Goal: Transaction & Acquisition: Purchase product/service

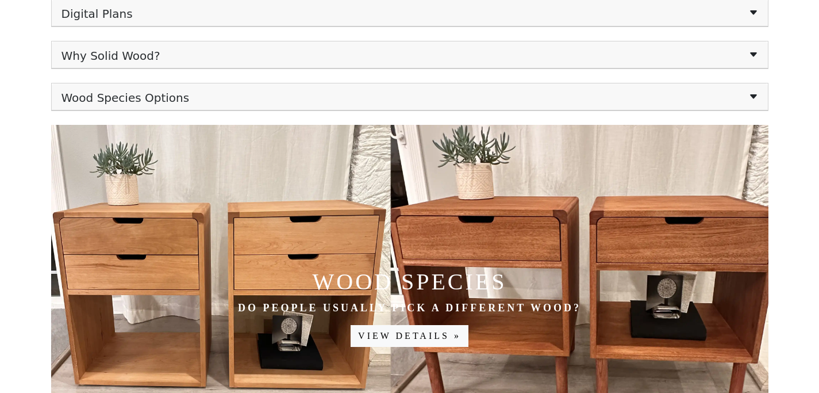
scroll to position [451, 0]
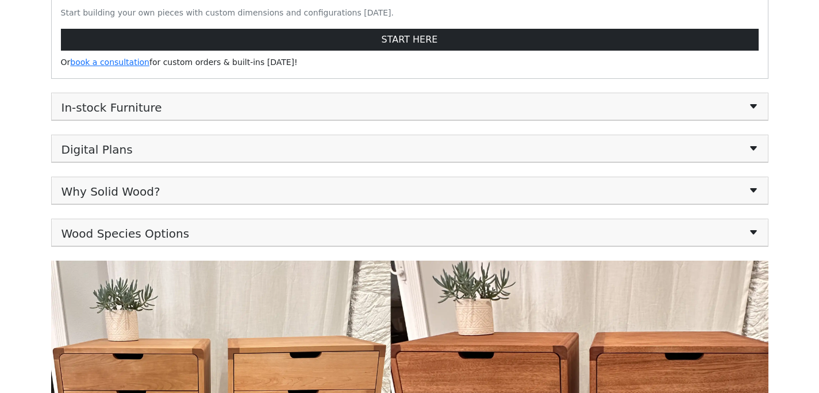
click at [134, 108] on span "In-stock Furniture" at bounding box center [112, 106] width 101 height 16
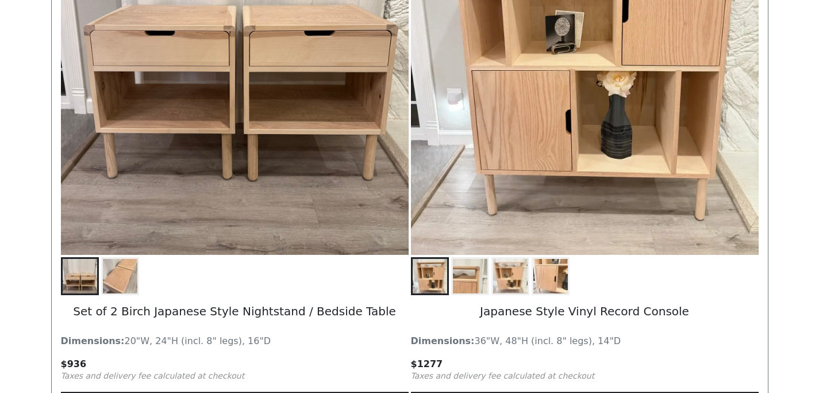
scroll to position [2319, 0]
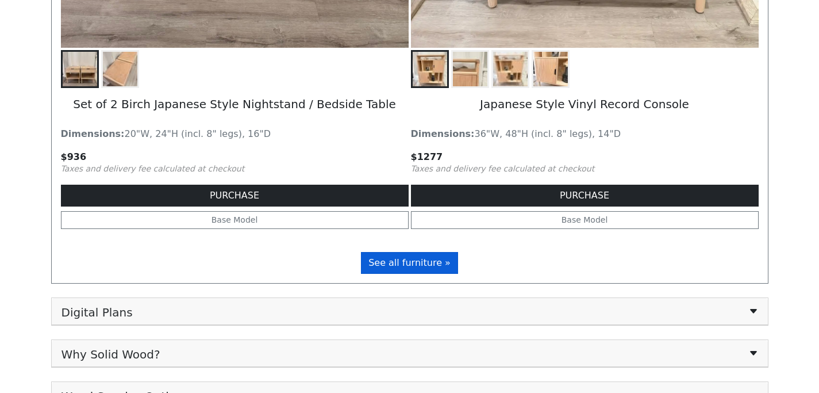
click at [408, 261] on span "See all furniture »" at bounding box center [410, 262] width 82 height 11
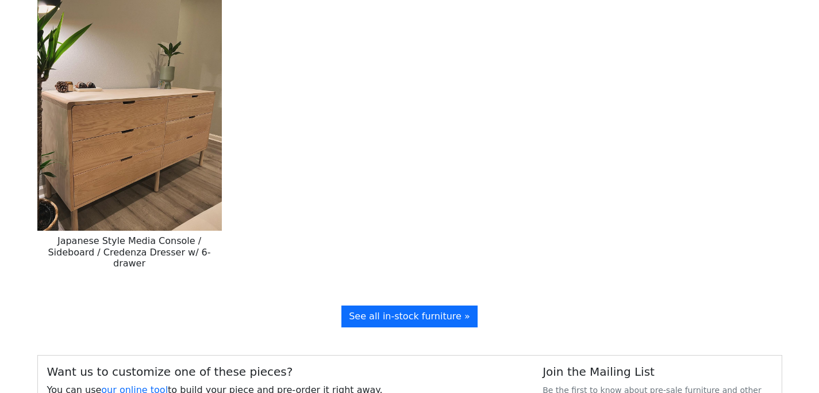
scroll to position [1581, 0]
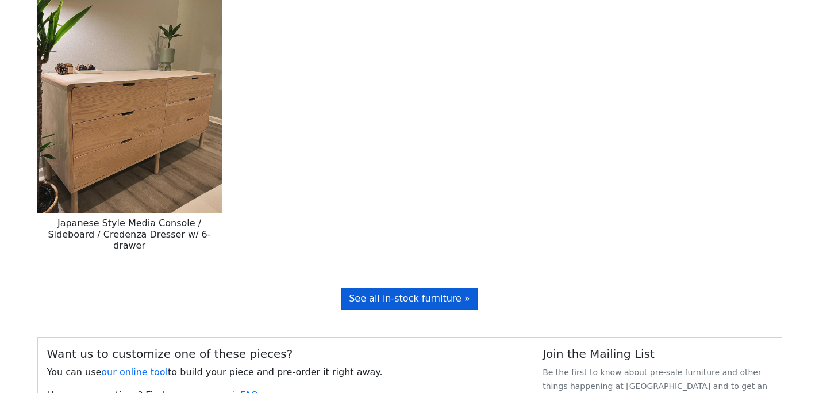
click at [418, 293] on span "See all in-stock furniture »" at bounding box center [409, 298] width 121 height 11
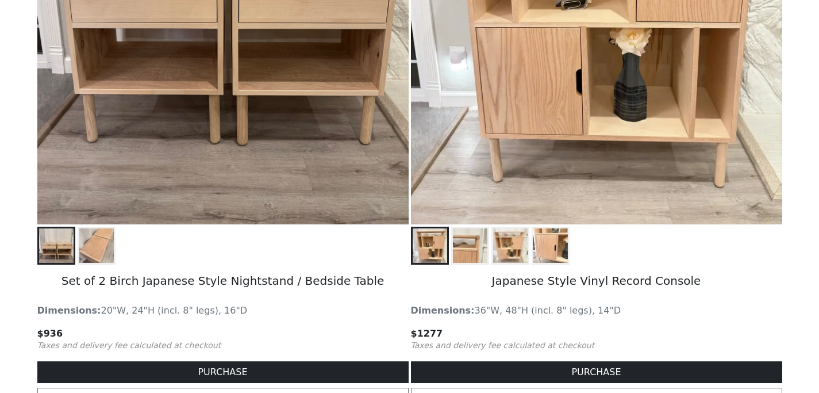
scroll to position [1996, 0]
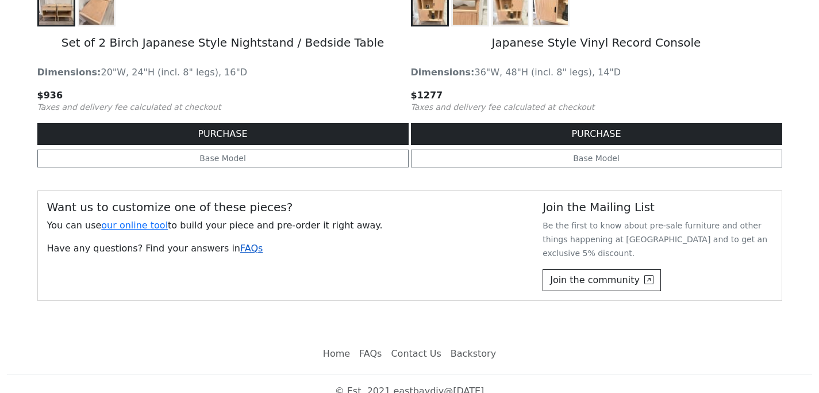
click at [240, 248] on link "FAQs" at bounding box center [251, 248] width 22 height 11
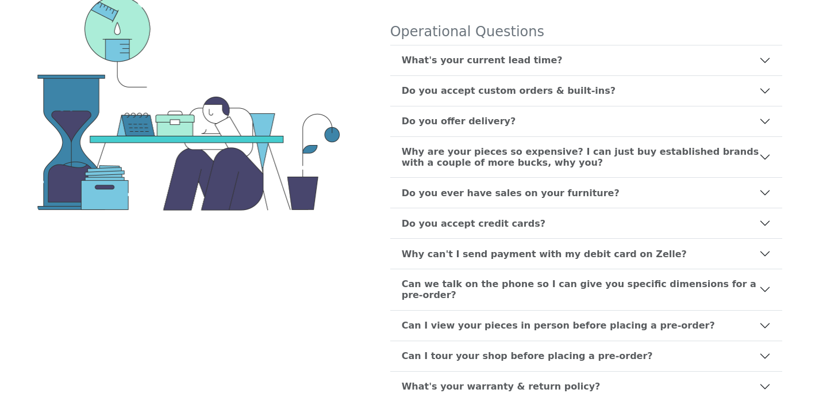
scroll to position [166, 0]
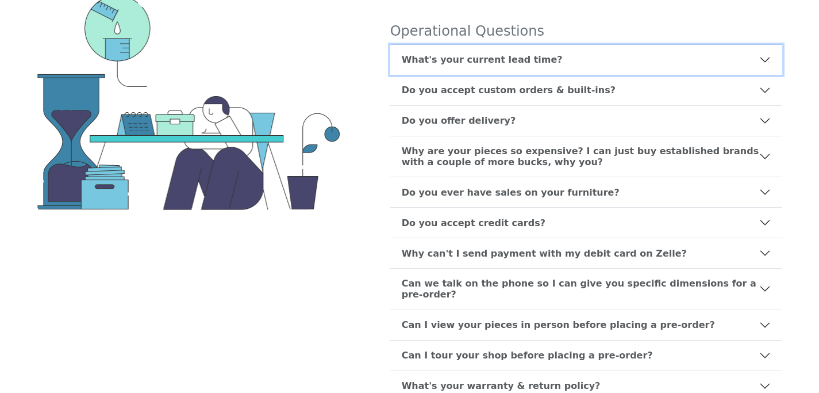
click at [423, 60] on b "What's your current lead time?" at bounding box center [482, 59] width 161 height 11
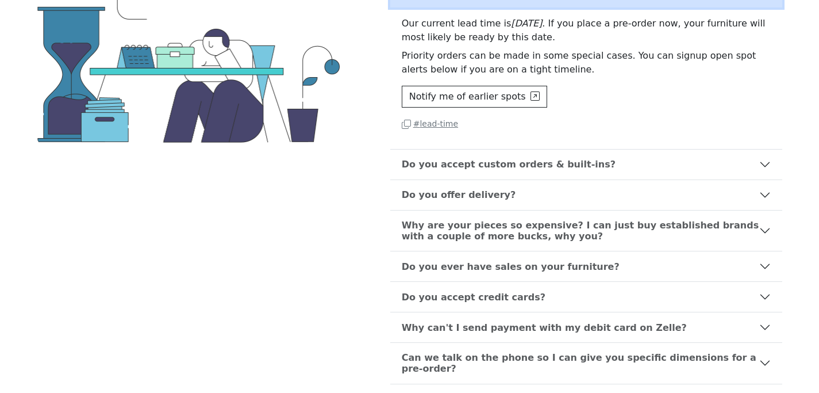
scroll to position [237, 0]
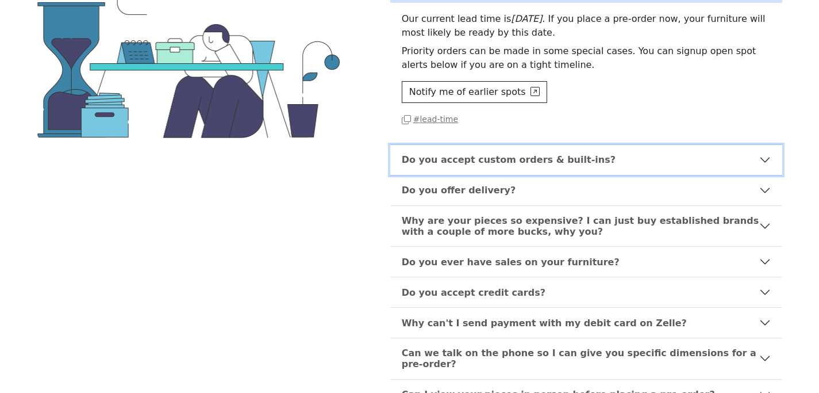
click at [551, 172] on button "Do you accept custom orders & built-ins?" at bounding box center [586, 160] width 392 height 30
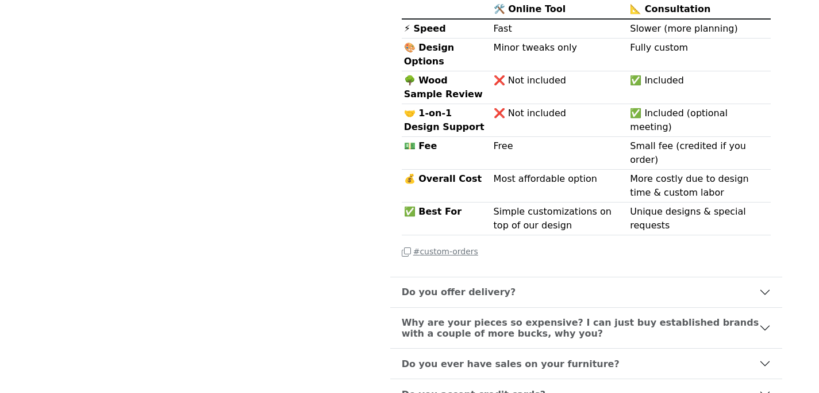
scroll to position [504, 0]
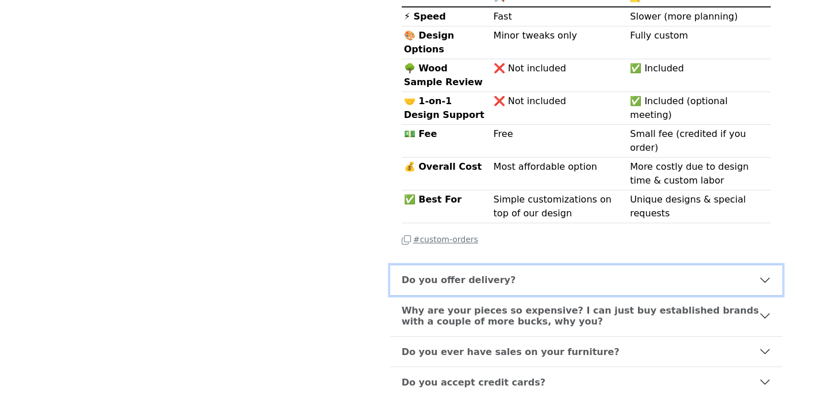
click at [513, 265] on button "Do you offer delivery?" at bounding box center [586, 280] width 392 height 30
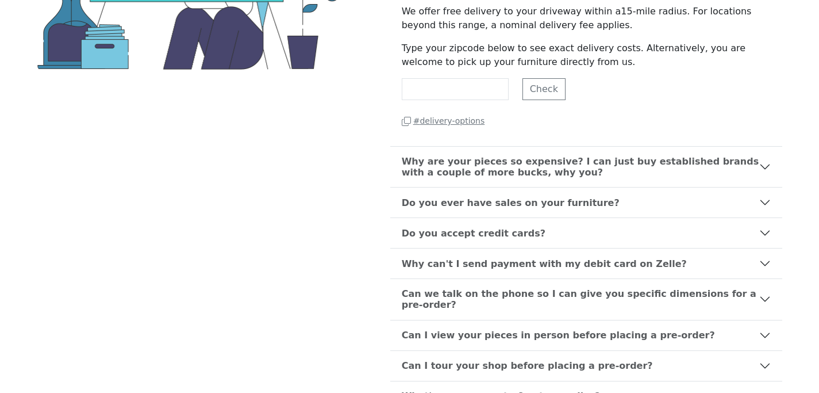
scroll to position [255, 0]
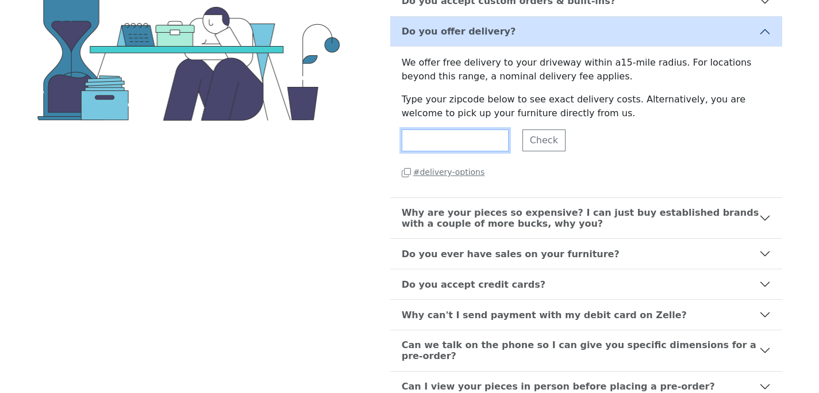
click at [452, 140] on input "*****" at bounding box center [455, 140] width 107 height 22
type input "*****"
click at [553, 141] on button "Check" at bounding box center [544, 140] width 43 height 22
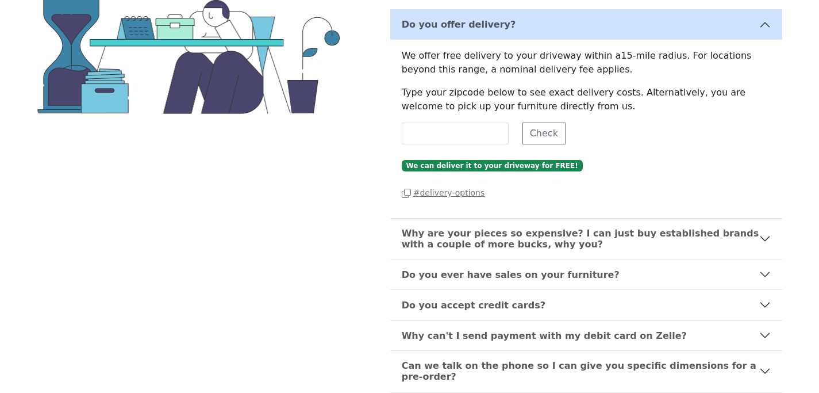
scroll to position [276, 0]
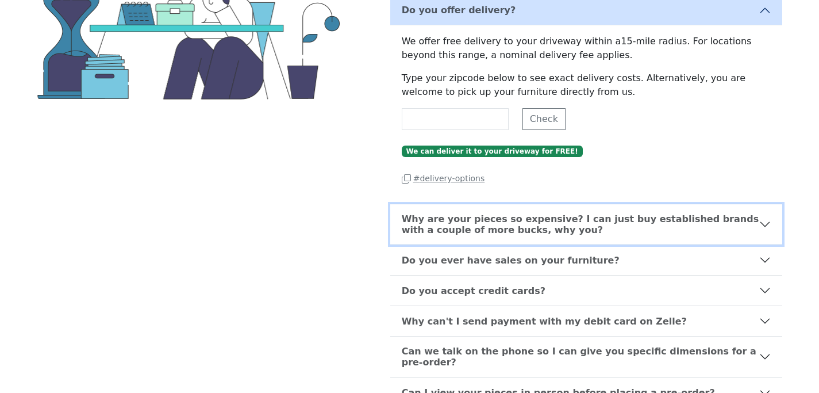
click at [569, 228] on b "Why are your pieces so expensive? I can just buy established brands with a coup…" at bounding box center [581, 224] width 358 height 22
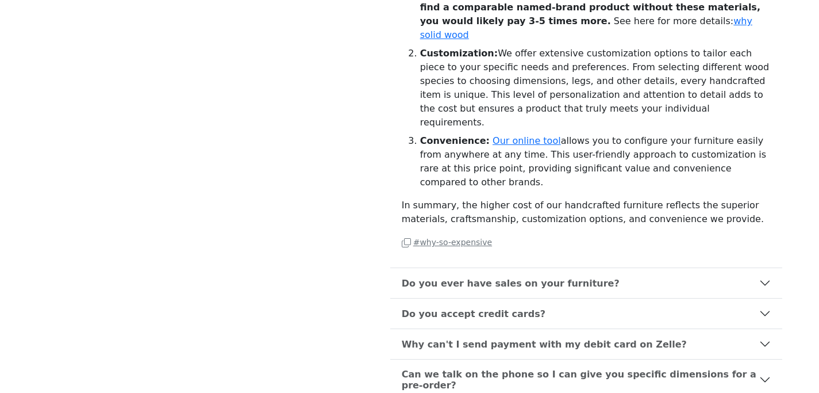
scroll to position [457, 0]
click at [554, 277] on b "Do you ever have sales on your furniture?" at bounding box center [511, 282] width 218 height 11
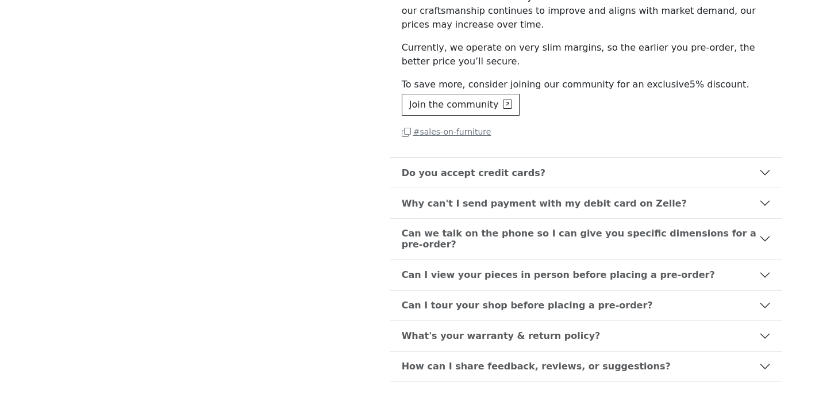
scroll to position [394, 0]
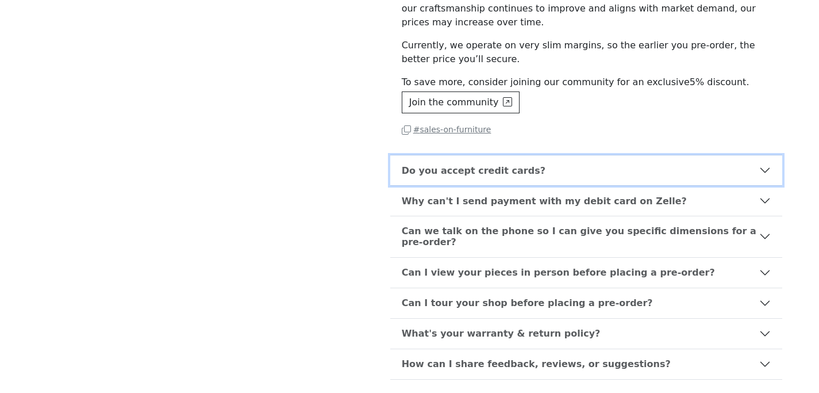
click at [542, 173] on button "Do you accept credit cards?" at bounding box center [586, 170] width 392 height 30
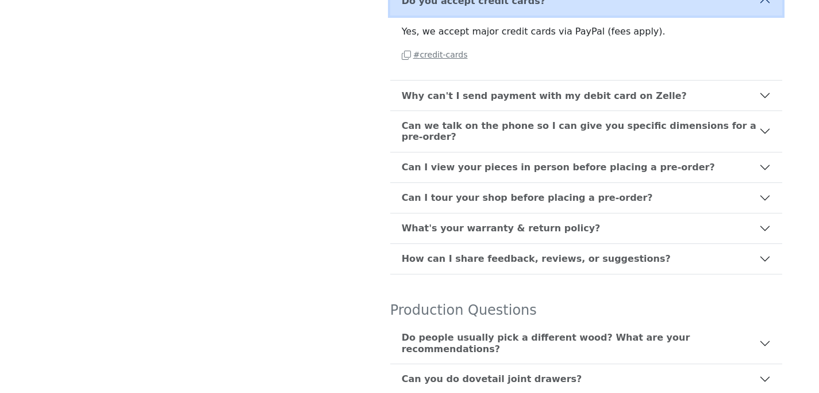
scroll to position [387, 0]
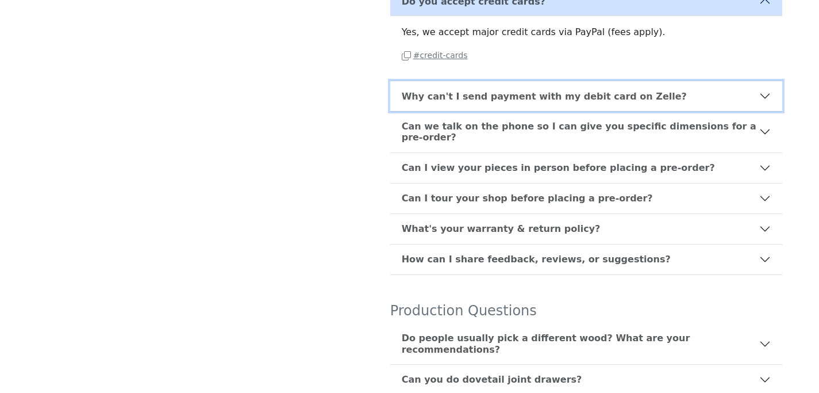
click at [527, 106] on button "Why can't I send payment with my debit card on Zelle?" at bounding box center [586, 96] width 392 height 30
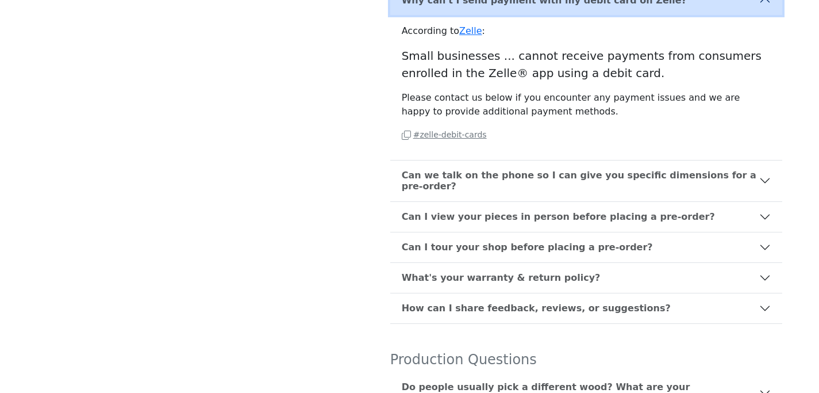
scroll to position [423, 0]
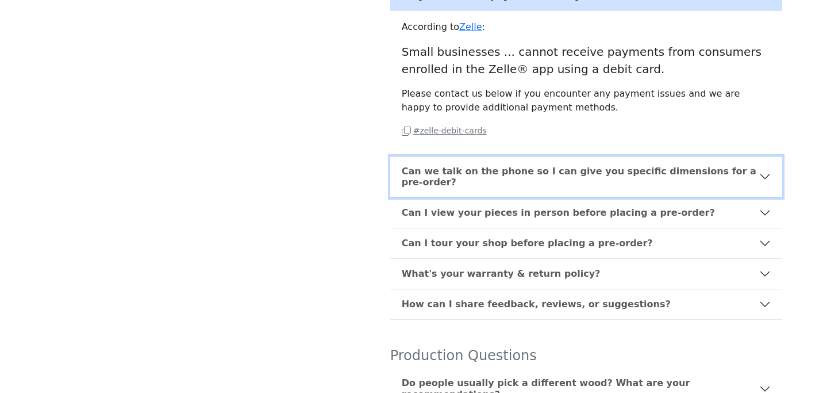
click at [547, 179] on button "Can we talk on the phone so I can give you specific dimensions for a pre-order?" at bounding box center [586, 176] width 392 height 40
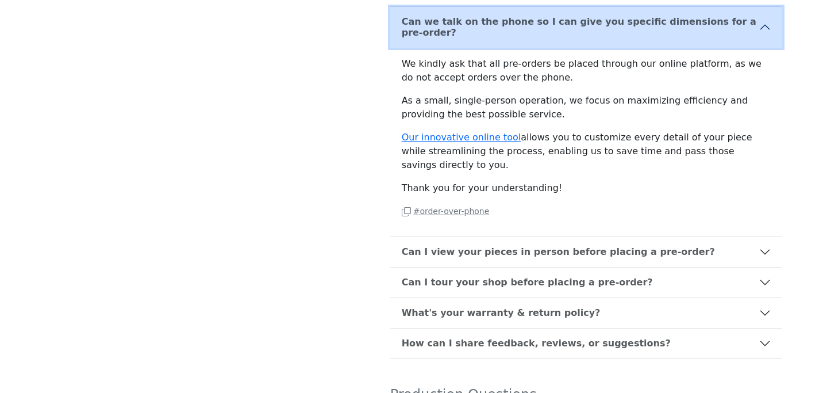
scroll to position [428, 0]
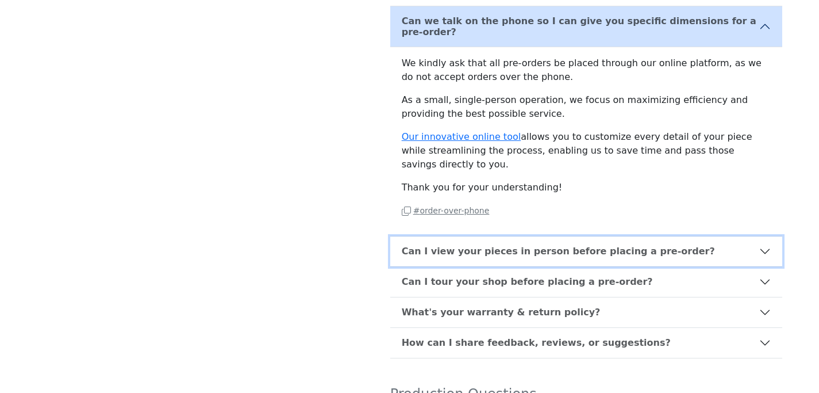
click at [608, 249] on button "Can I view your pieces in person before placing a pre-order?" at bounding box center [586, 251] width 392 height 30
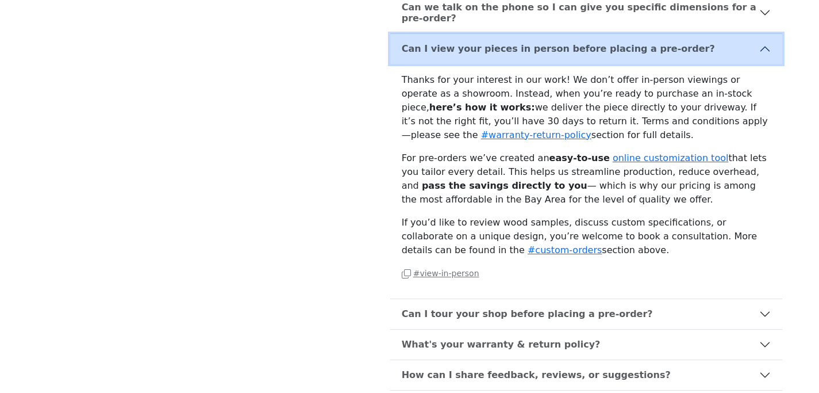
scroll to position [442, 0]
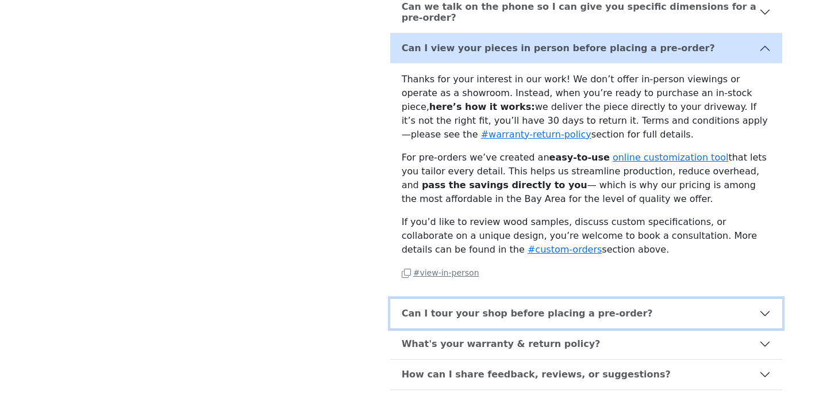
click at [573, 309] on button "Can I tour your shop before placing a pre-order?" at bounding box center [586, 313] width 392 height 30
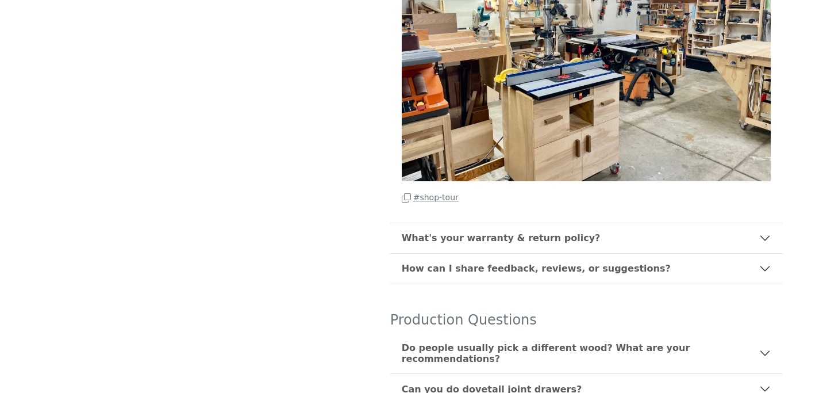
scroll to position [728, 0]
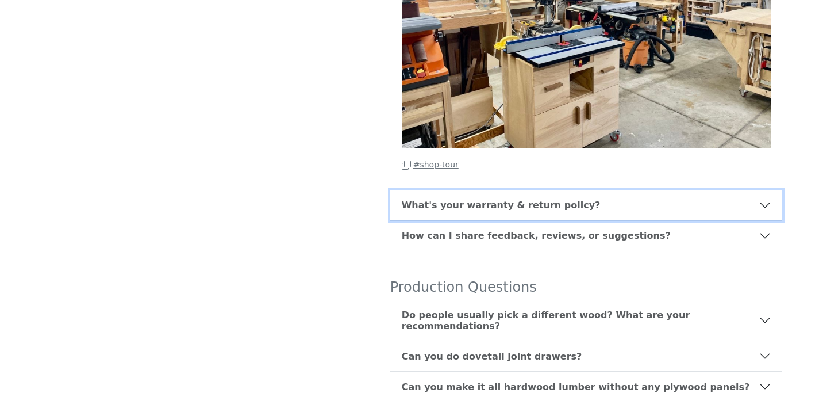
click at [616, 190] on button "What's your warranty & return policy?" at bounding box center [586, 205] width 392 height 30
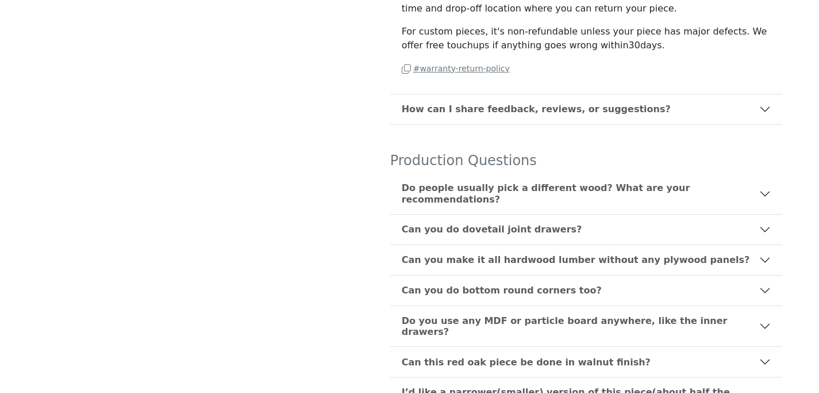
scroll to position [658, 0]
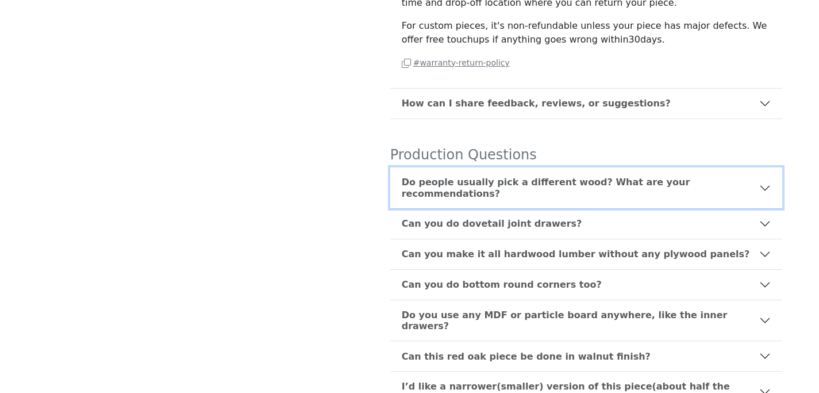
click at [534, 177] on b "Do people usually pick a different wood? What are your recommendations?" at bounding box center [581, 188] width 358 height 22
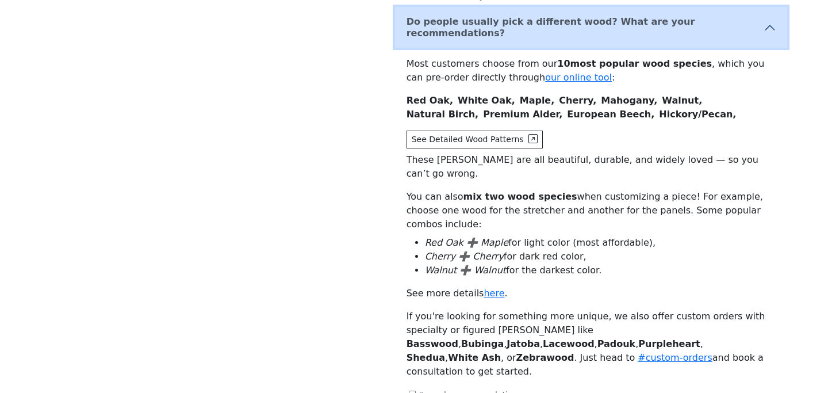
scroll to position [637, 0]
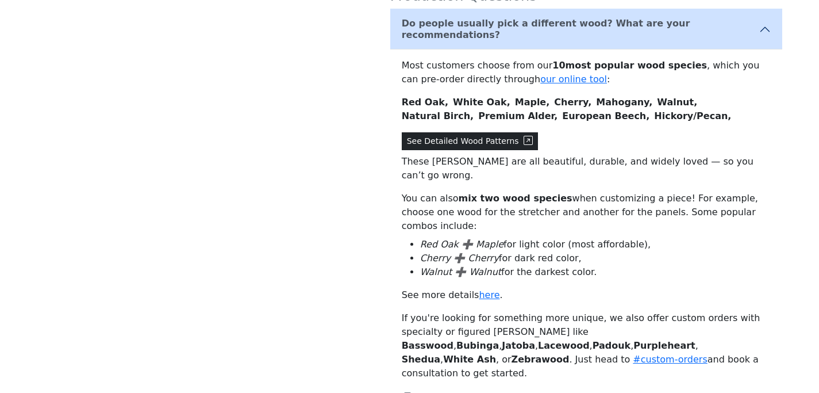
click at [524, 136] on icon at bounding box center [528, 140] width 9 height 9
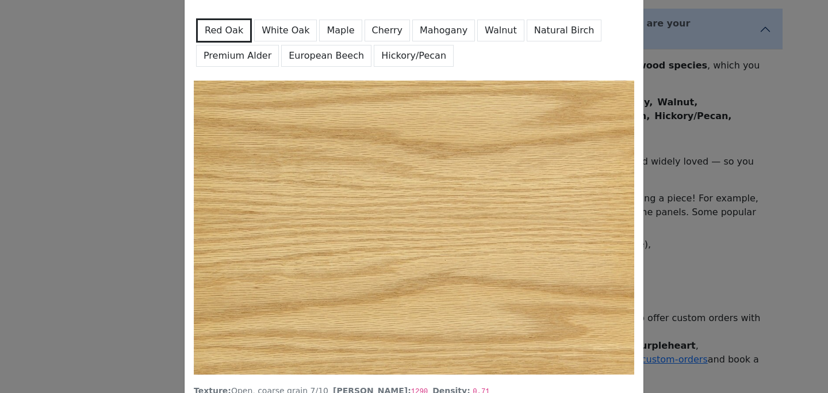
scroll to position [73, 0]
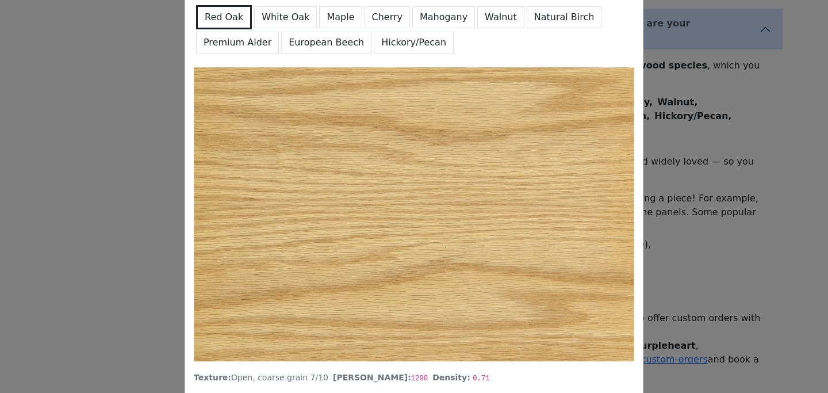
click at [272, 17] on button "White Oak" at bounding box center [285, 17] width 63 height 22
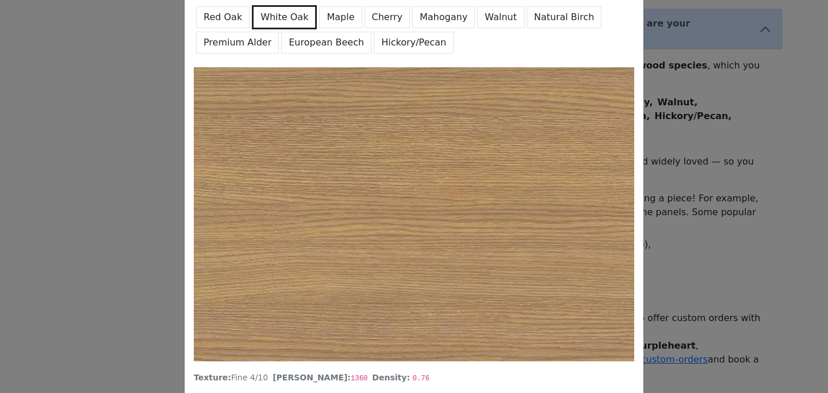
click at [229, 21] on button "Red Oak" at bounding box center [222, 17] width 53 height 22
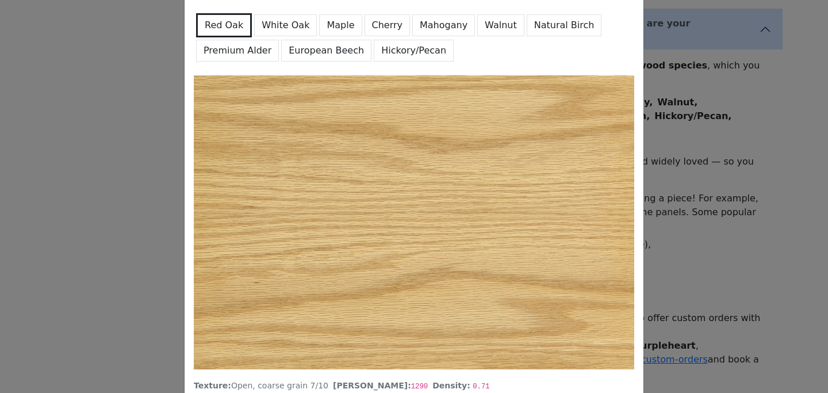
scroll to position [74, 0]
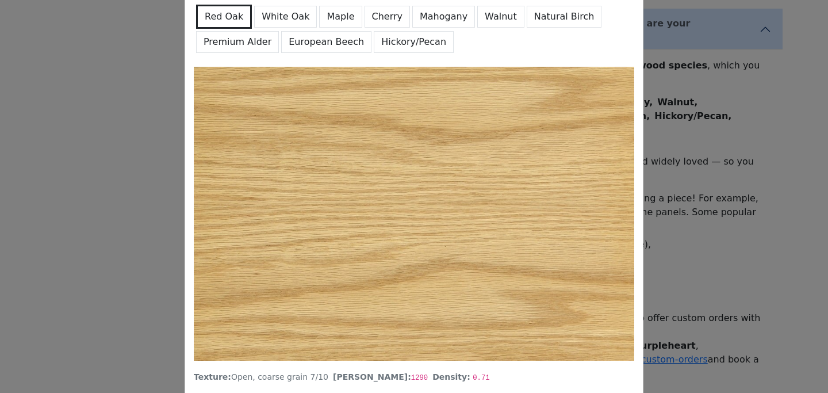
click at [269, 21] on button "White Oak" at bounding box center [285, 17] width 63 height 22
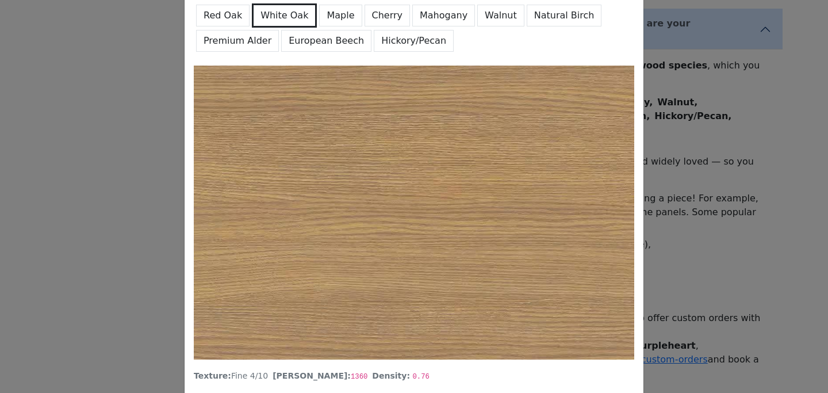
click at [327, 17] on button "Maple" at bounding box center [340, 16] width 43 height 22
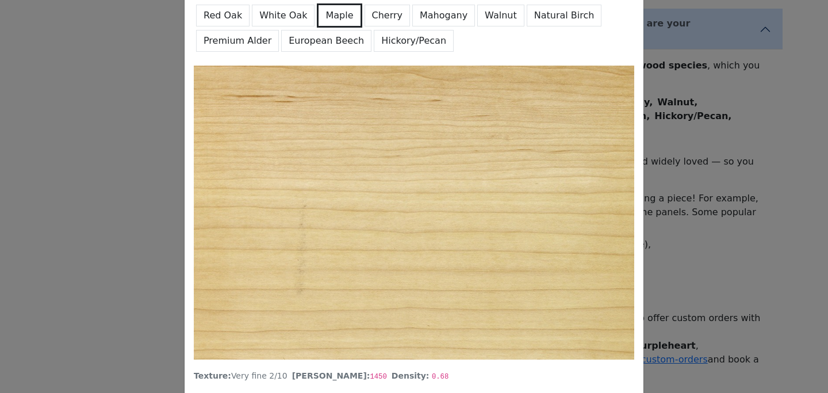
click at [227, 20] on button "Red Oak" at bounding box center [222, 16] width 53 height 22
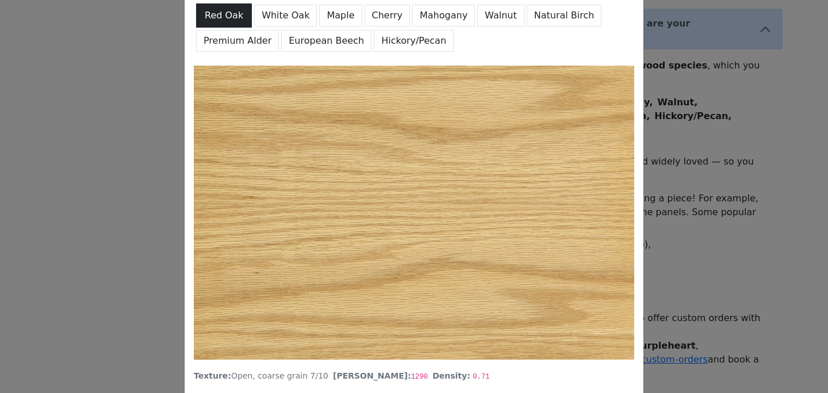
scroll to position [74, 0]
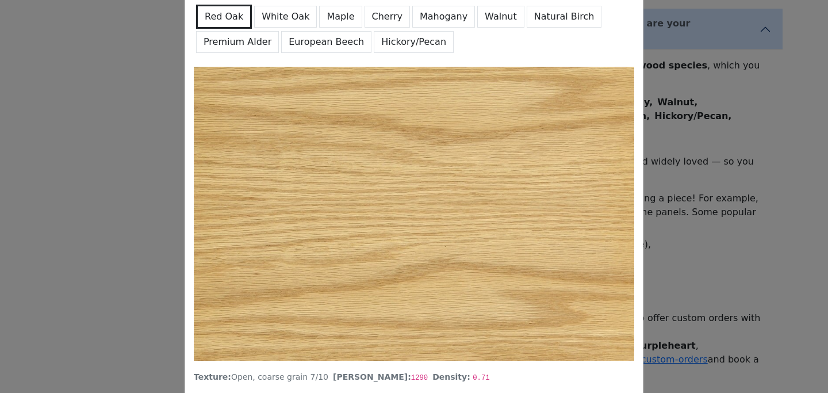
click at [290, 15] on button "White Oak" at bounding box center [285, 17] width 63 height 22
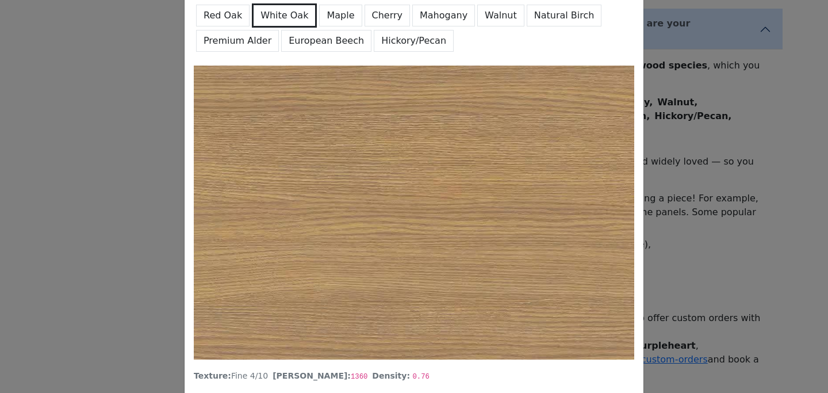
click at [327, 14] on button "Maple" at bounding box center [340, 16] width 43 height 22
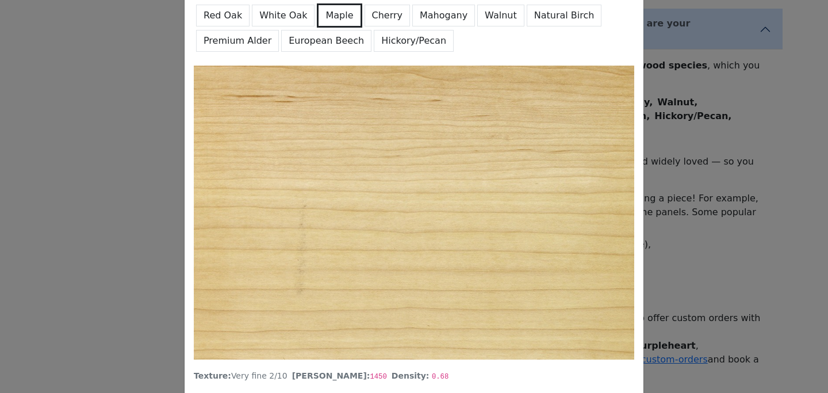
click at [367, 17] on button "Cherry" at bounding box center [388, 16] width 46 height 22
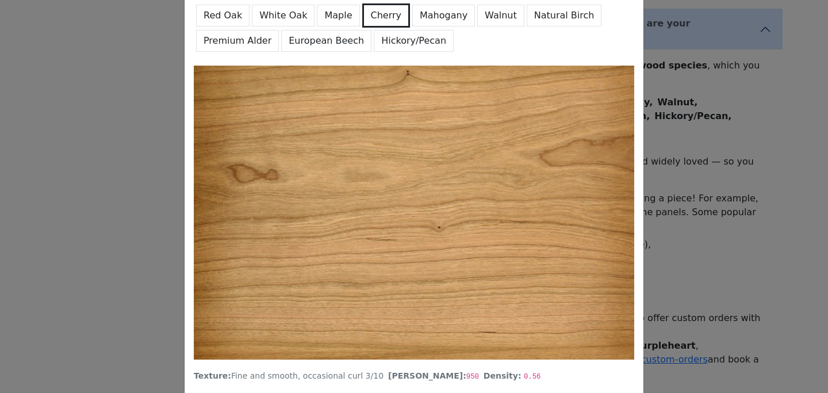
click at [416, 16] on button "Mahogany" at bounding box center [443, 16] width 63 height 22
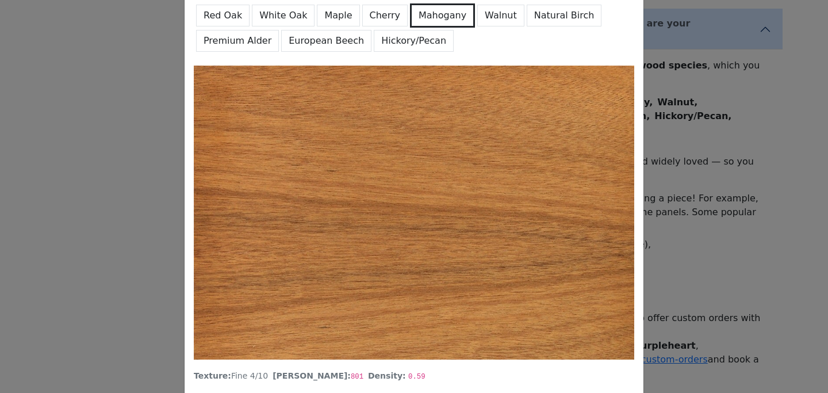
click at [477, 18] on button "Walnut" at bounding box center [500, 16] width 47 height 22
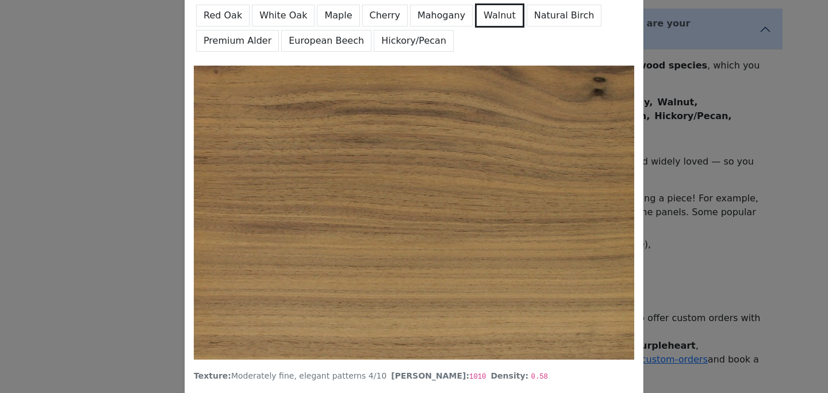
click at [527, 16] on button "Natural Birch" at bounding box center [564, 16] width 75 height 22
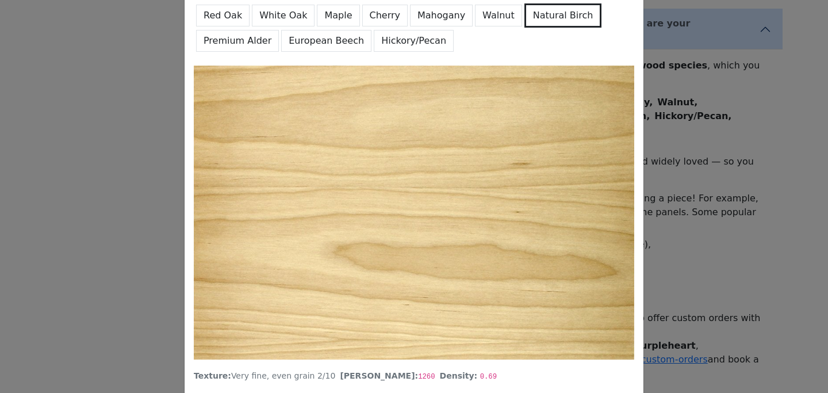
click at [223, 40] on button "Premium Alder" at bounding box center [237, 41] width 83 height 22
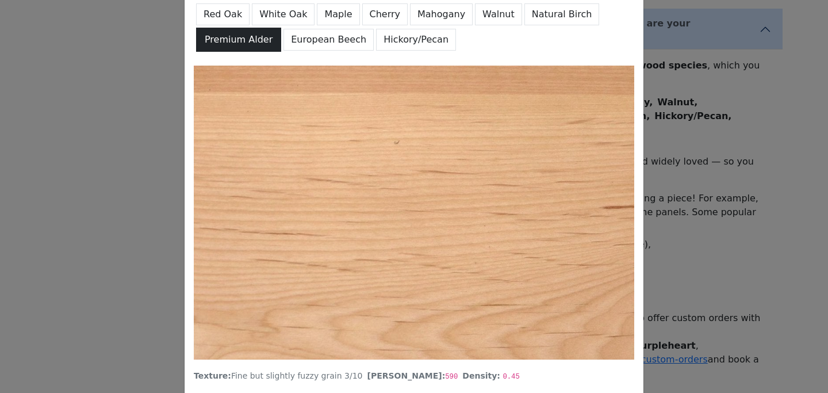
scroll to position [74, 0]
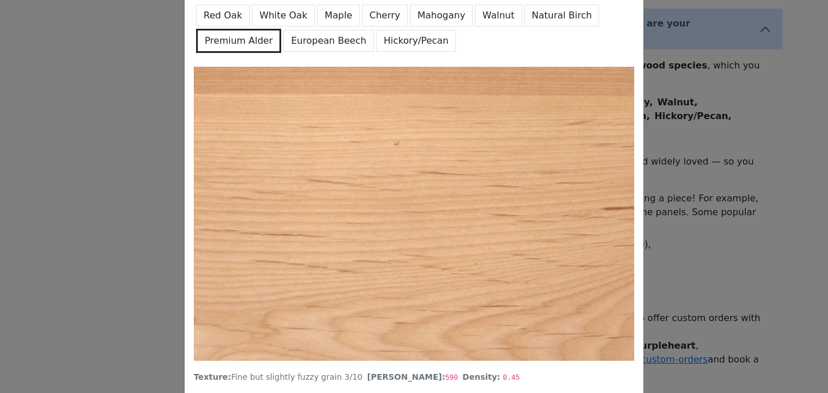
click at [532, 15] on button "Natural Birch" at bounding box center [561, 16] width 75 height 22
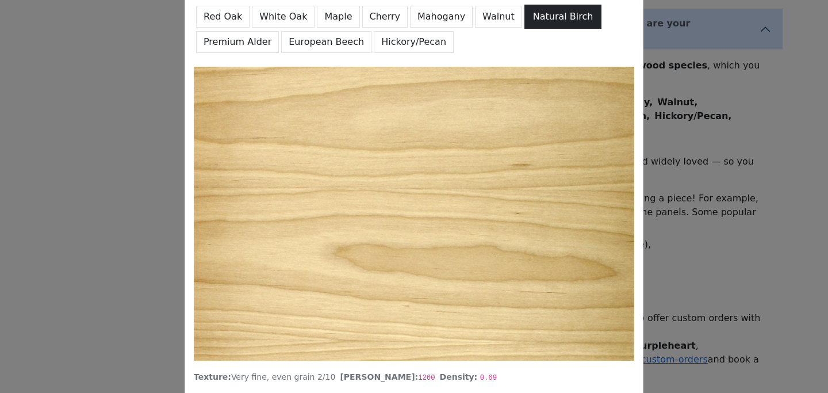
scroll to position [75, 0]
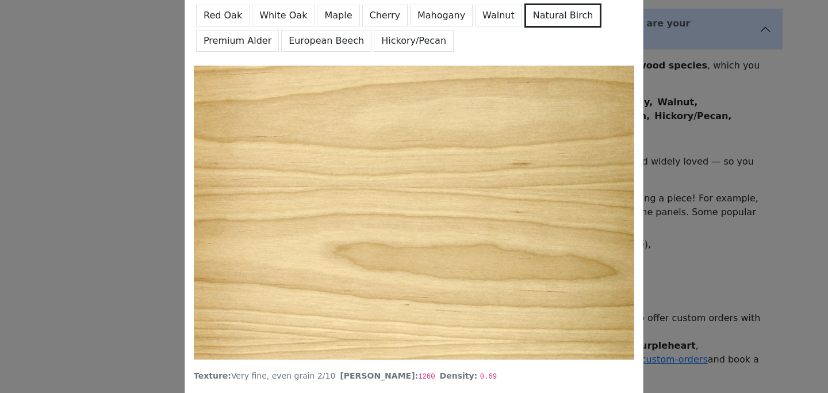
click at [366, 13] on button "Cherry" at bounding box center [385, 16] width 46 height 22
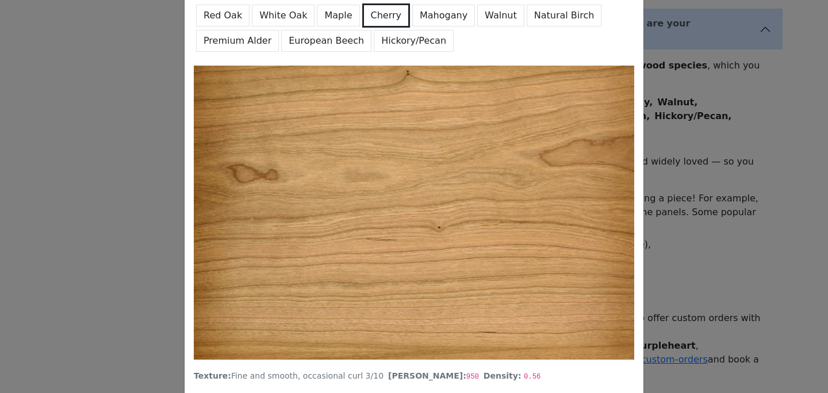
click at [324, 14] on button "Maple" at bounding box center [338, 16] width 43 height 22
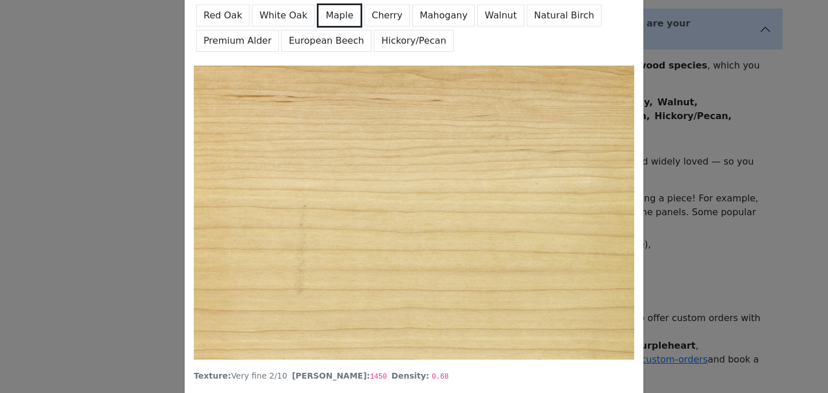
click at [231, 44] on button "Premium Alder" at bounding box center [237, 41] width 83 height 22
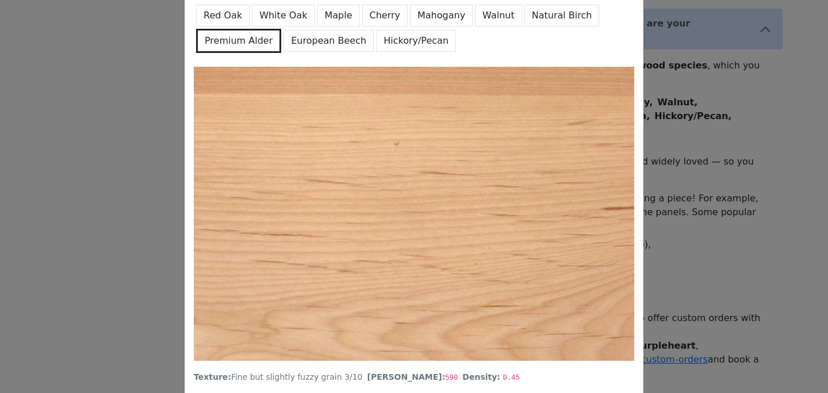
click at [308, 40] on button "European Beech" at bounding box center [328, 41] width 90 height 22
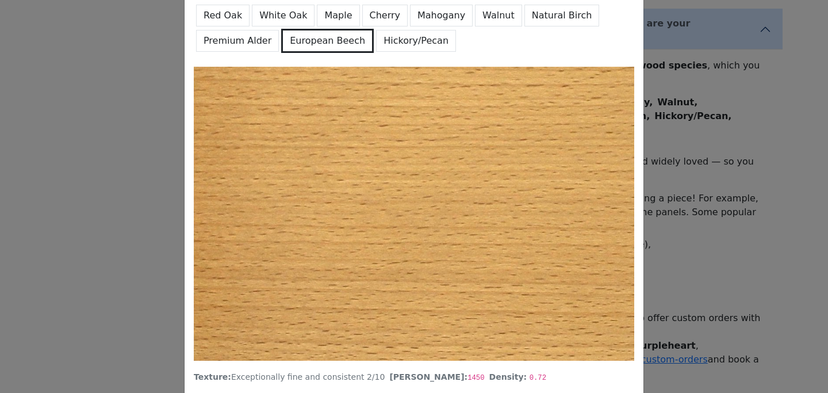
click at [239, 43] on button "Premium Alder" at bounding box center [237, 41] width 83 height 22
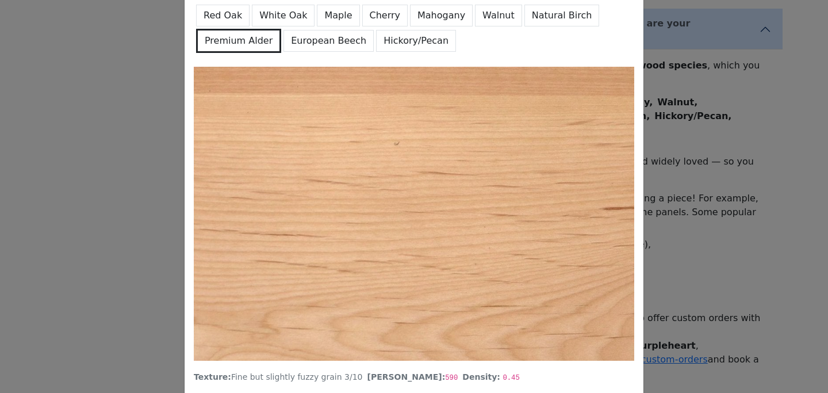
click at [332, 43] on button "European Beech" at bounding box center [328, 41] width 90 height 22
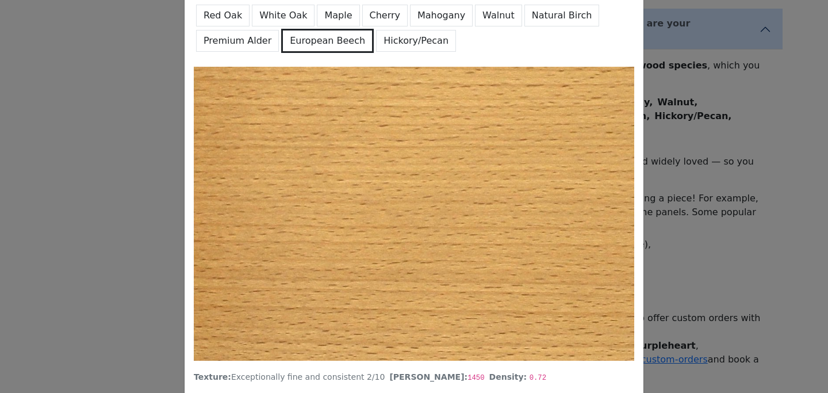
click at [382, 40] on button "Hickory/Pecan" at bounding box center [416, 41] width 80 height 22
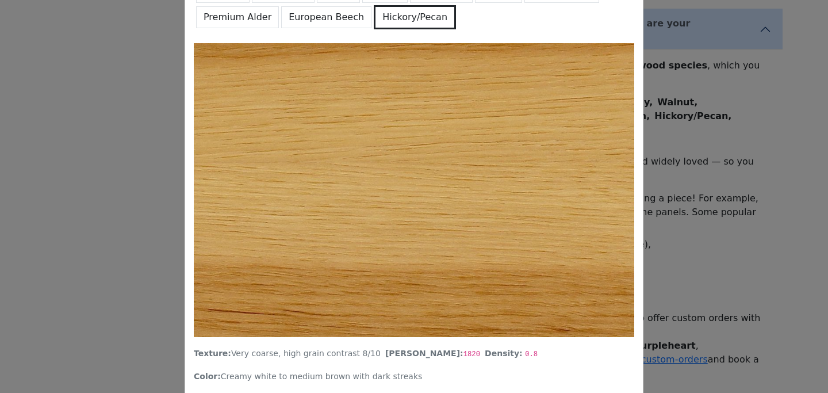
scroll to position [96, 0]
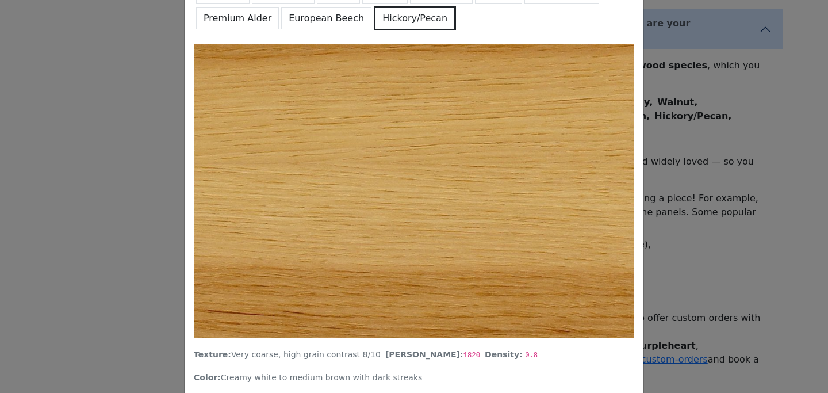
click at [302, 14] on button "European Beech" at bounding box center [326, 18] width 90 height 22
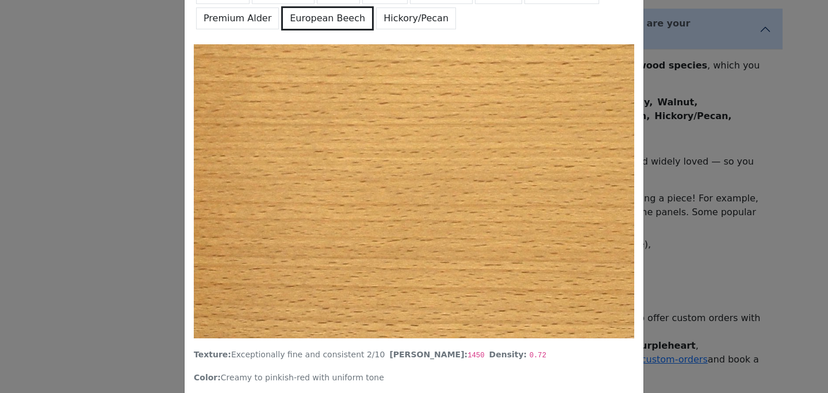
click at [223, 20] on button "Premium Alder" at bounding box center [237, 18] width 83 height 22
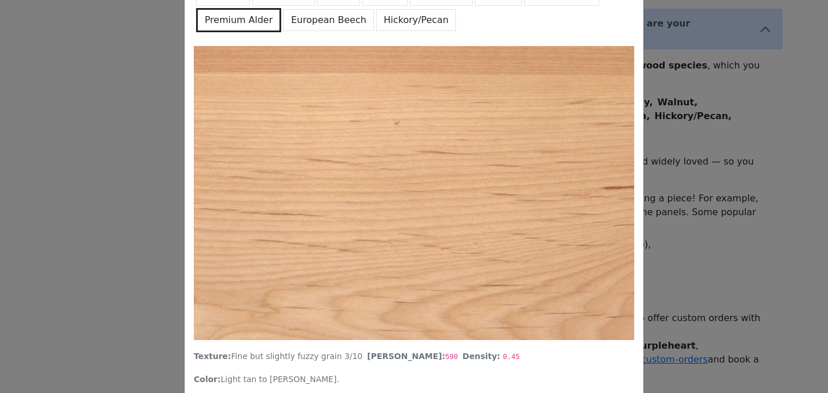
scroll to position [94, 0]
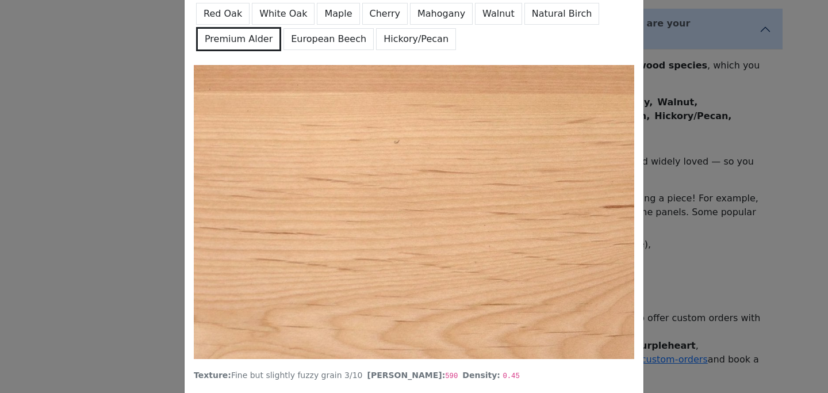
click at [524, 17] on button "Natural Birch" at bounding box center [561, 14] width 75 height 22
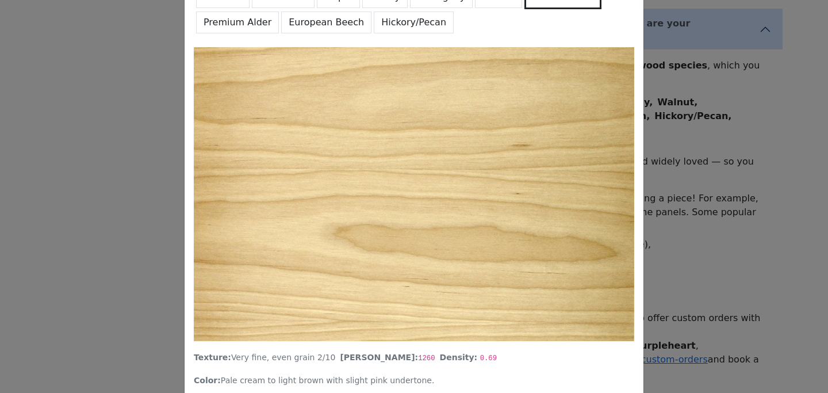
scroll to position [91, 0]
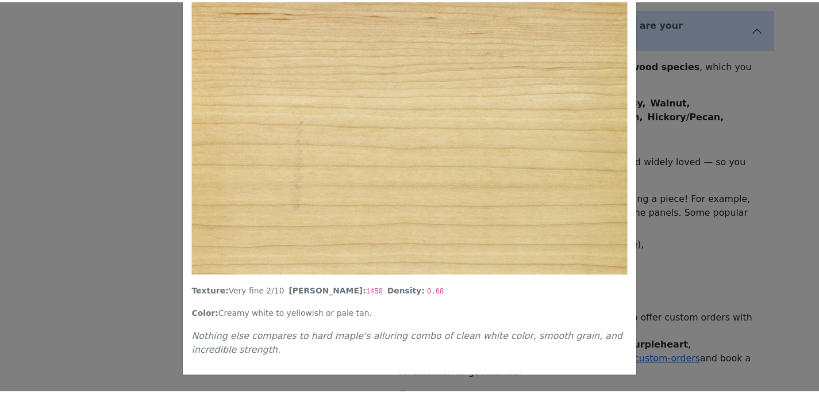
scroll to position [0, 0]
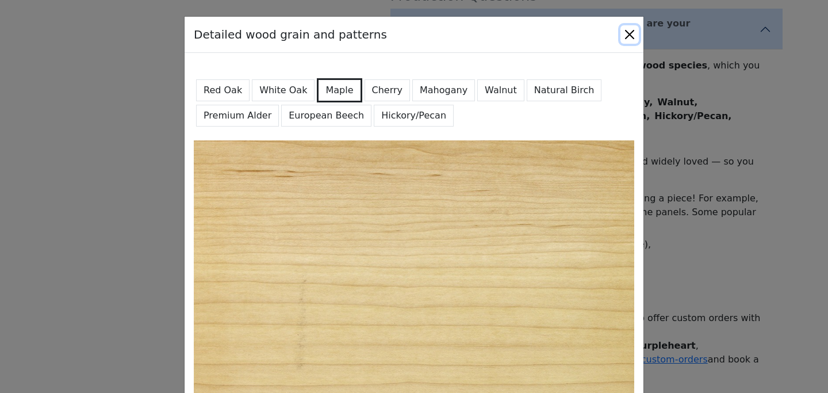
click at [624, 33] on button "Close" at bounding box center [629, 34] width 18 height 18
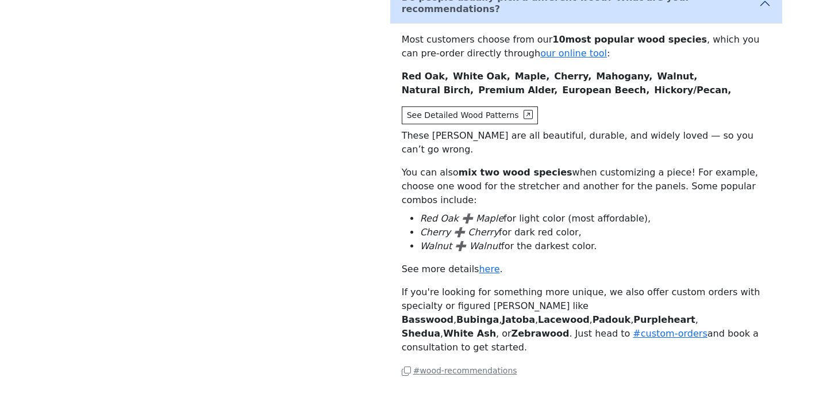
scroll to position [671, 0]
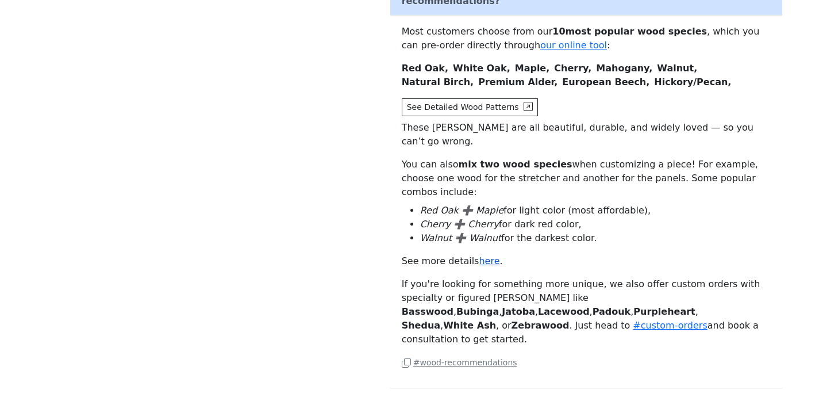
click at [482, 255] on link "here" at bounding box center [489, 260] width 21 height 11
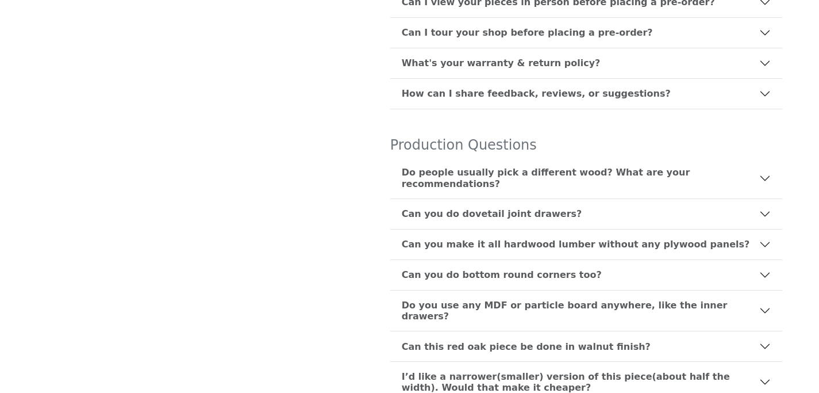
scroll to position [504, 0]
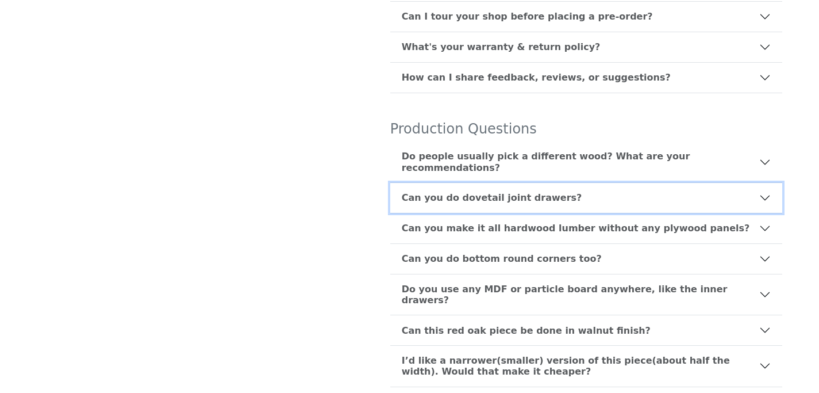
click at [488, 192] on b "Can you do dovetail joint drawers?" at bounding box center [492, 197] width 181 height 11
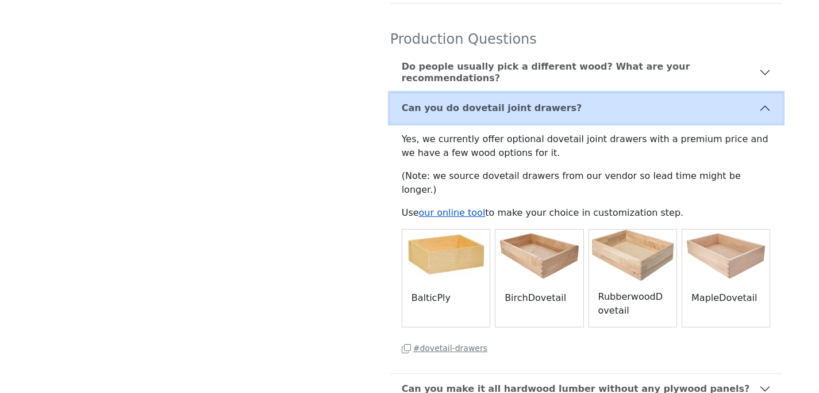
scroll to position [604, 0]
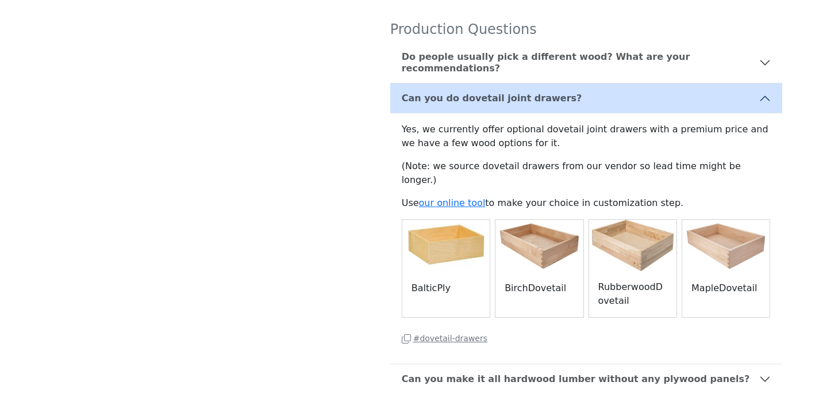
click at [447, 333] on small "# dovetail-drawers" at bounding box center [445, 337] width 86 height 9
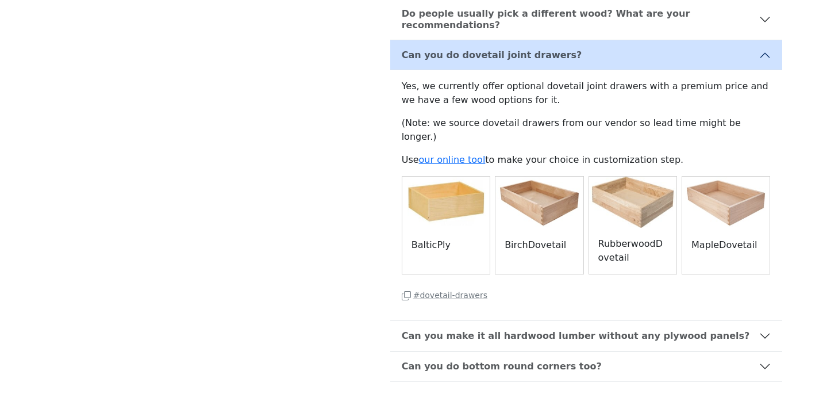
scroll to position [666, 0]
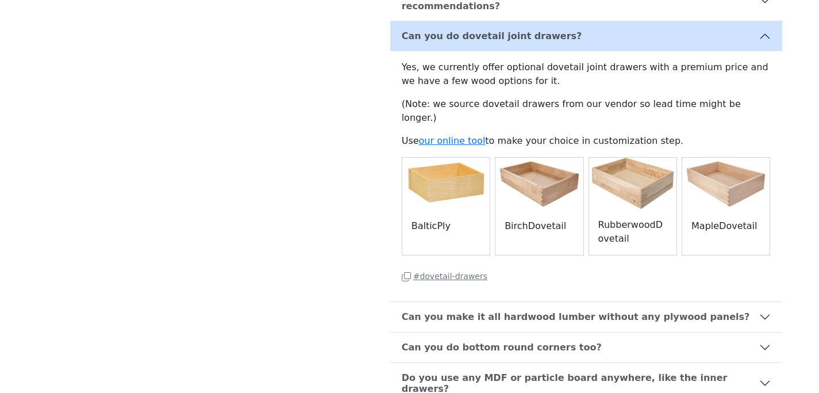
click at [427, 271] on small "# dovetail-drawers" at bounding box center [445, 275] width 86 height 9
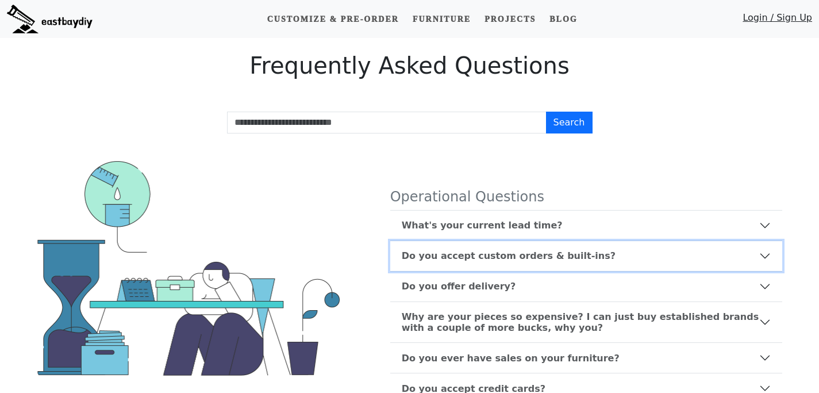
click at [427, 241] on button "Do you accept custom orders & built-ins?" at bounding box center [586, 256] width 392 height 30
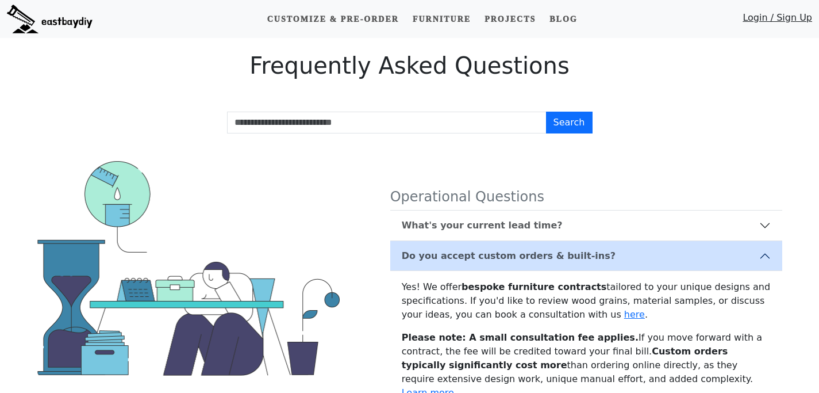
click at [346, 229] on div at bounding box center [188, 268] width 316 height 214
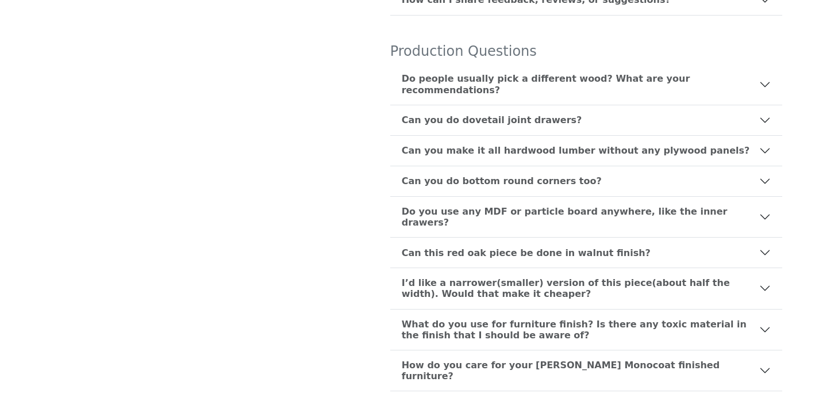
scroll to position [1041, 0]
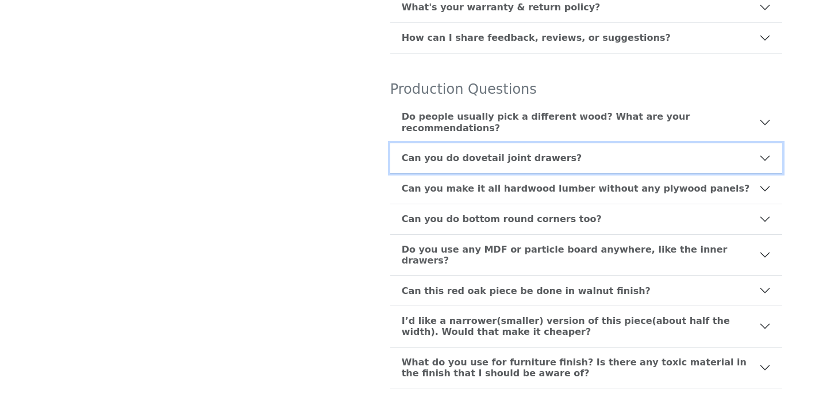
click at [428, 143] on button "Can you do dovetail joint drawers?" at bounding box center [586, 158] width 392 height 30
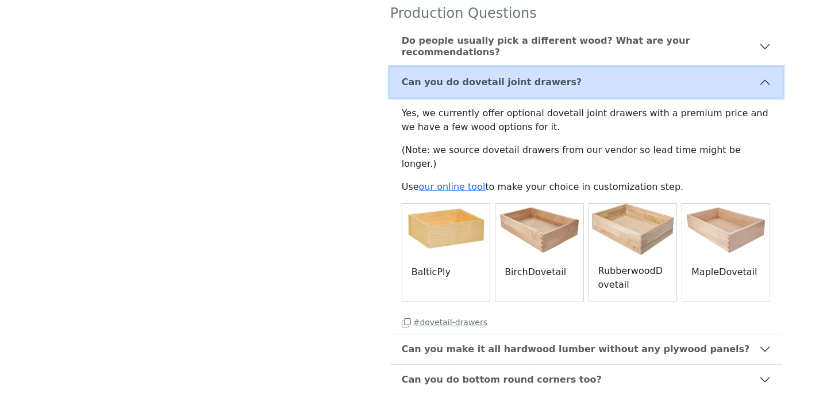
scroll to position [585, 0]
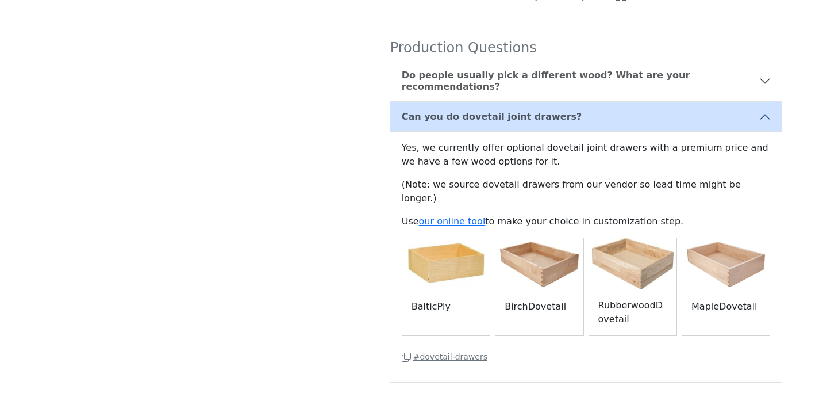
click at [444, 352] on small "# dovetail-drawers" at bounding box center [445, 356] width 86 height 9
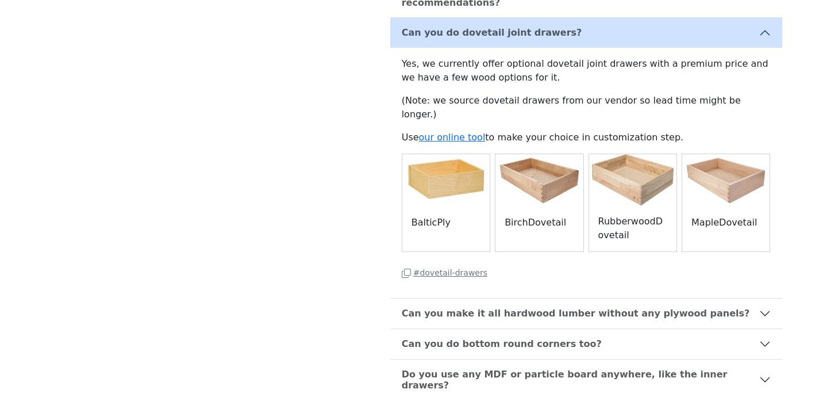
scroll to position [677, 0]
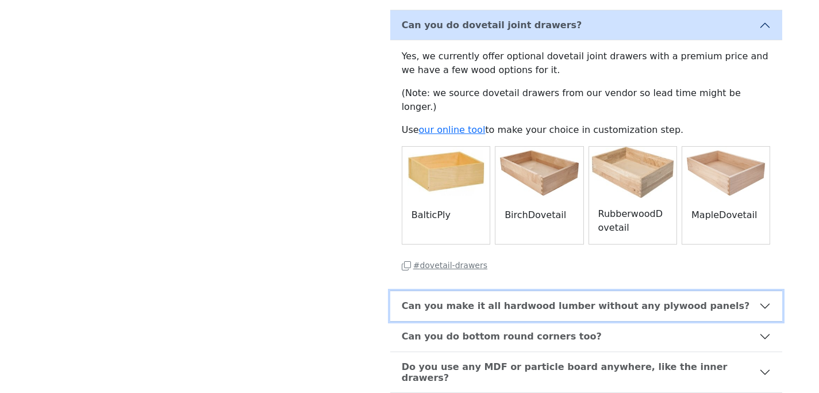
click at [464, 300] on b "Can you make it all hardwood lumber without any plywood panels?" at bounding box center [576, 305] width 348 height 11
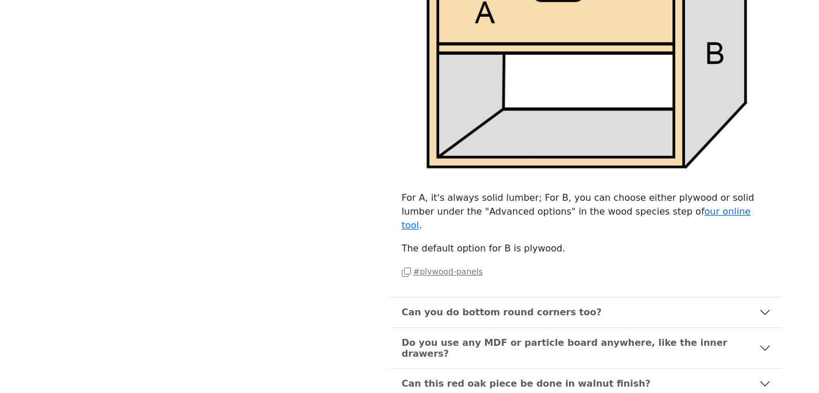
scroll to position [1136, 0]
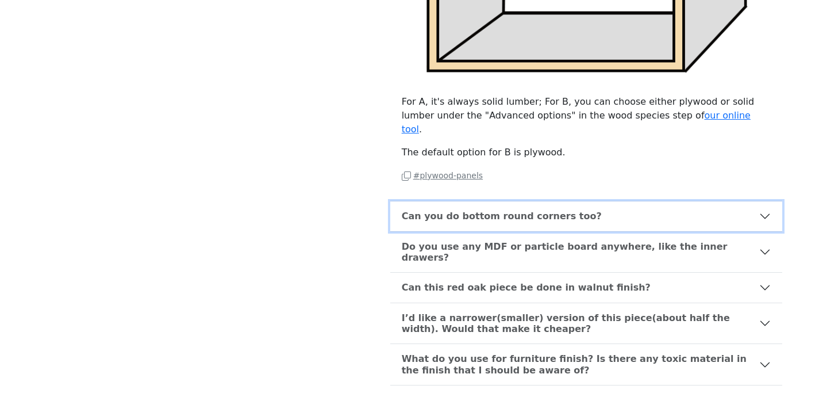
click at [469, 210] on b "Can you do bottom round corners too?" at bounding box center [502, 215] width 200 height 11
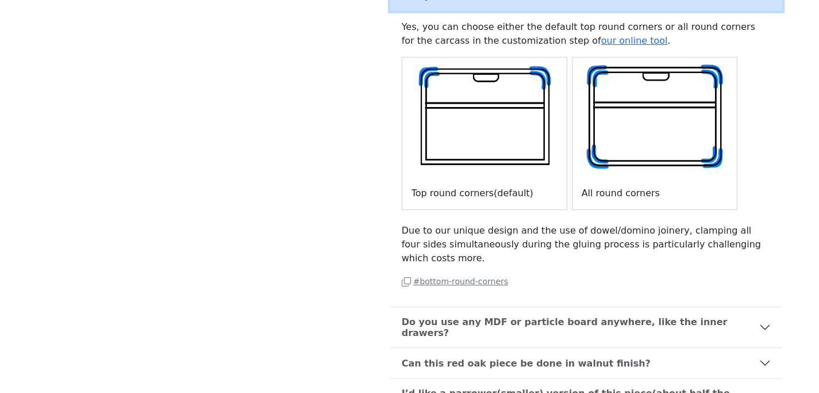
scroll to position [768, 0]
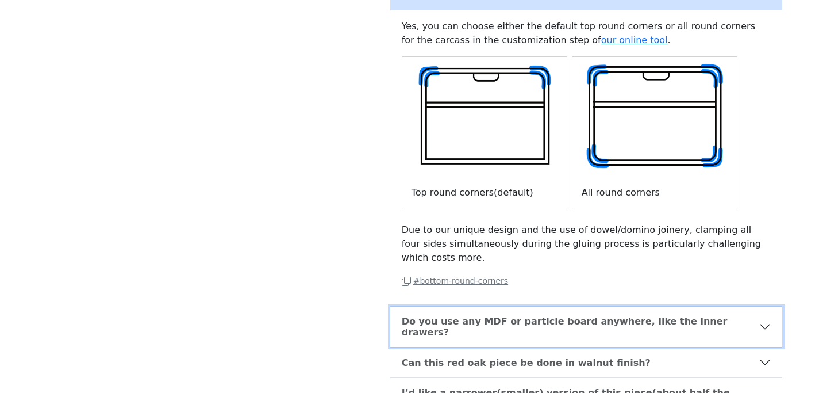
click at [455, 306] on button "Do you use any MDF or particle board anywhere, like the inner drawers?" at bounding box center [586, 326] width 392 height 40
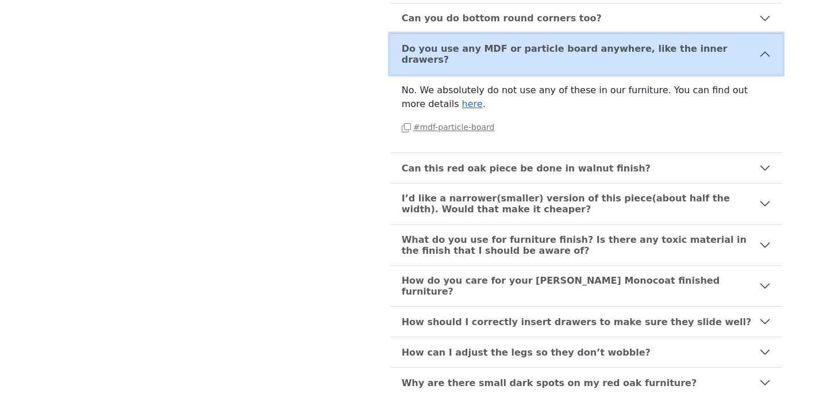
scroll to position [744, 0]
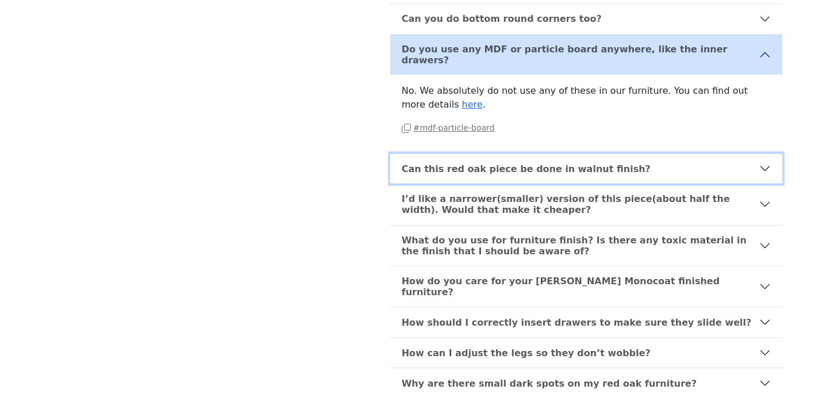
click at [447, 163] on b "Can this red oak piece be done in walnut finish?" at bounding box center [526, 168] width 249 height 11
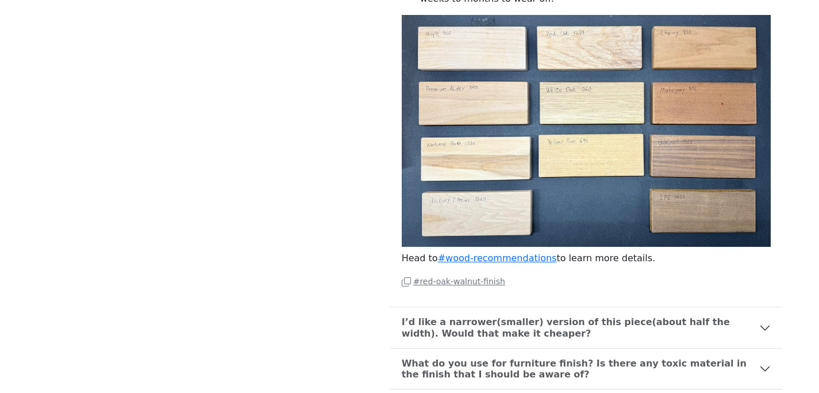
scroll to position [1290, 0]
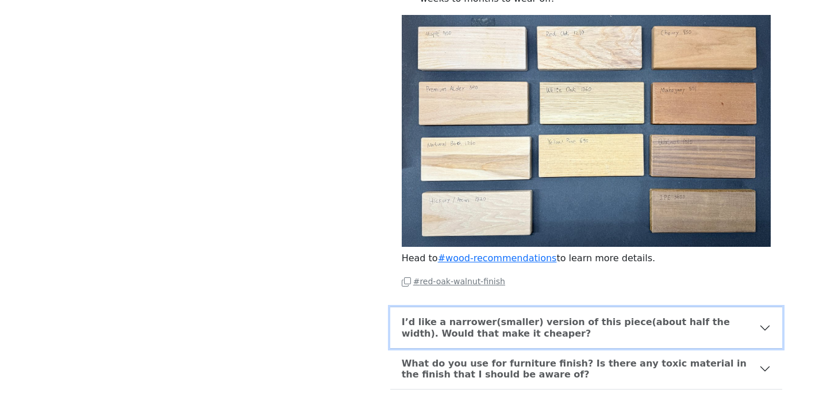
click at [433, 316] on b "I’d like a narrower(smaller) version of this piece(about half the width). Would…" at bounding box center [581, 327] width 358 height 22
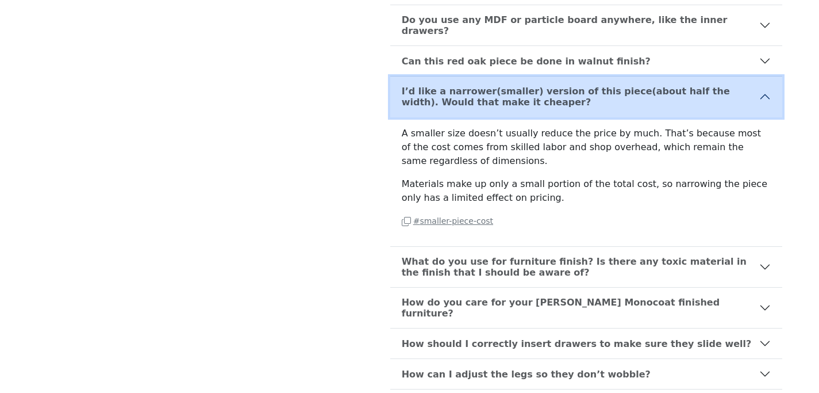
scroll to position [779, 0]
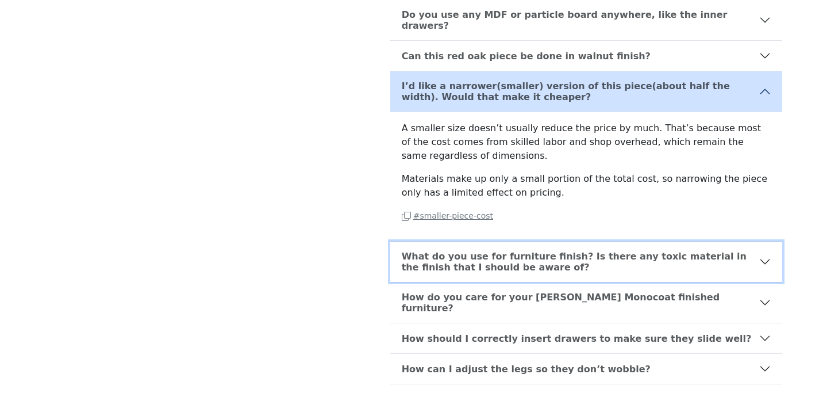
click at [503, 251] on b "What do you use for furniture finish? Is there any toxic material in the finish…" at bounding box center [581, 262] width 358 height 22
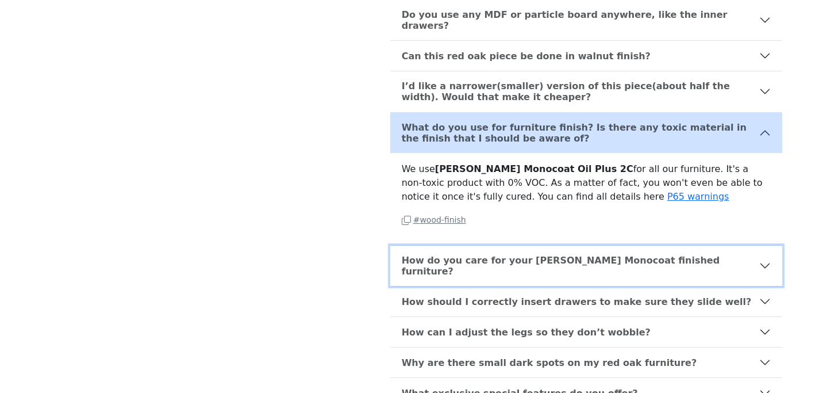
click at [490, 246] on button "How do you care for your [PERSON_NAME] Monocoat finished furniture?" at bounding box center [586, 266] width 392 height 40
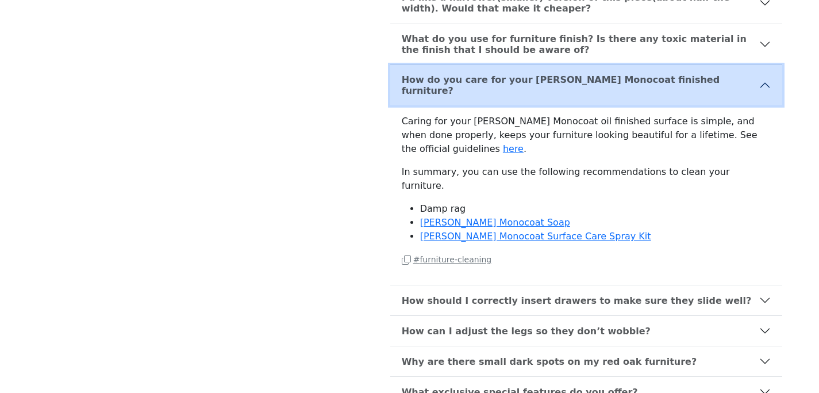
scroll to position [868, 0]
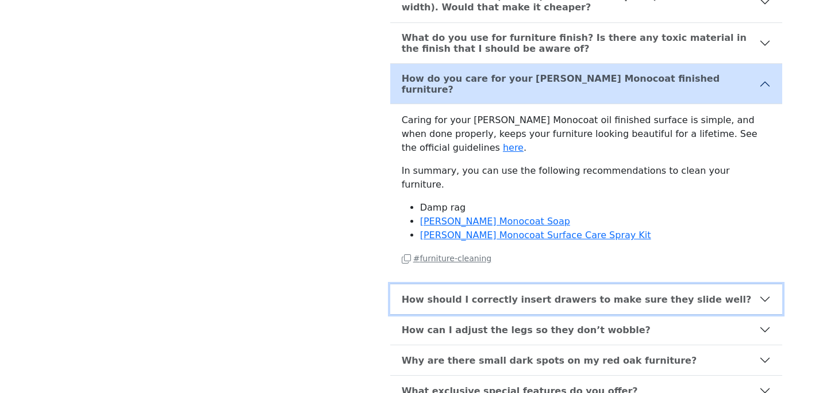
click at [506, 284] on button "How should I correctly insert drawers to make sure they slide well?" at bounding box center [586, 299] width 392 height 30
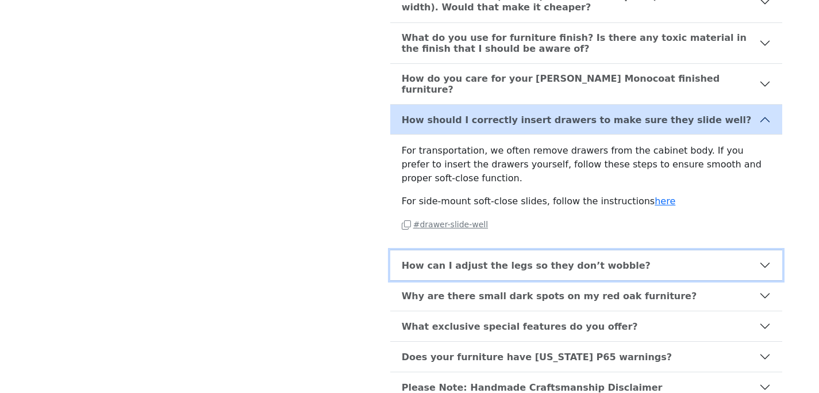
click at [507, 250] on button "How can I adjust the legs so they don’t wobble?" at bounding box center [586, 265] width 392 height 30
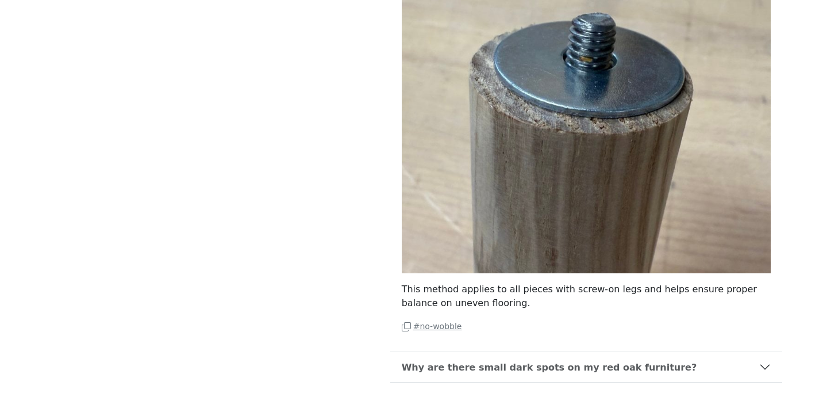
scroll to position [1295, 0]
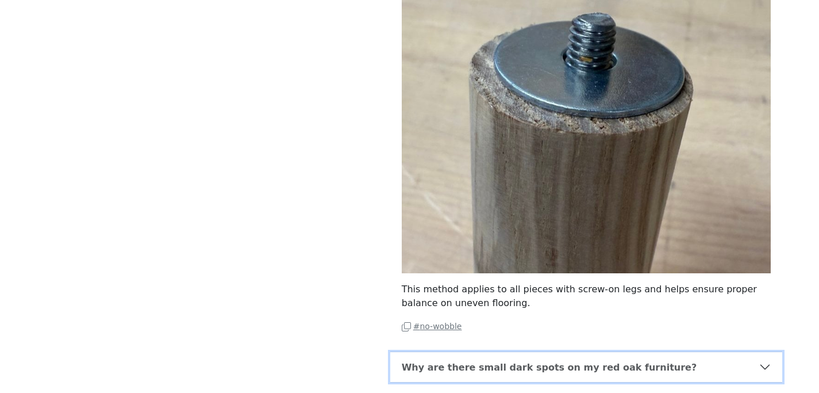
click at [605, 352] on button "Why are there small dark spots on my red oak furniture?" at bounding box center [586, 367] width 392 height 30
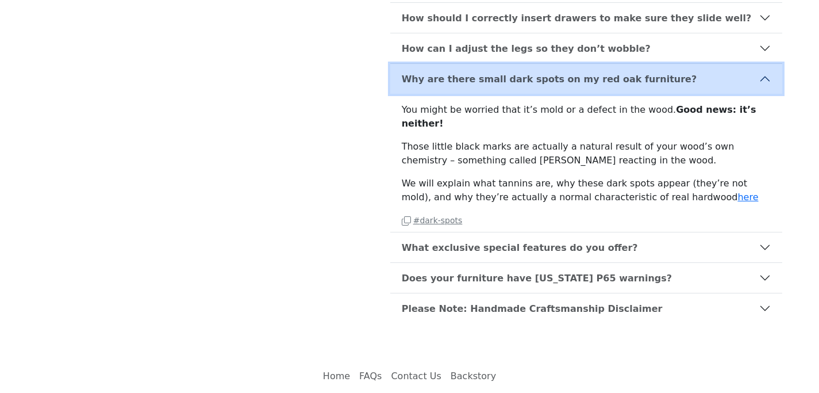
scroll to position [965, 0]
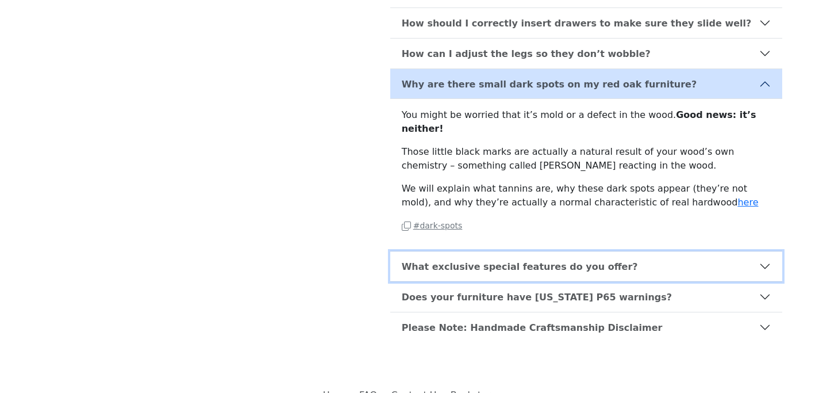
click at [461, 251] on button "What exclusive special features do you offer?" at bounding box center [586, 266] width 392 height 30
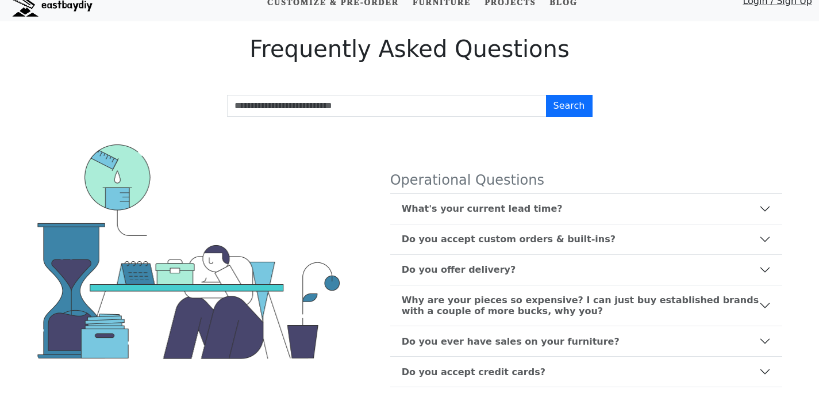
scroll to position [0, 0]
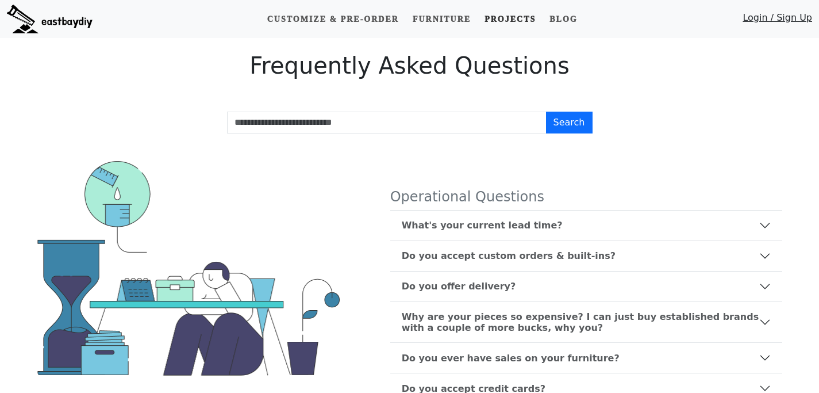
click at [517, 18] on link "Projects" at bounding box center [510, 19] width 60 height 21
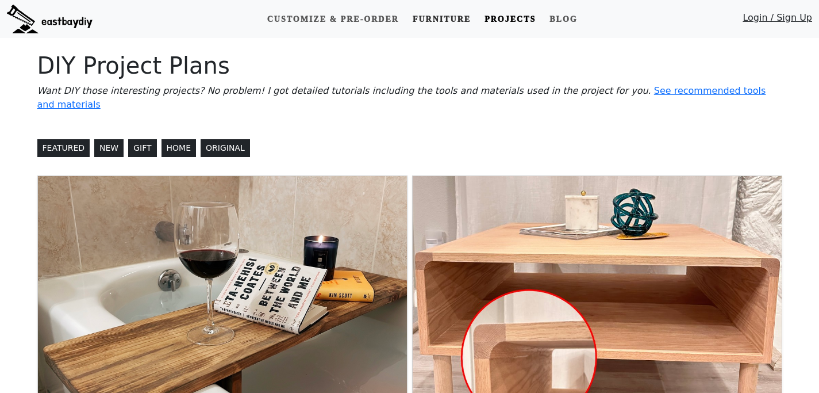
click at [459, 17] on link "Furniture" at bounding box center [441, 19] width 67 height 21
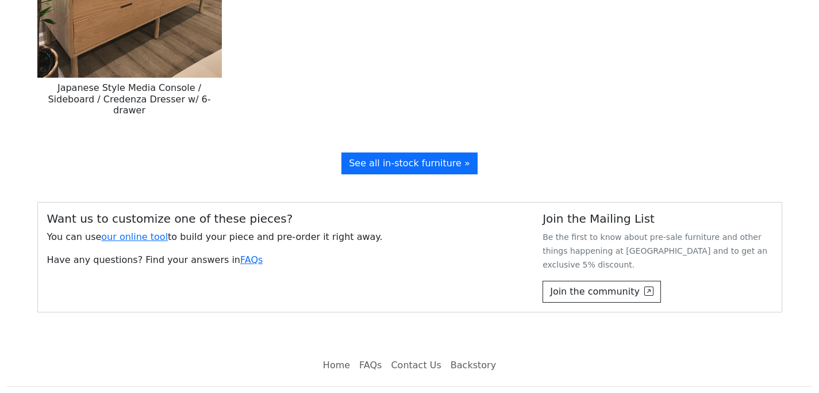
scroll to position [1717, 0]
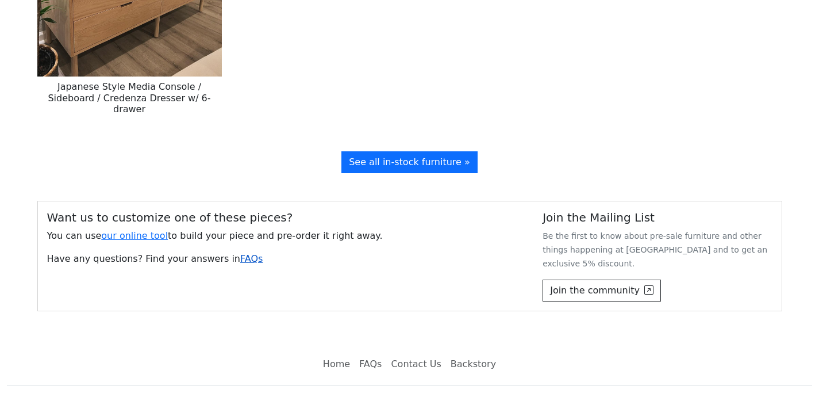
click at [240, 253] on link "FAQs" at bounding box center [251, 258] width 22 height 11
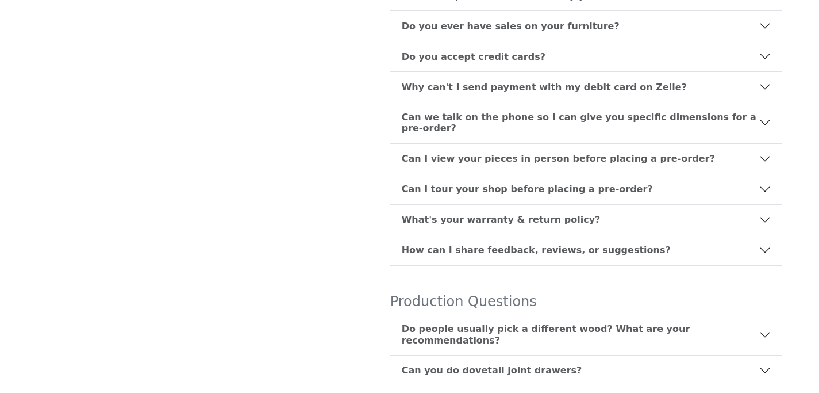
scroll to position [478, 0]
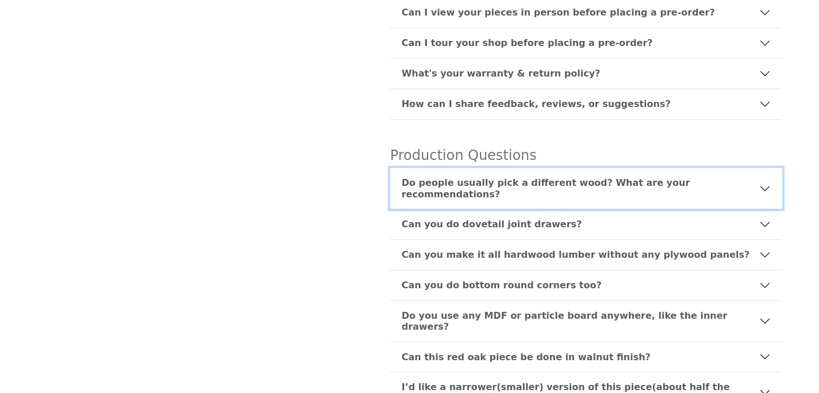
click at [563, 177] on b "Do people usually pick a different wood? What are your recommendations?" at bounding box center [581, 188] width 358 height 22
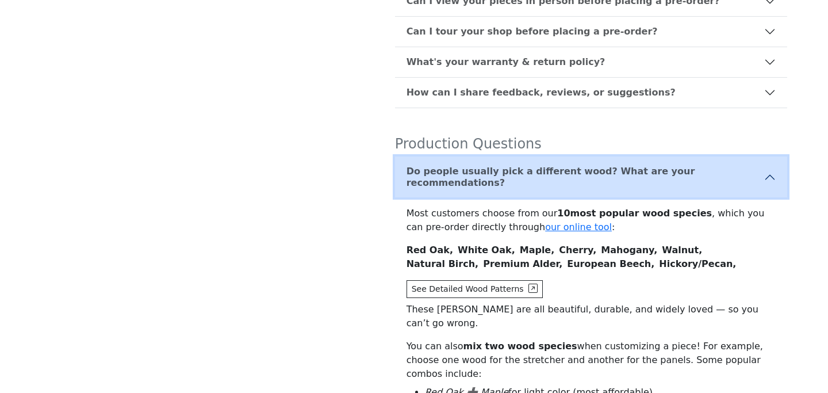
scroll to position [519, 0]
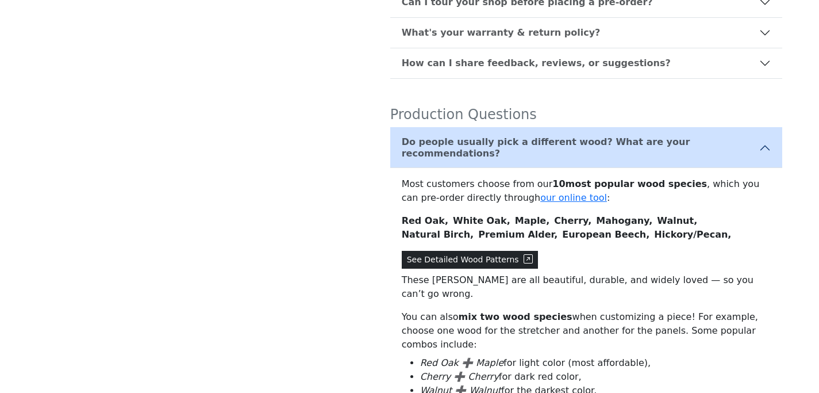
click at [526, 251] on button "See Detailed Wood Patterns" at bounding box center [470, 260] width 136 height 18
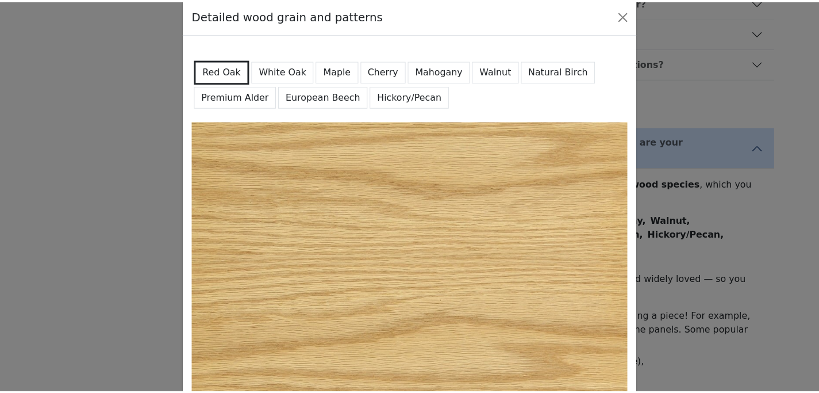
scroll to position [0, 0]
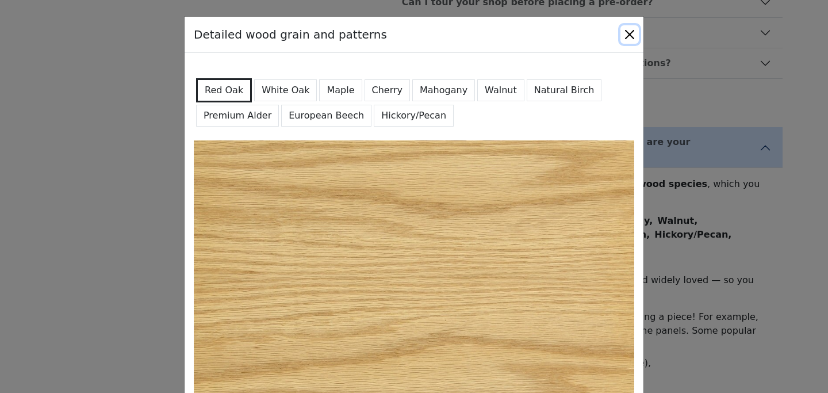
click at [625, 28] on button "Close" at bounding box center [629, 34] width 18 height 18
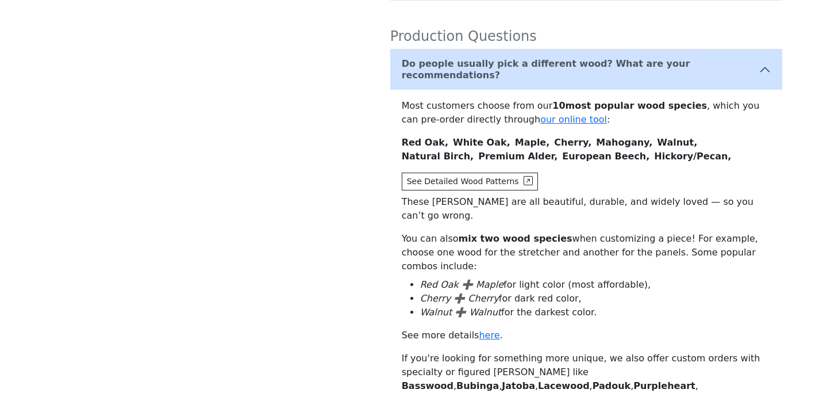
scroll to position [600, 0]
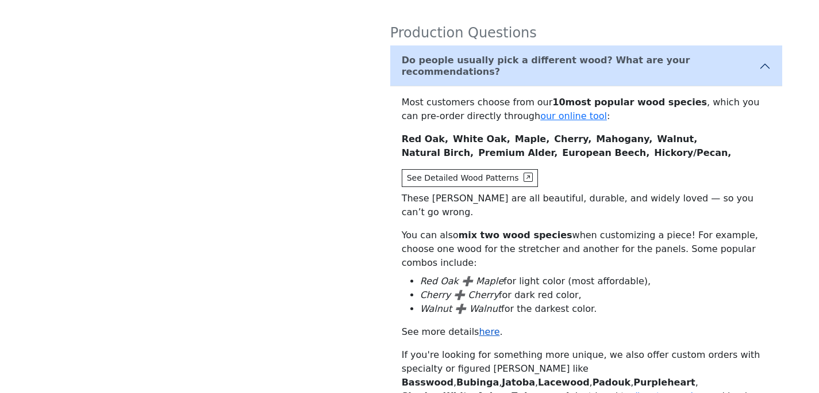
click at [485, 326] on link "here" at bounding box center [489, 331] width 21 height 11
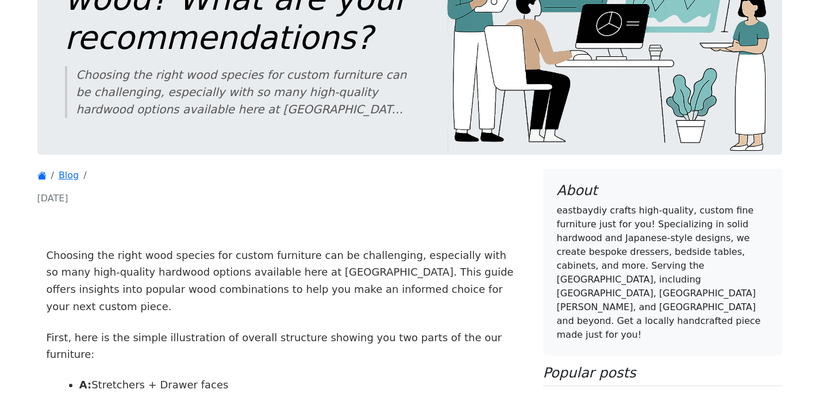
scroll to position [224, 0]
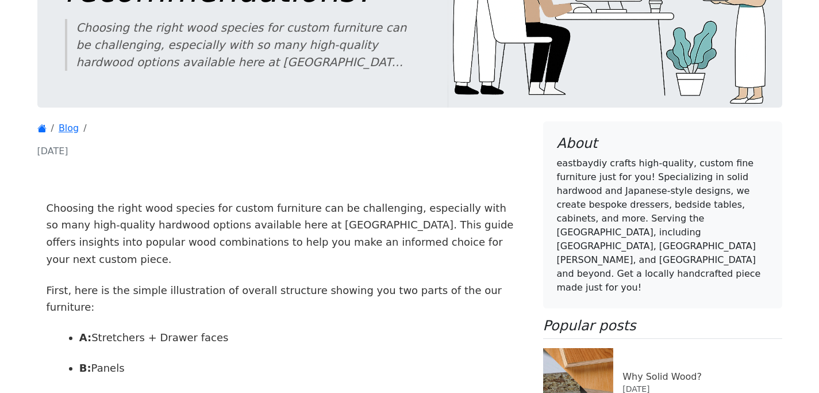
click at [661, 371] on h6 "Why Solid Wood?" at bounding box center [702, 376] width 159 height 11
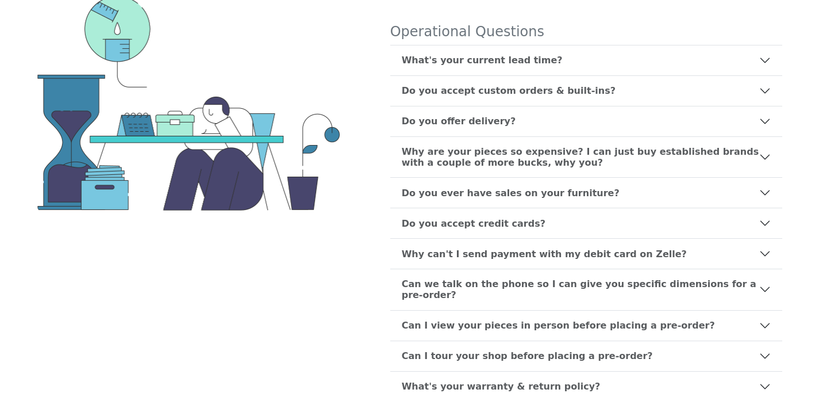
scroll to position [186, 0]
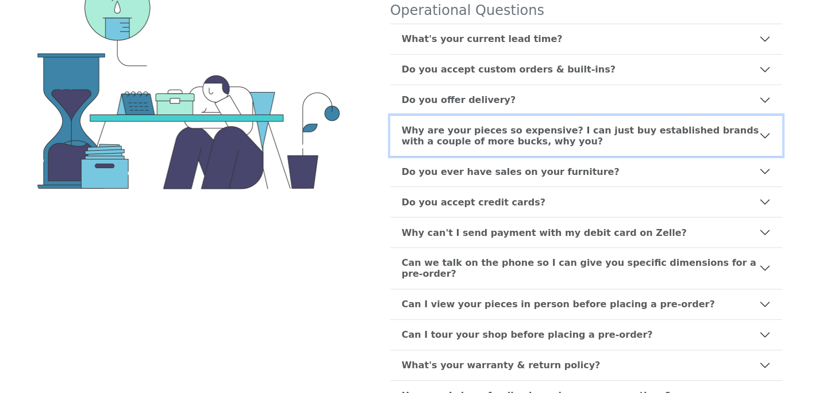
click at [564, 143] on b "Why are your pieces so expensive? I can just buy established brands with a coup…" at bounding box center [581, 136] width 358 height 22
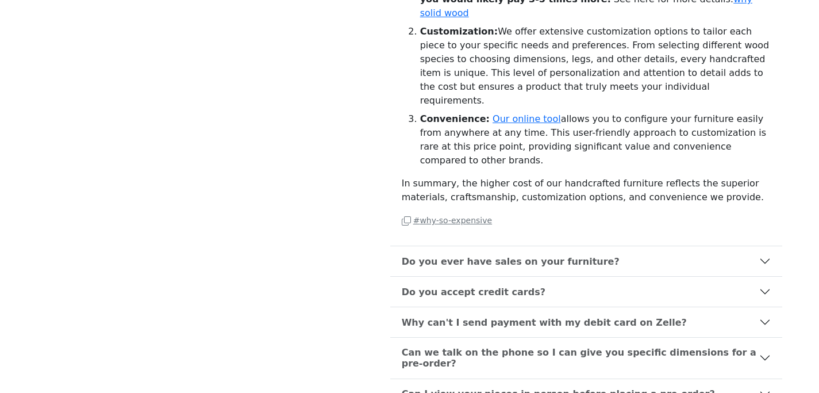
scroll to position [481, 0]
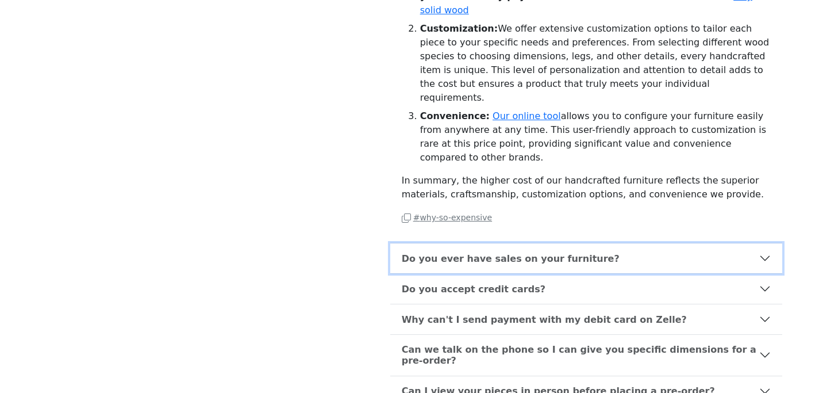
click at [547, 243] on button "Do you ever have sales on your furniture?" at bounding box center [586, 258] width 392 height 30
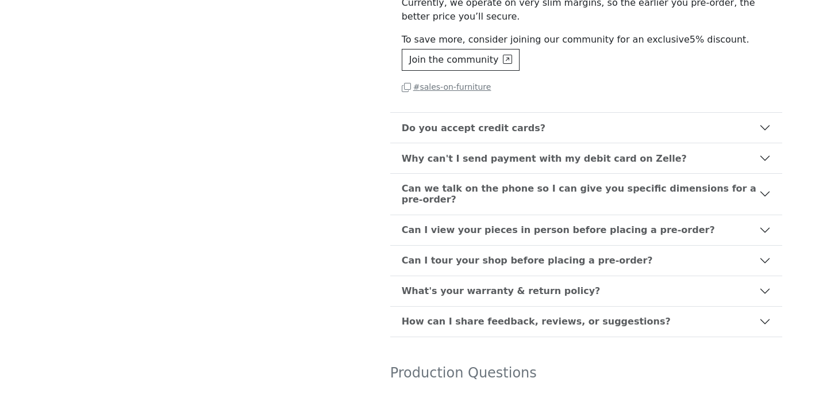
scroll to position [439, 0]
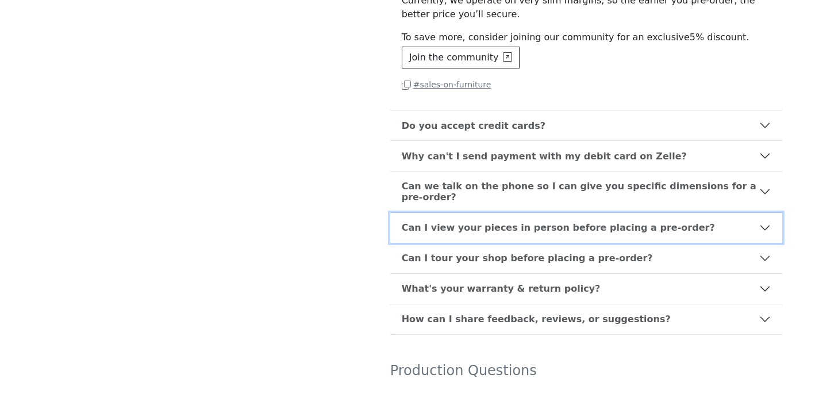
click at [557, 222] on b "Can I view your pieces in person before placing a pre-order?" at bounding box center [558, 227] width 313 height 11
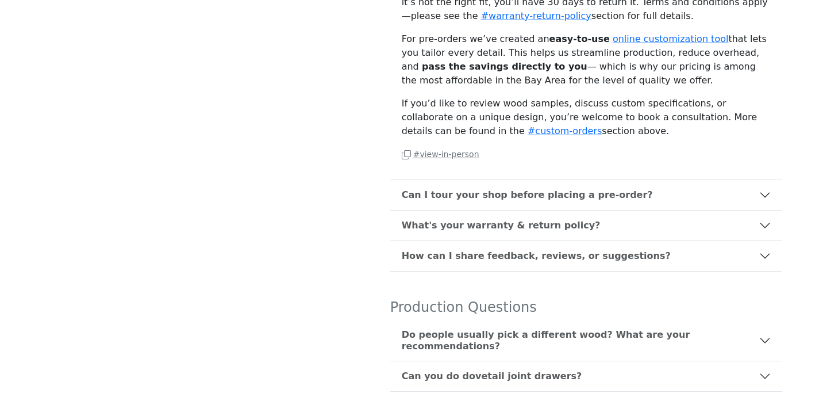
scroll to position [572, 0]
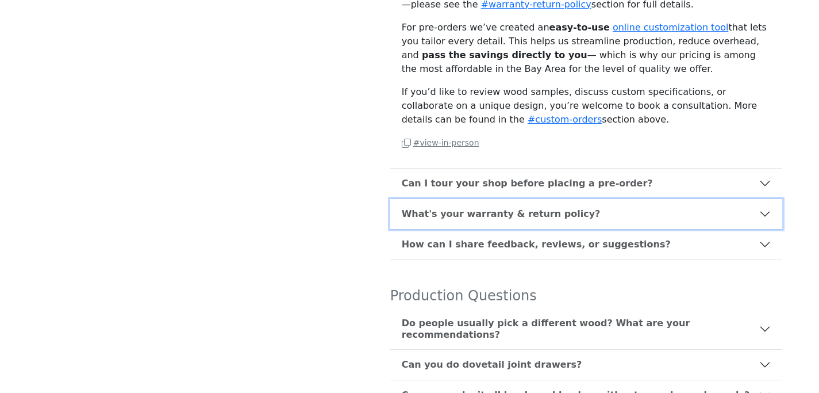
click at [469, 210] on button "What's your warranty & return policy?" at bounding box center [586, 214] width 392 height 30
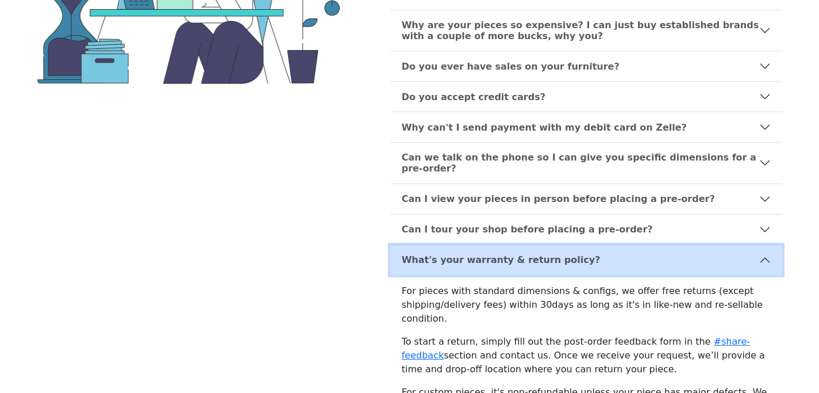
scroll to position [32, 0]
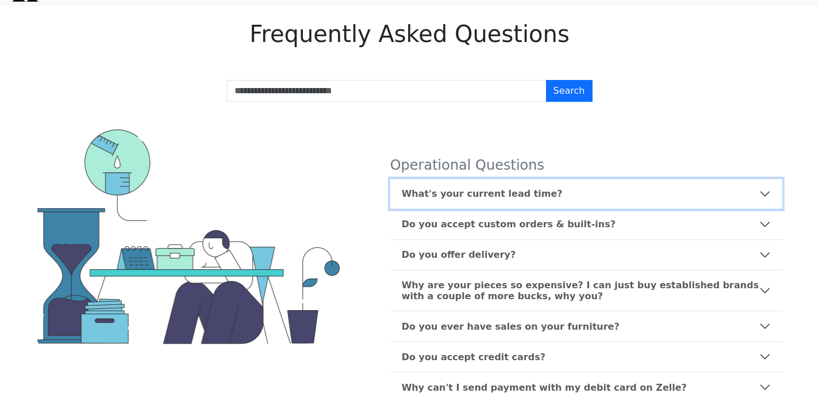
click at [465, 201] on button "What's your current lead time?" at bounding box center [586, 194] width 392 height 30
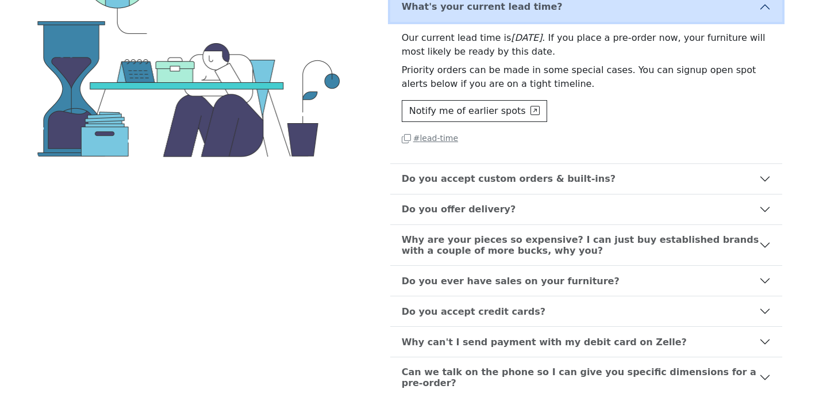
scroll to position [218, 0]
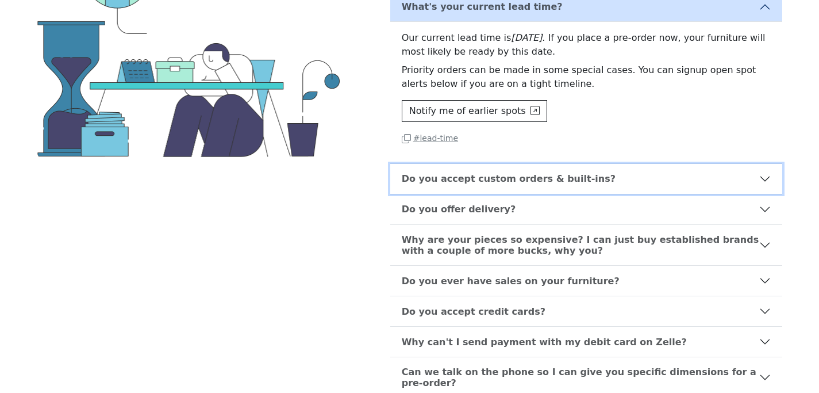
click at [441, 178] on b "Do you accept custom orders & built-ins?" at bounding box center [509, 178] width 214 height 11
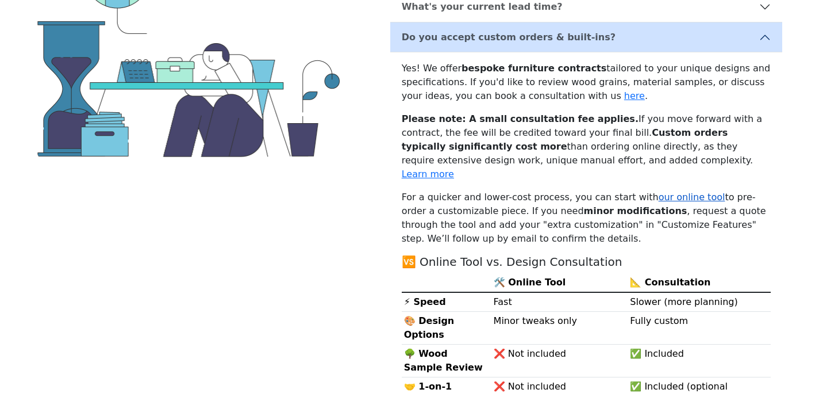
click at [659, 191] on link "our online tool" at bounding box center [692, 196] width 67 height 11
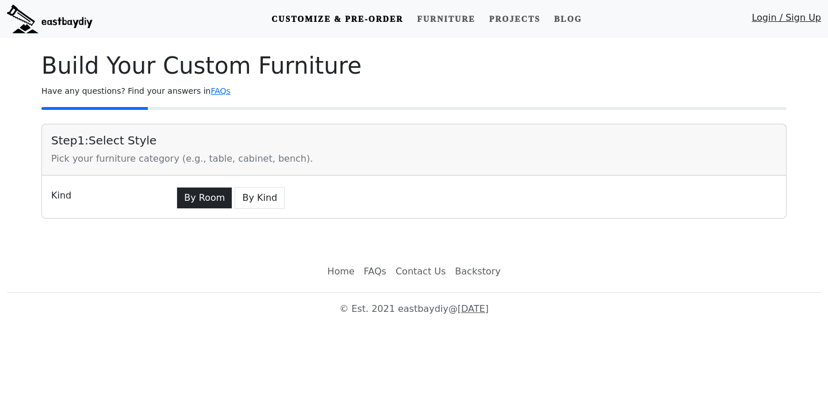
click at [194, 202] on button "By Room" at bounding box center [205, 198] width 56 height 22
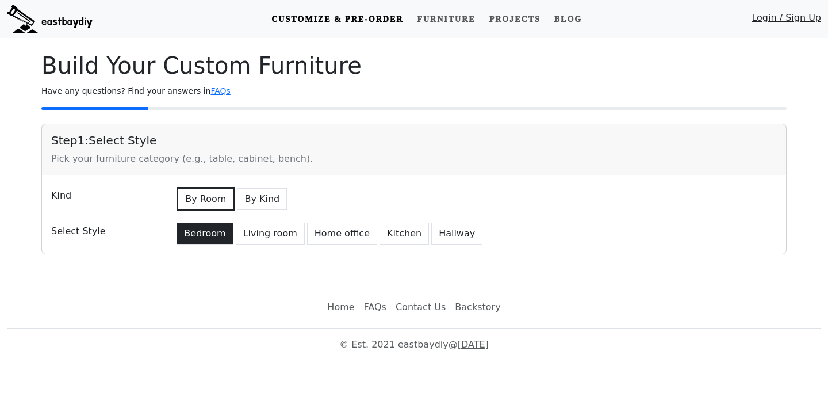
click at [210, 234] on button "Bedroom" at bounding box center [205, 234] width 56 height 22
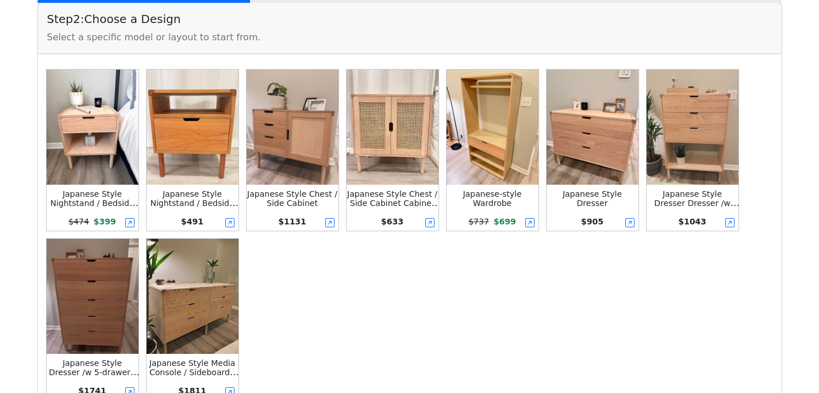
scroll to position [278, 0]
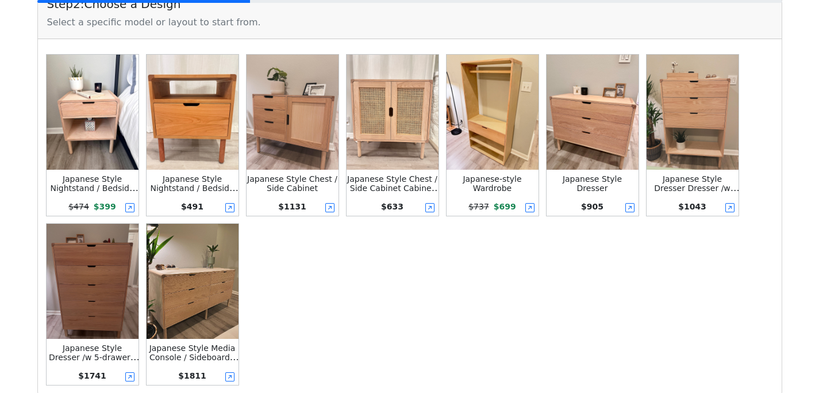
click at [177, 290] on img at bounding box center [193, 281] width 92 height 115
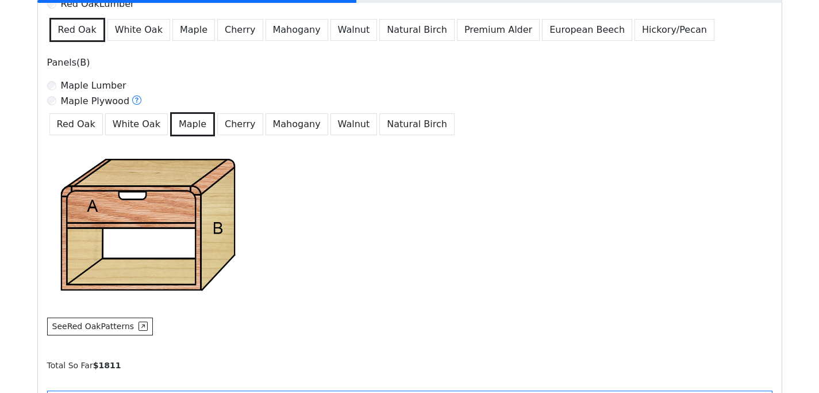
scroll to position [716, 0]
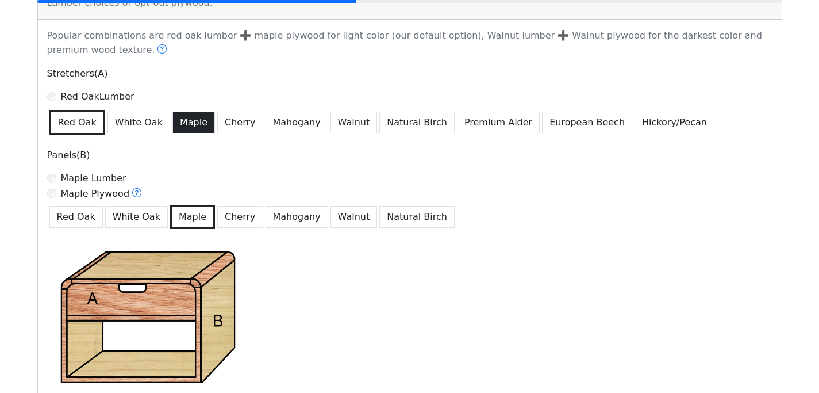
click at [183, 120] on button "Maple" at bounding box center [193, 123] width 43 height 22
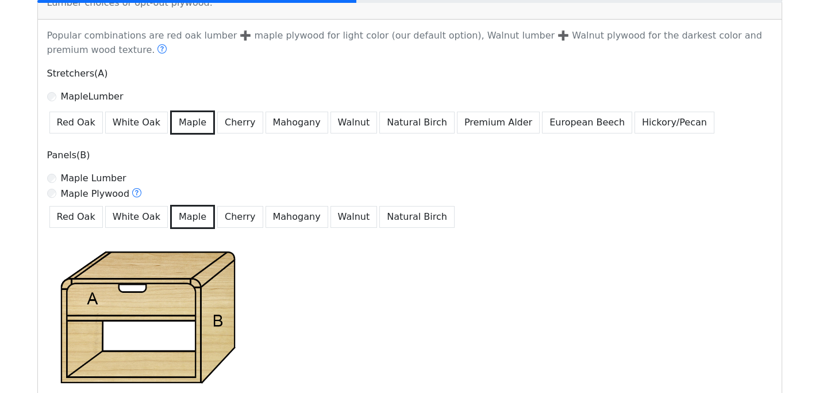
click at [185, 220] on button "Maple" at bounding box center [192, 217] width 45 height 24
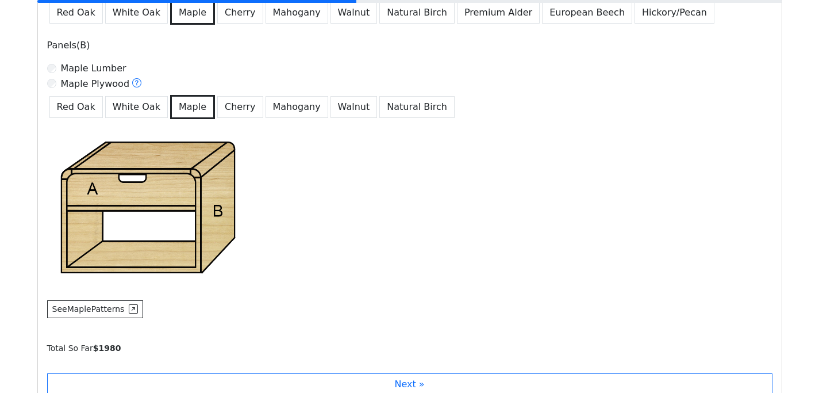
scroll to position [823, 0]
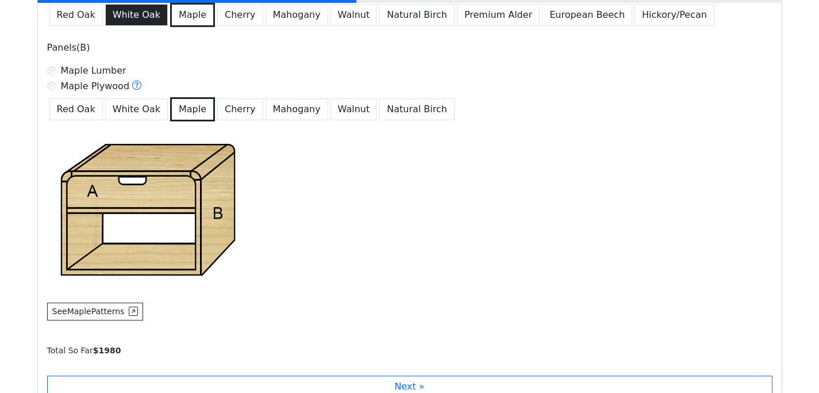
click at [137, 14] on button "White Oak" at bounding box center [136, 15] width 63 height 22
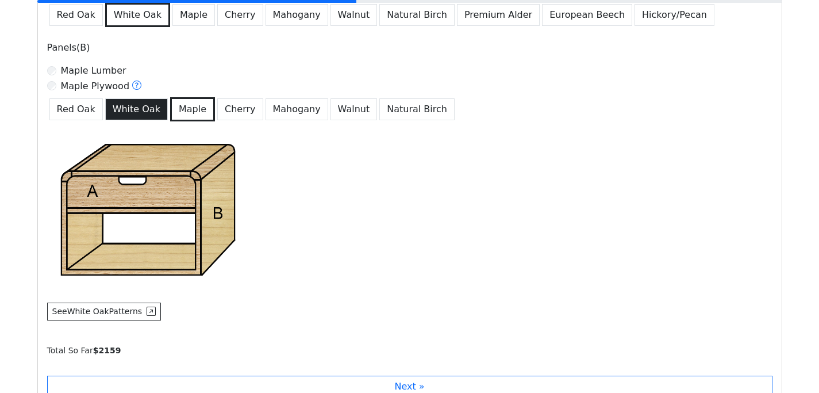
click at [131, 107] on button "White Oak" at bounding box center [136, 109] width 63 height 22
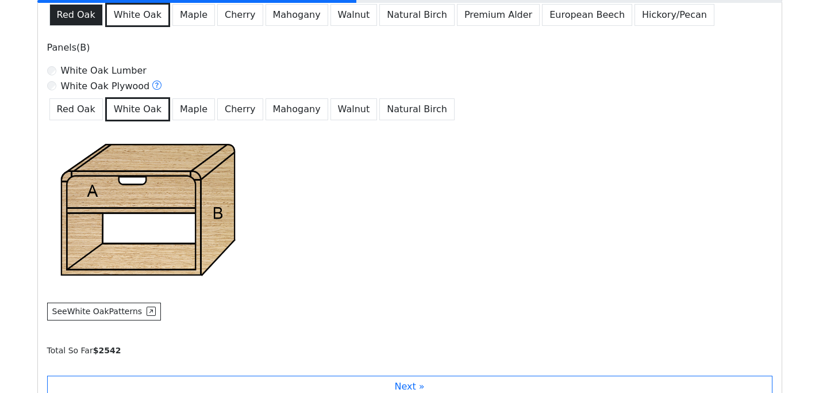
click at [78, 14] on button "Red Oak" at bounding box center [75, 15] width 53 height 22
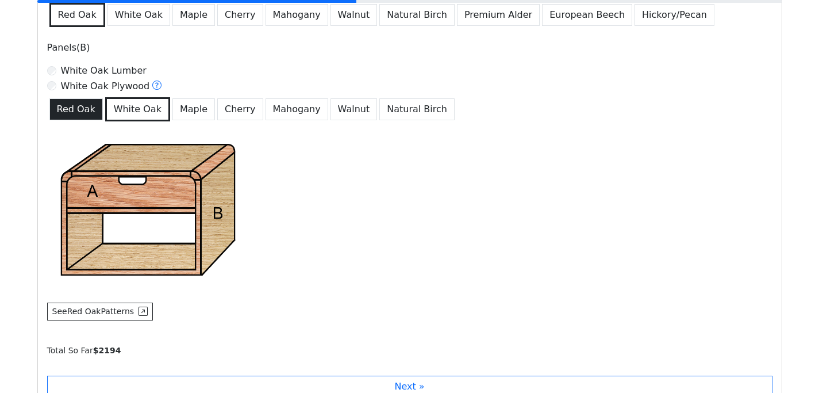
click at [70, 111] on button "Red Oak" at bounding box center [75, 109] width 53 height 22
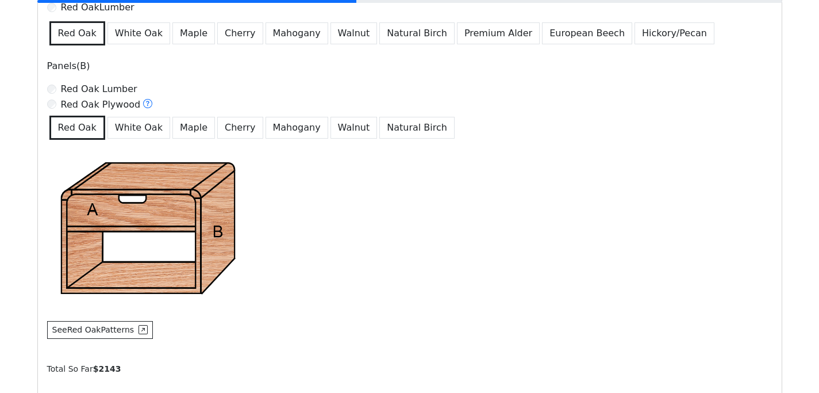
scroll to position [806, 0]
click at [138, 37] on button "White Oak" at bounding box center [139, 33] width 63 height 22
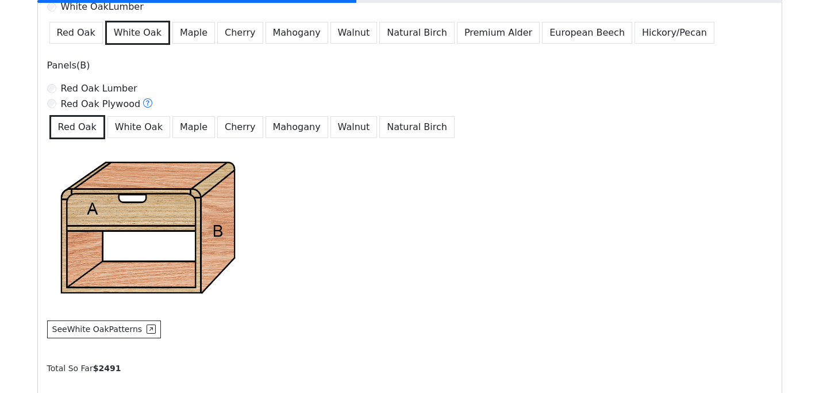
click at [136, 129] on button "White Oak" at bounding box center [139, 127] width 63 height 22
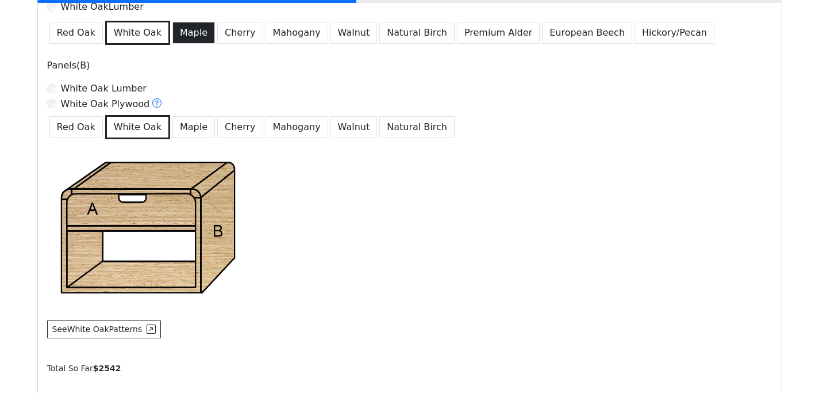
click at [178, 37] on button "Maple" at bounding box center [193, 33] width 43 height 22
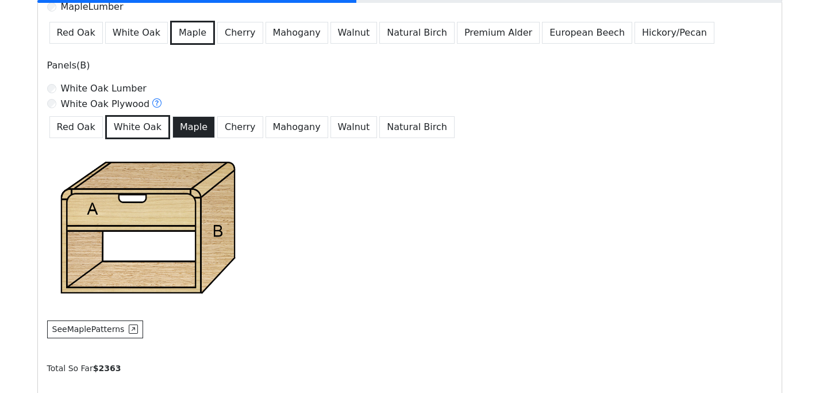
click at [181, 128] on button "Maple" at bounding box center [193, 127] width 43 height 22
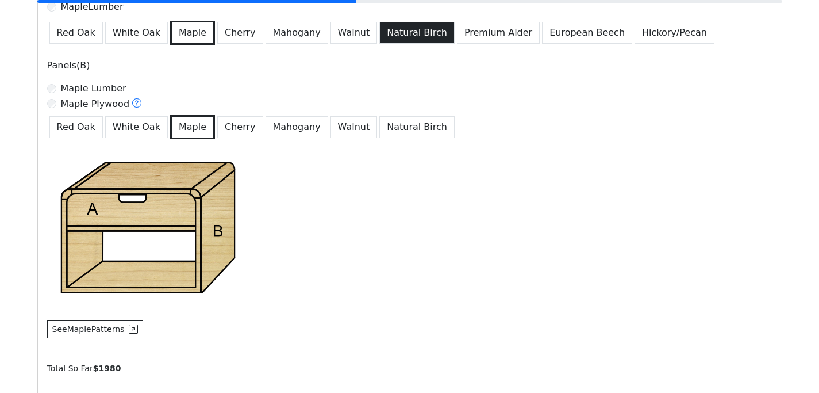
click at [389, 32] on button "Natural Birch" at bounding box center [416, 33] width 75 height 22
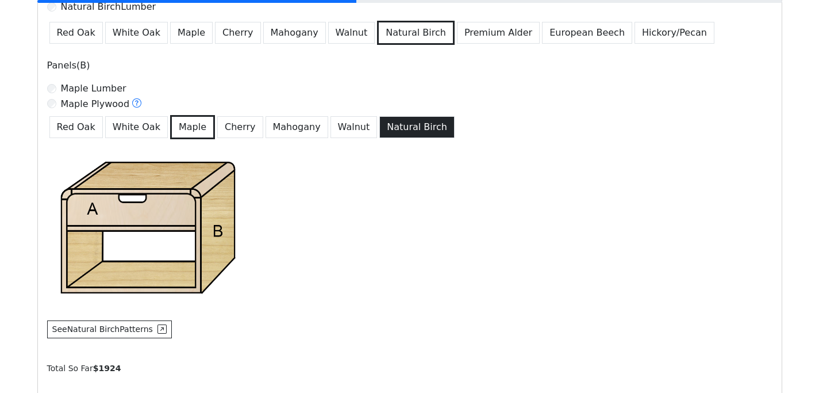
click at [388, 127] on button "Natural Birch" at bounding box center [416, 127] width 75 height 22
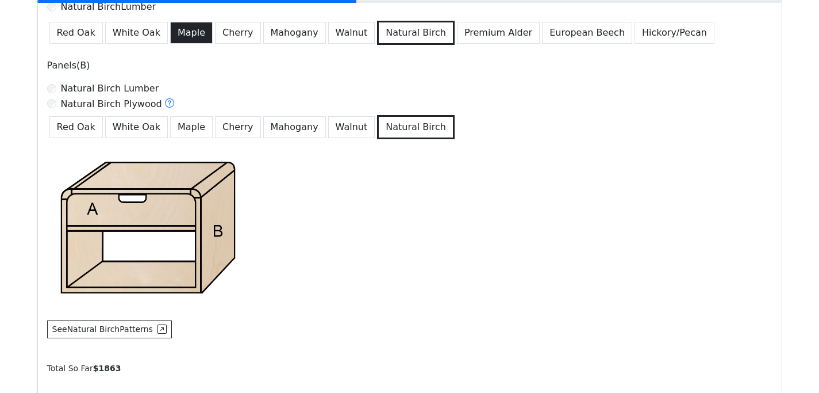
click at [183, 39] on button "Maple" at bounding box center [191, 33] width 43 height 22
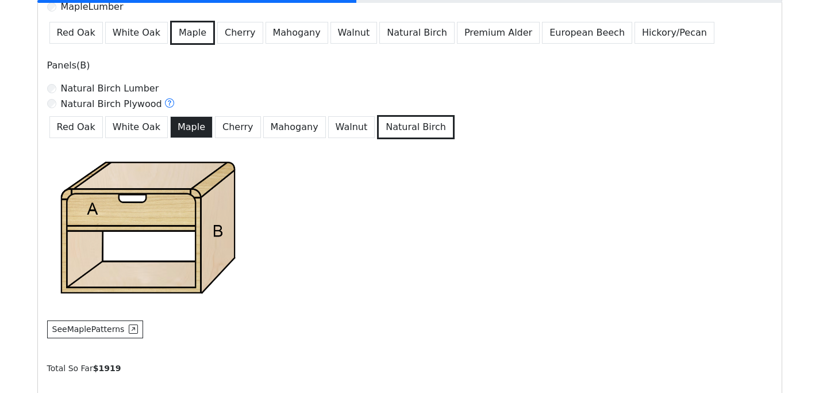
click at [187, 130] on button "Maple" at bounding box center [191, 127] width 43 height 22
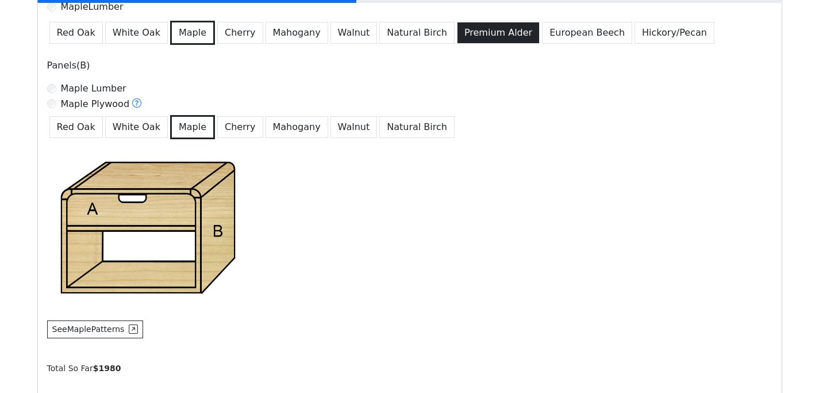
click at [463, 31] on button "Premium Alder" at bounding box center [498, 33] width 83 height 22
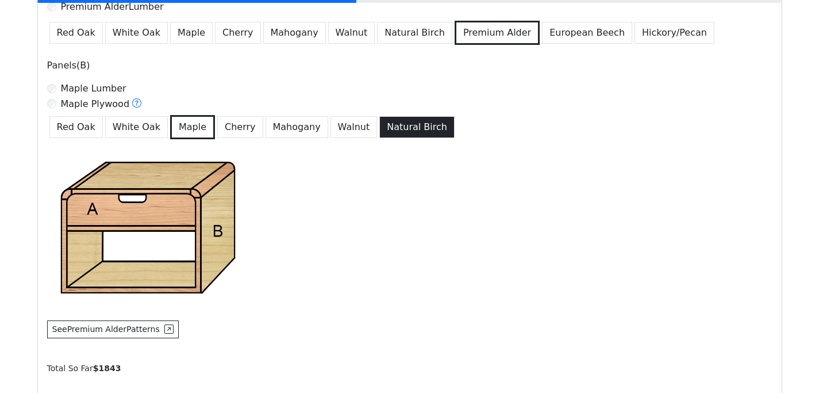
click at [407, 129] on button "Natural Birch" at bounding box center [416, 127] width 75 height 22
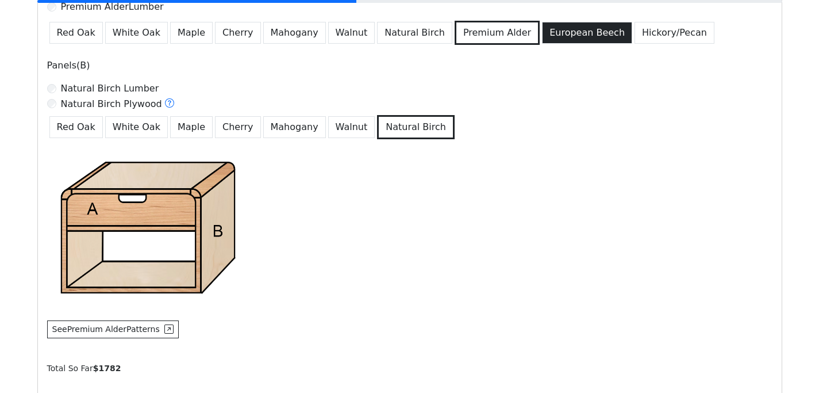
click at [557, 29] on button "European Beech" at bounding box center [587, 33] width 90 height 22
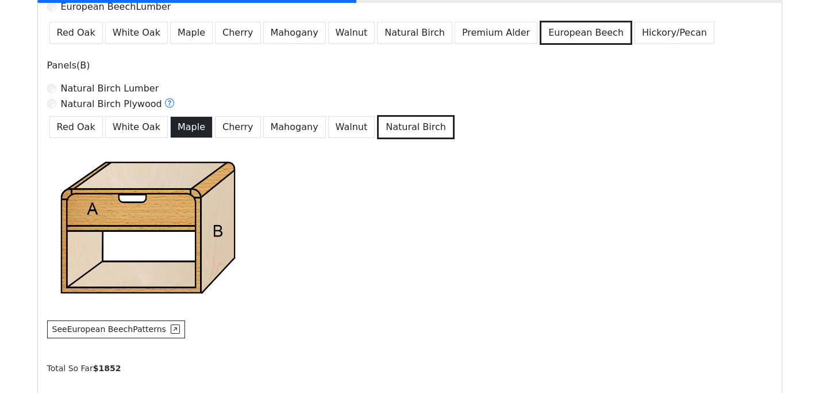
click at [179, 133] on button "Maple" at bounding box center [191, 127] width 43 height 22
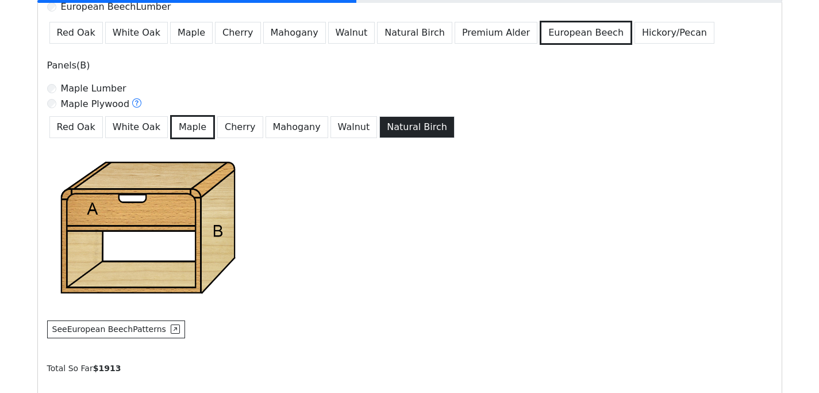
click at [396, 122] on button "Natural Birch" at bounding box center [416, 127] width 75 height 22
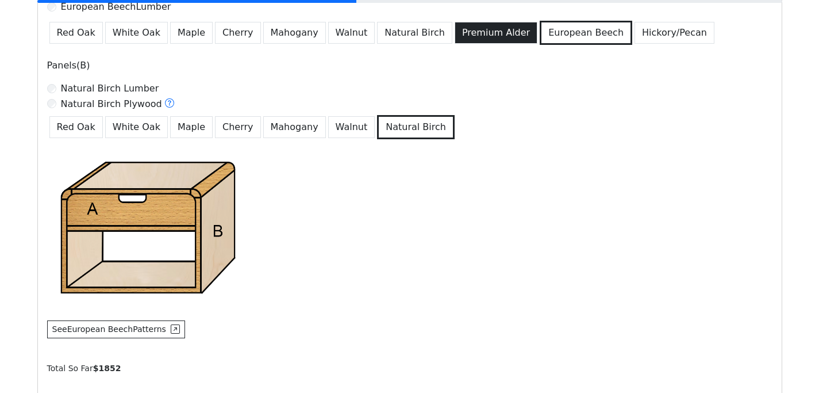
click at [460, 43] on button "Premium Alder" at bounding box center [496, 33] width 83 height 22
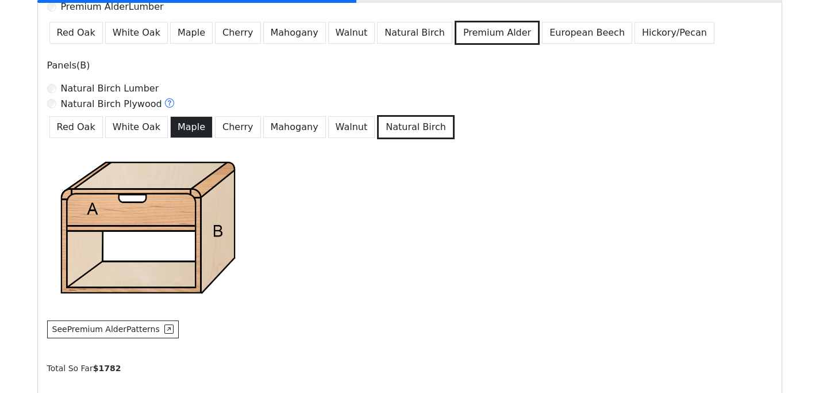
click at [179, 131] on button "Maple" at bounding box center [191, 127] width 43 height 22
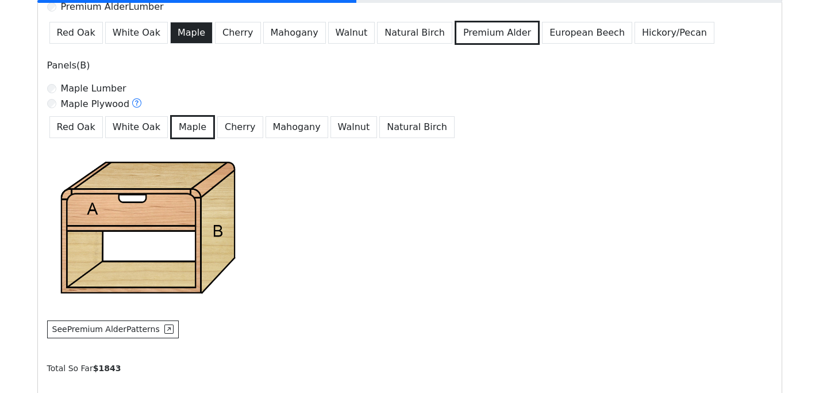
click at [181, 37] on button "Maple" at bounding box center [191, 33] width 43 height 22
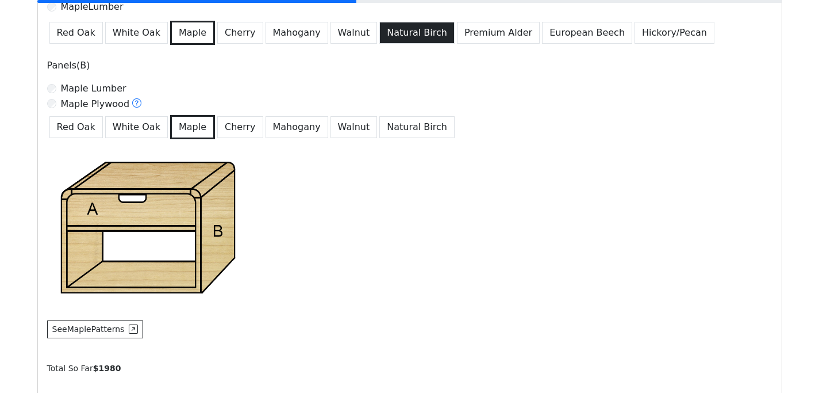
click at [387, 37] on button "Natural Birch" at bounding box center [416, 33] width 75 height 22
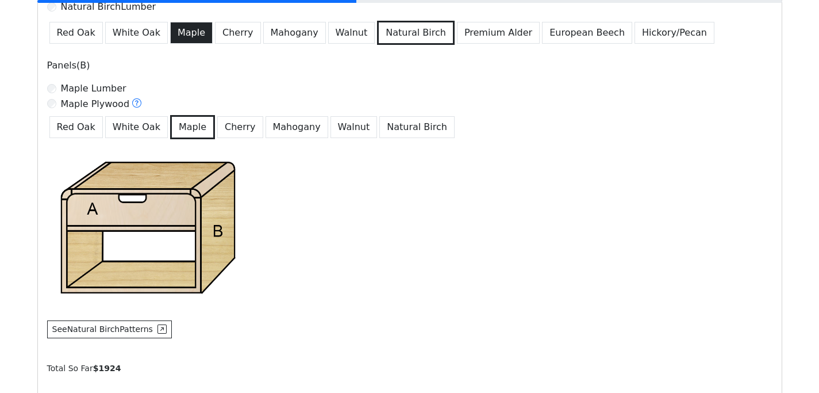
click at [181, 37] on button "Maple" at bounding box center [191, 33] width 43 height 22
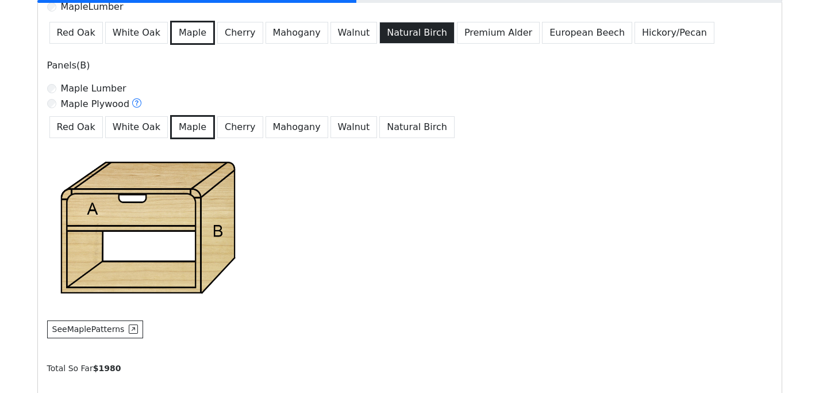
click at [379, 32] on button "Natural Birch" at bounding box center [416, 33] width 75 height 22
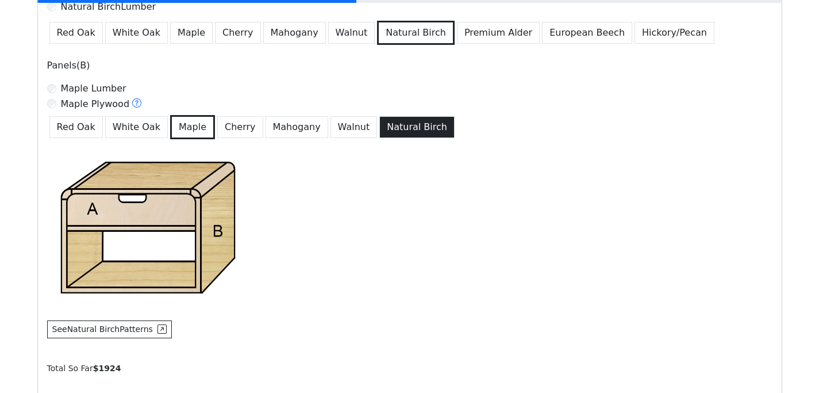
click at [393, 128] on button "Natural Birch" at bounding box center [416, 127] width 75 height 22
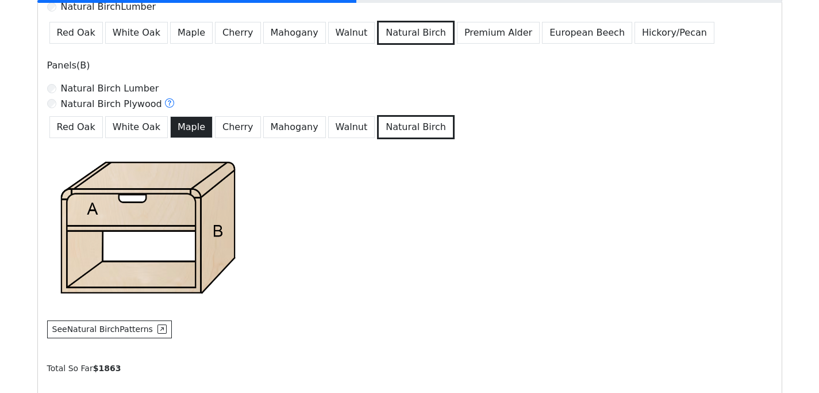
click at [174, 130] on button "Maple" at bounding box center [191, 127] width 43 height 22
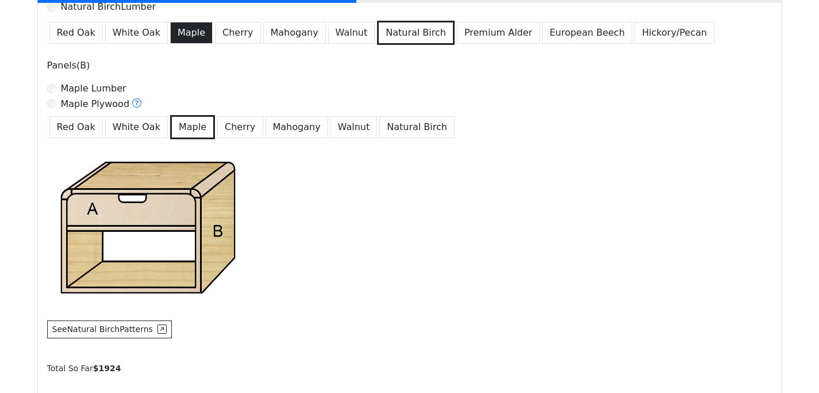
click at [183, 33] on button "Maple" at bounding box center [191, 33] width 43 height 22
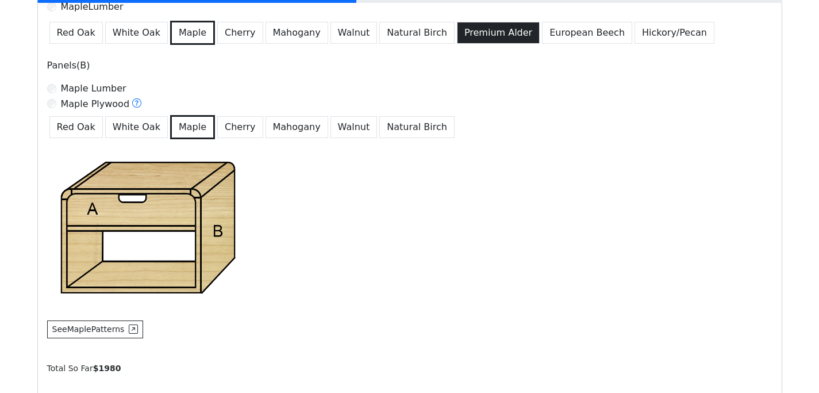
click at [457, 37] on button "Premium Alder" at bounding box center [498, 33] width 83 height 22
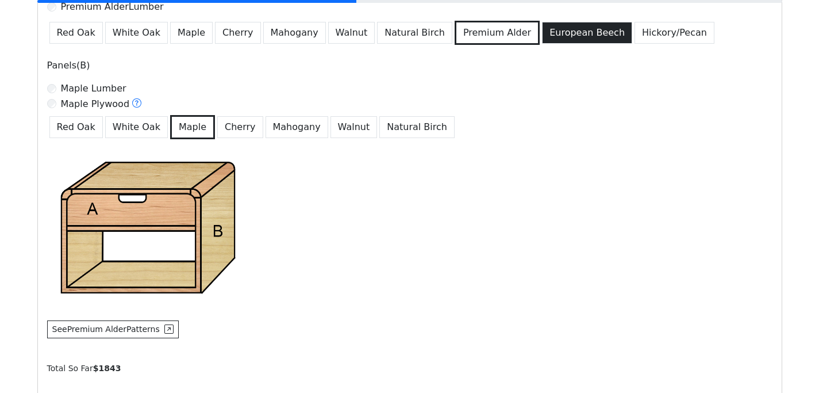
click at [547, 30] on button "European Beech" at bounding box center [587, 33] width 90 height 22
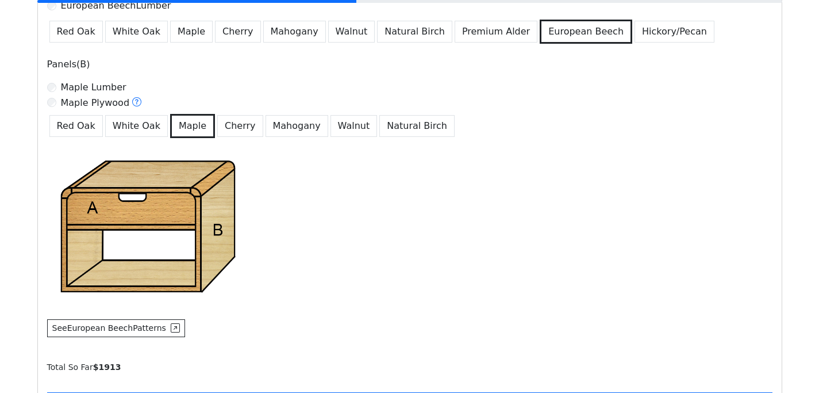
scroll to position [806, 0]
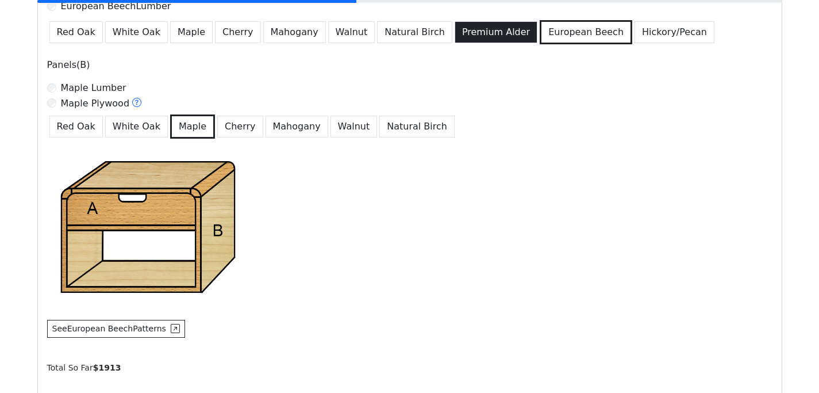
click at [473, 37] on button "Premium Alder" at bounding box center [496, 32] width 83 height 22
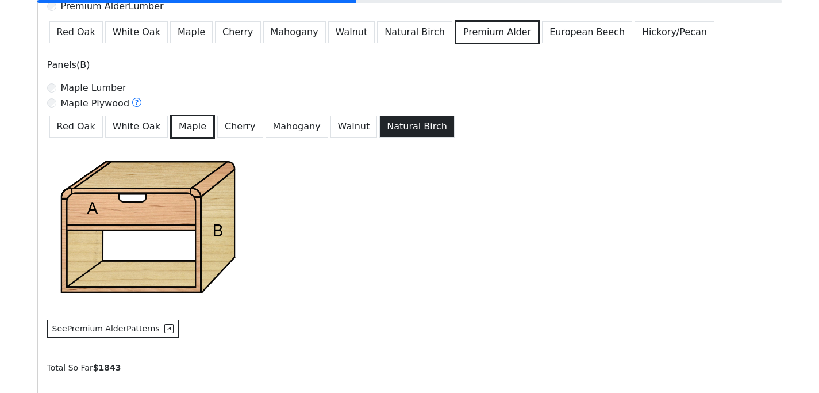
click at [401, 135] on button "Natural Birch" at bounding box center [416, 127] width 75 height 22
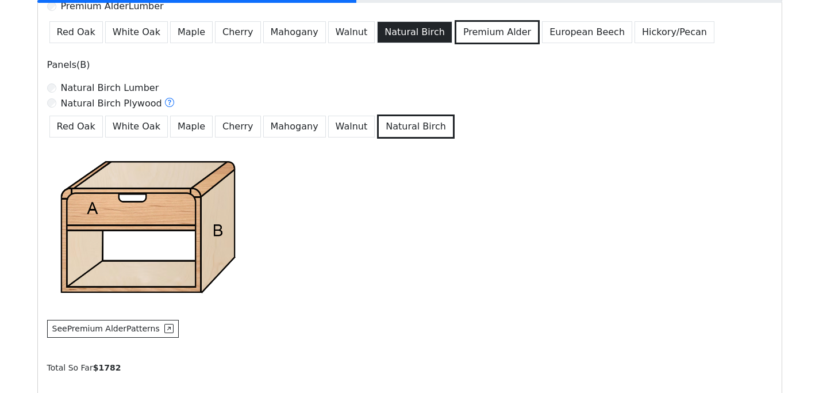
click at [377, 30] on button "Natural Birch" at bounding box center [414, 32] width 75 height 22
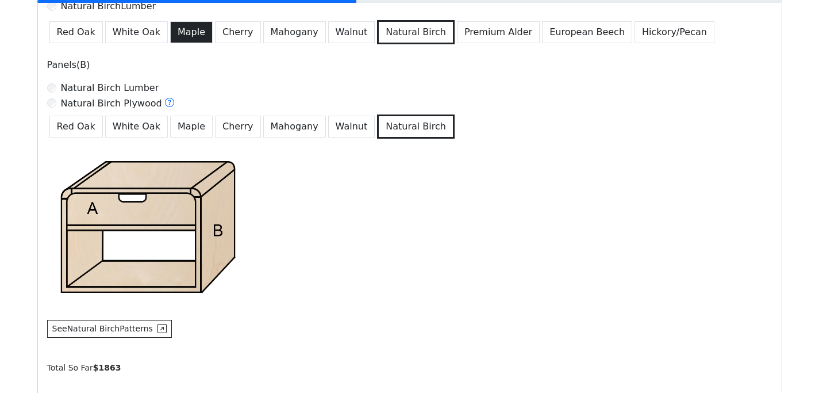
click at [187, 31] on button "Maple" at bounding box center [191, 32] width 43 height 22
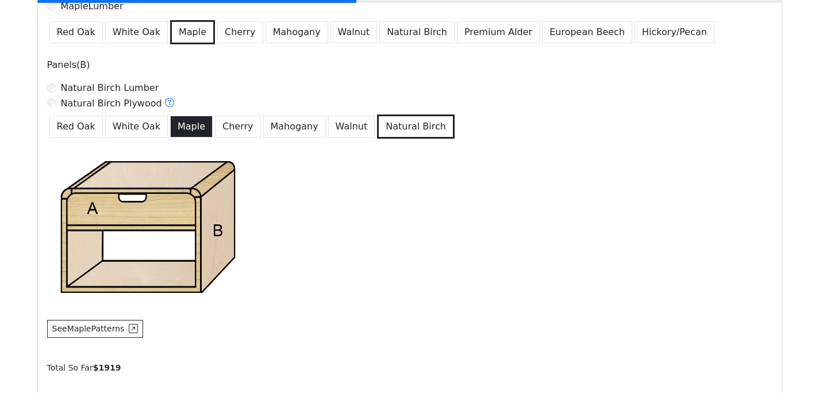
click at [174, 123] on button "Maple" at bounding box center [191, 127] width 43 height 22
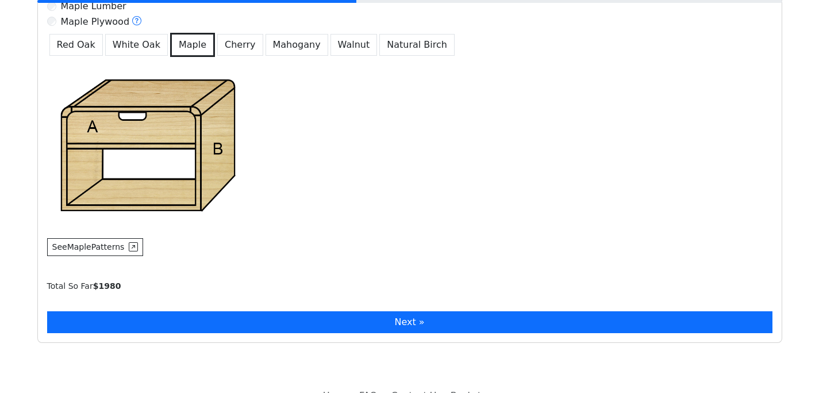
click at [431, 321] on button "Next »" at bounding box center [410, 322] width 726 height 22
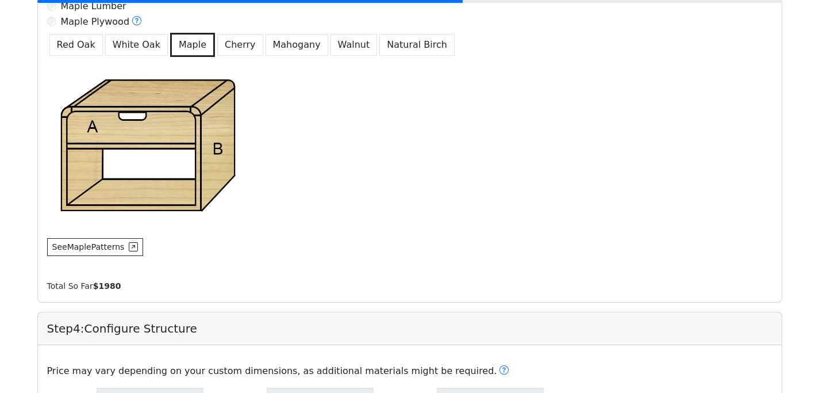
type input "**"
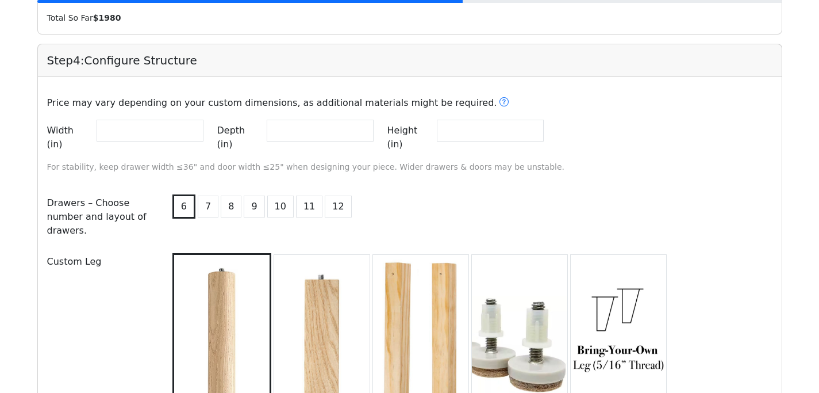
scroll to position [1157, 0]
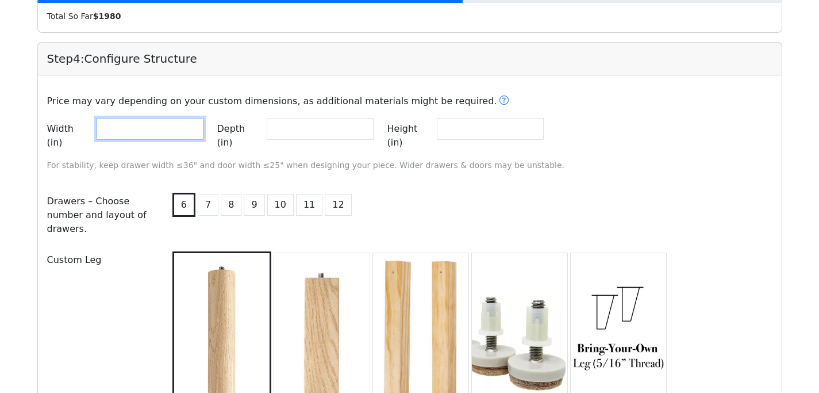
drag, startPoint x: 125, startPoint y: 131, endPoint x: 68, endPoint y: 127, distance: 57.6
click at [68, 127] on div "Width (in) **" at bounding box center [125, 136] width 156 height 36
type input "**"
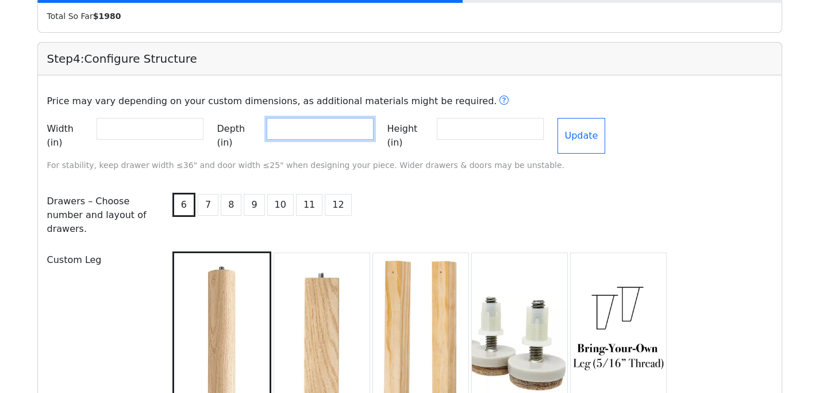
click at [324, 134] on input "**" at bounding box center [320, 129] width 107 height 22
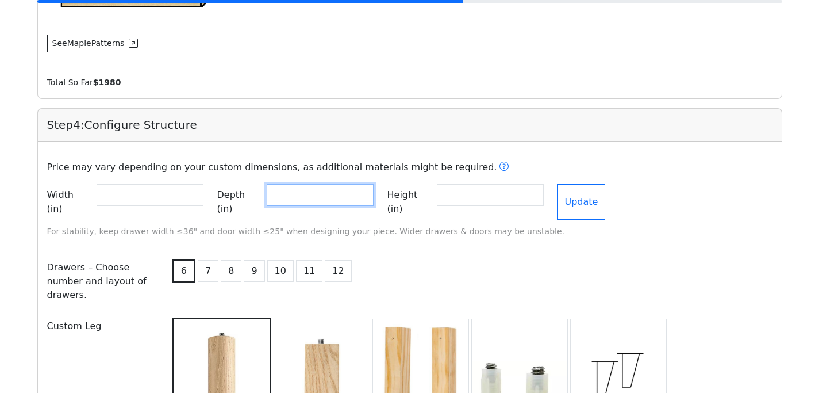
scroll to position [1056, 0]
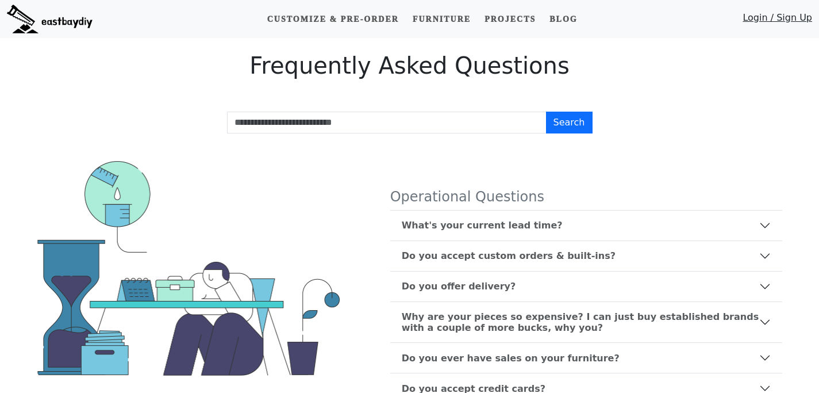
scroll to position [16, 0]
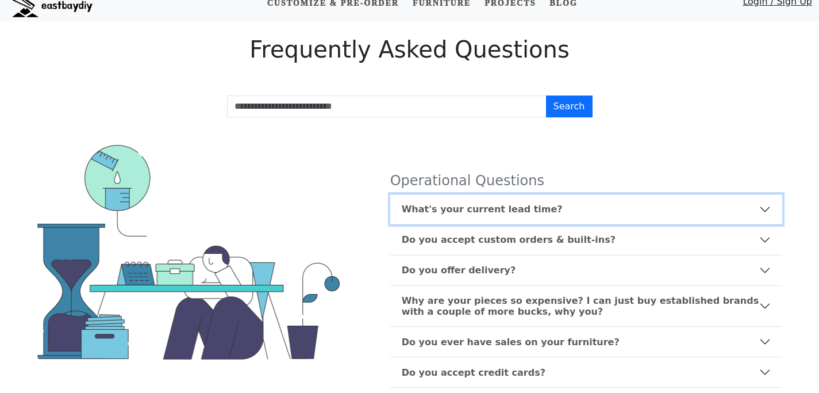
click at [483, 208] on b "What's your current lead time?" at bounding box center [482, 209] width 161 height 11
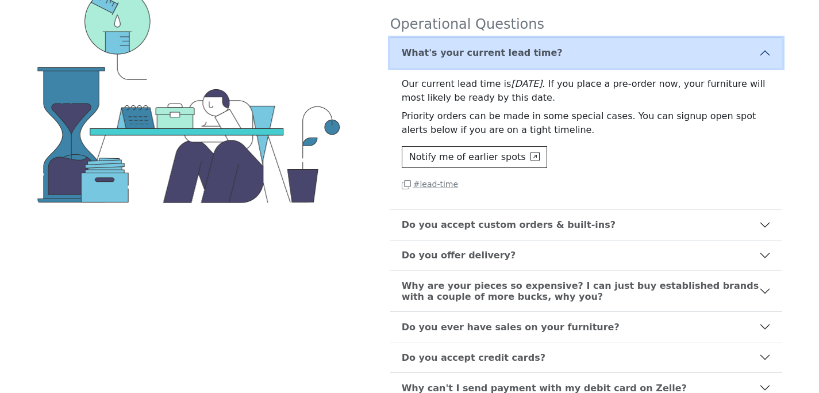
scroll to position [264, 0]
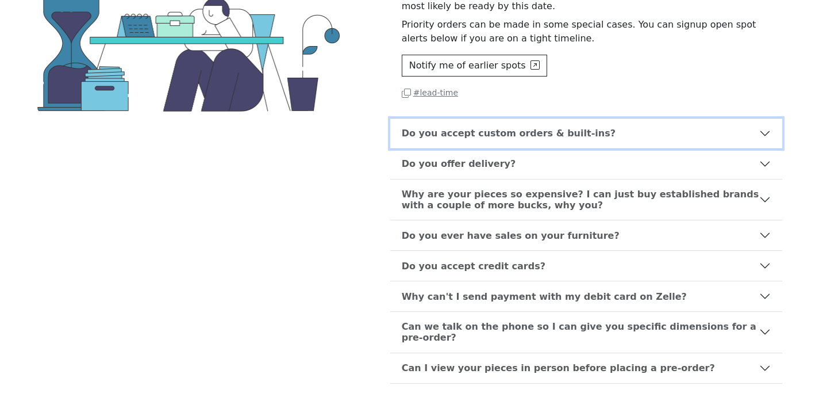
click at [486, 139] on button "Do you accept custom orders & built-ins?" at bounding box center [586, 133] width 392 height 30
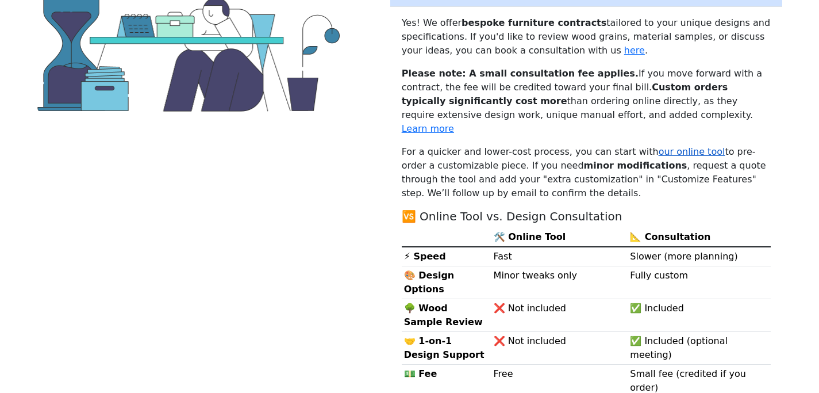
click at [659, 146] on link "our online tool" at bounding box center [692, 151] width 67 height 11
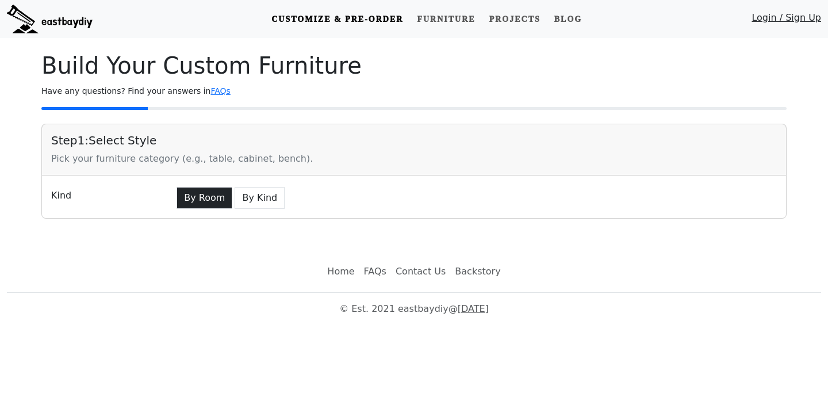
click at [212, 201] on button "By Room" at bounding box center [205, 198] width 56 height 22
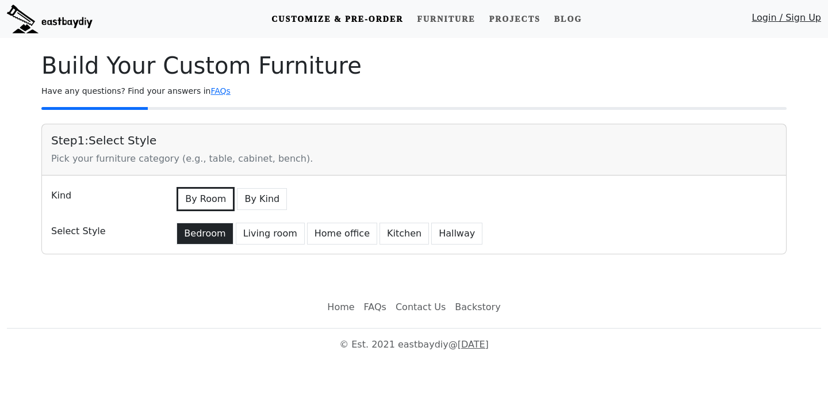
click at [202, 232] on button "Bedroom" at bounding box center [205, 234] width 56 height 22
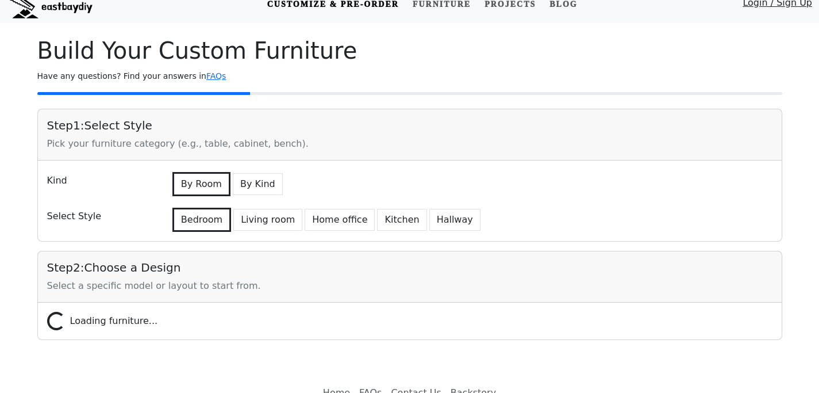
scroll to position [68, 0]
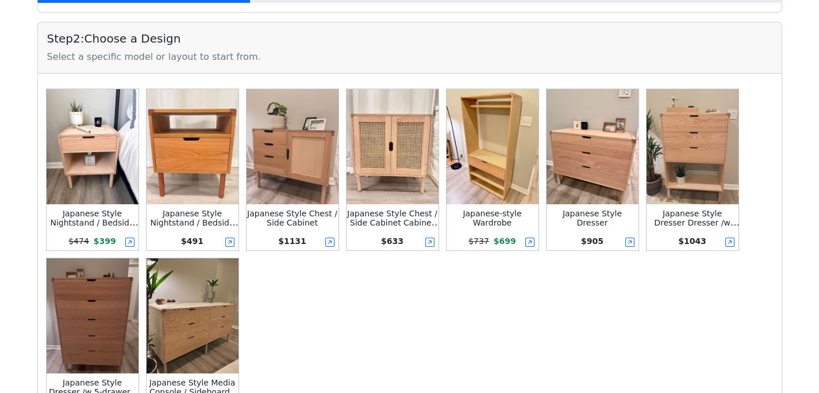
click at [185, 329] on img at bounding box center [193, 315] width 92 height 115
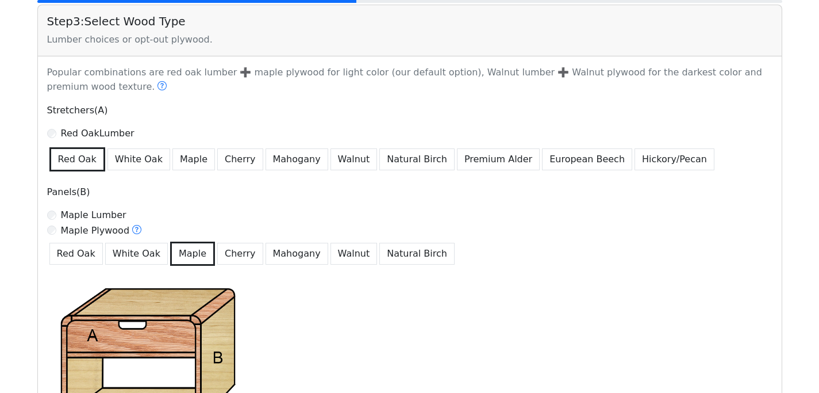
scroll to position [706, 0]
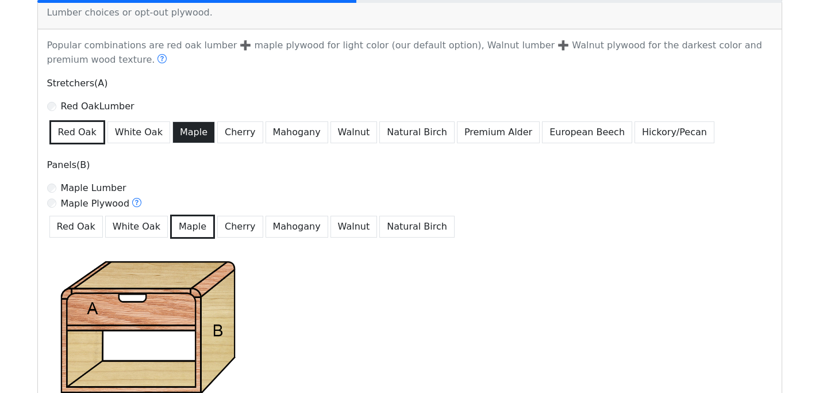
click at [179, 132] on button "Maple" at bounding box center [193, 132] width 43 height 22
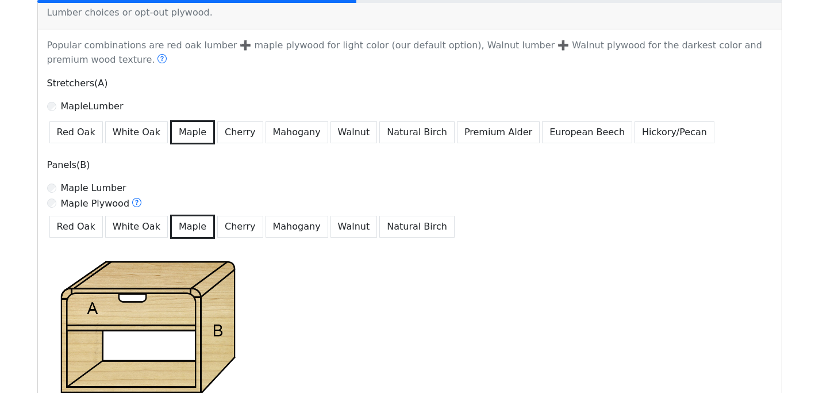
click at [182, 226] on button "Maple" at bounding box center [192, 226] width 45 height 24
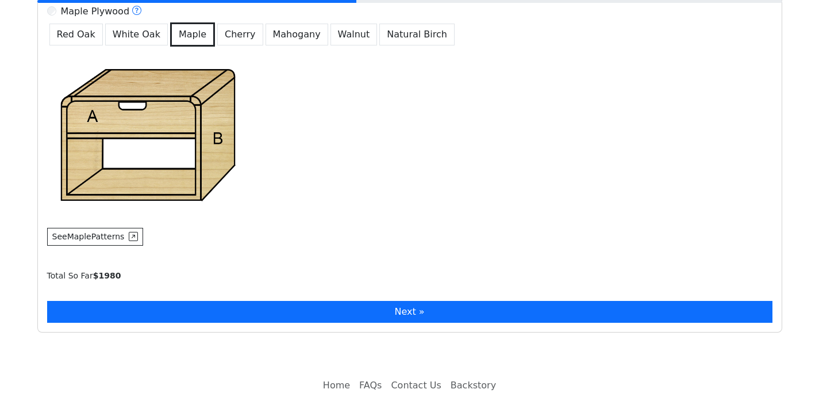
click at [323, 316] on button "Next »" at bounding box center [410, 312] width 726 height 22
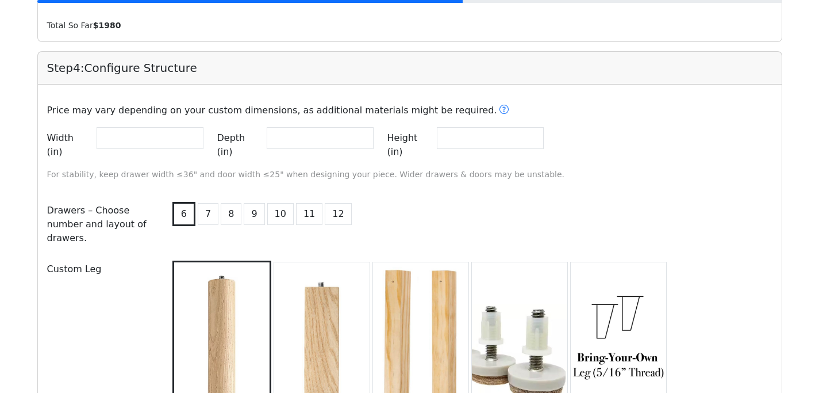
scroll to position [1157, 0]
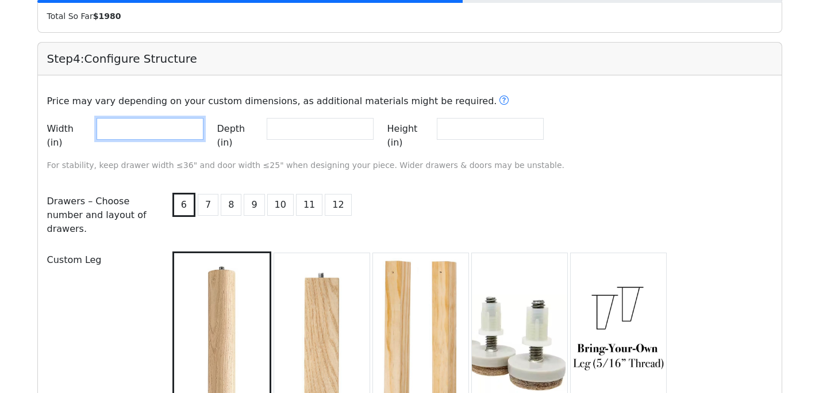
drag, startPoint x: 120, startPoint y: 133, endPoint x: 99, endPoint y: 132, distance: 21.3
click at [99, 132] on input "**" at bounding box center [150, 129] width 107 height 22
type input "**"
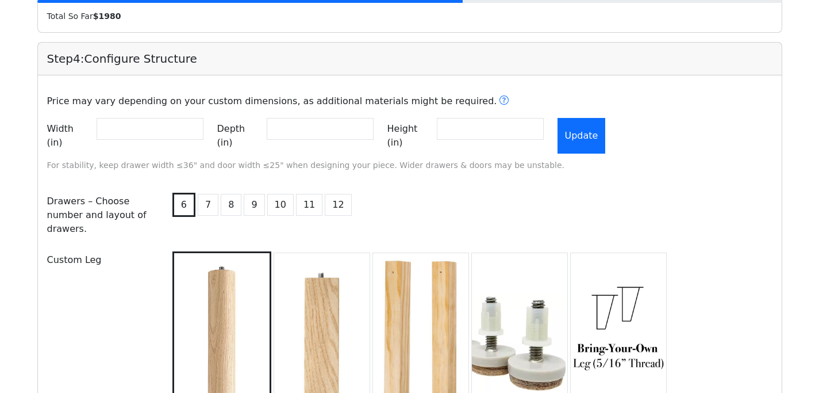
click at [606, 131] on button "Update" at bounding box center [582, 136] width 48 height 36
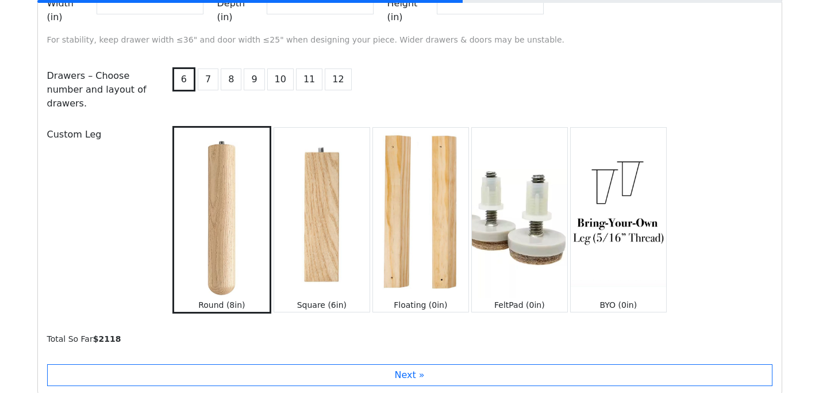
scroll to position [1283, 0]
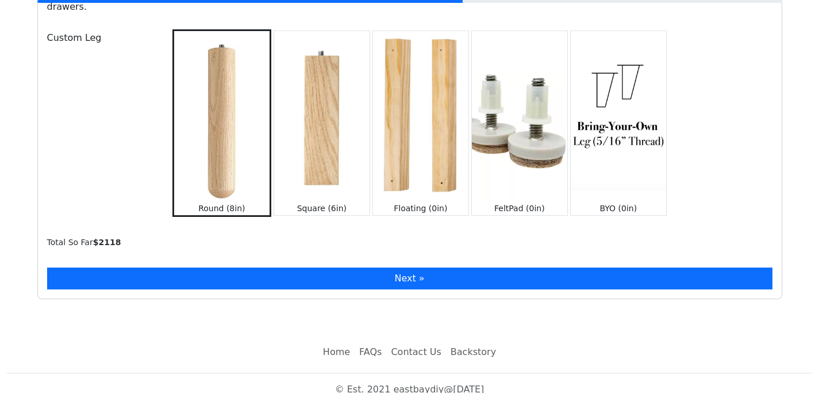
click at [394, 268] on button "Next »" at bounding box center [410, 278] width 726 height 22
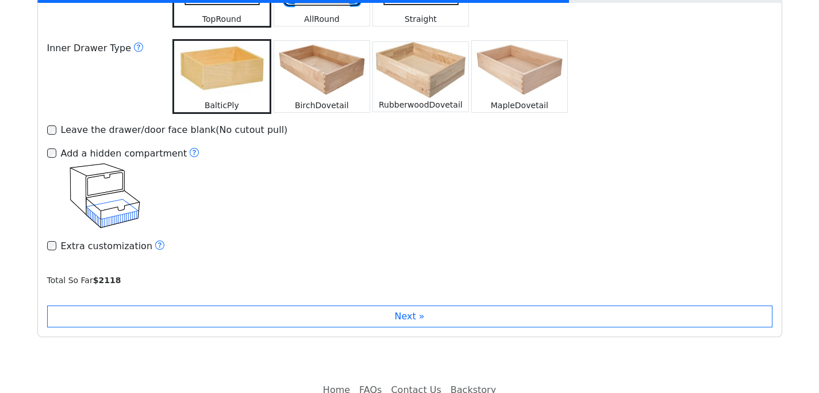
scroll to position [1708, 0]
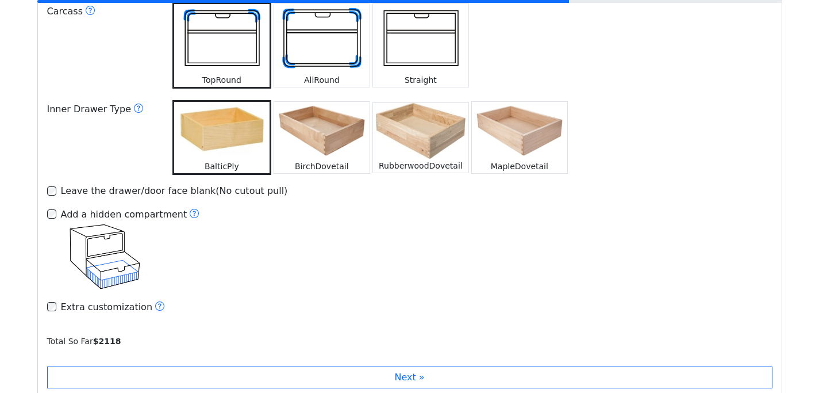
click at [319, 41] on img at bounding box center [321, 39] width 95 height 70
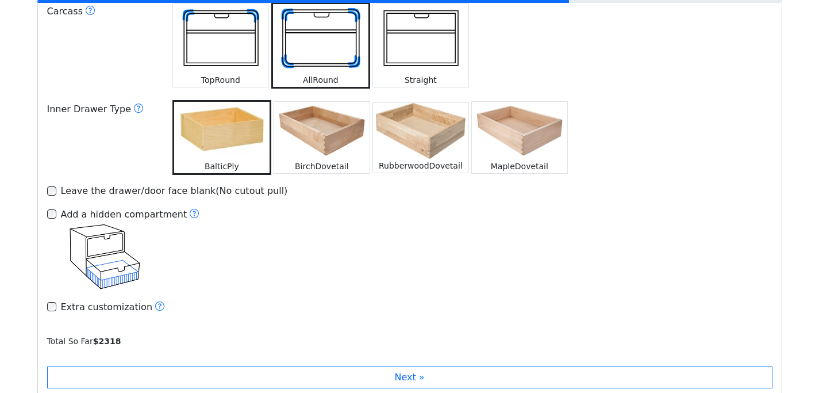
click at [217, 32] on img at bounding box center [220, 39] width 95 height 70
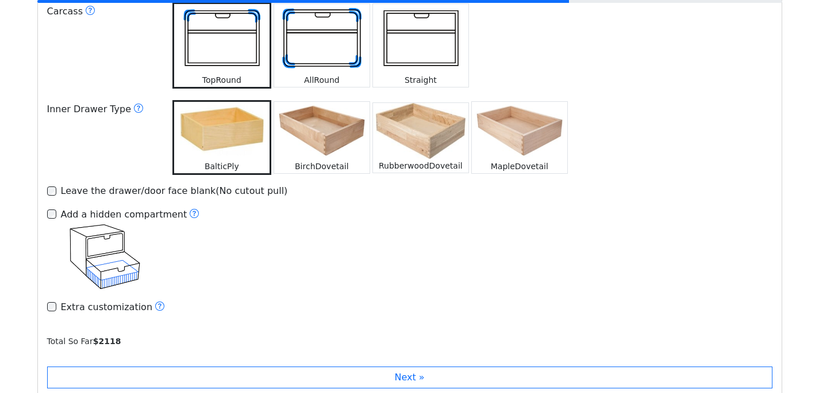
click at [319, 30] on img at bounding box center [321, 39] width 95 height 70
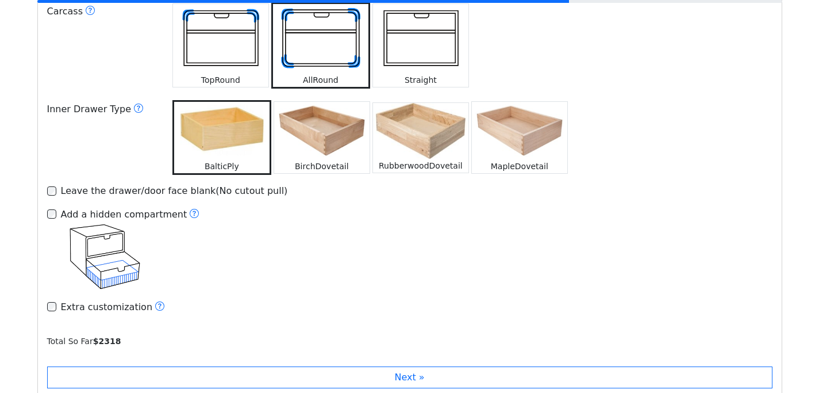
click at [226, 34] on img at bounding box center [220, 39] width 95 height 70
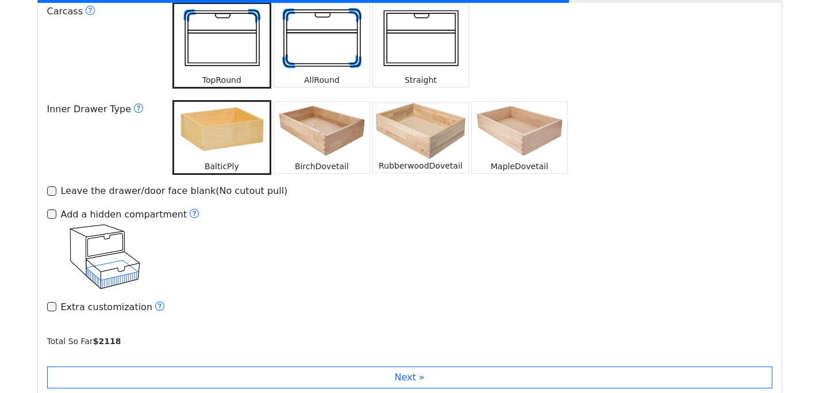
click at [338, 131] on img at bounding box center [321, 130] width 95 height 57
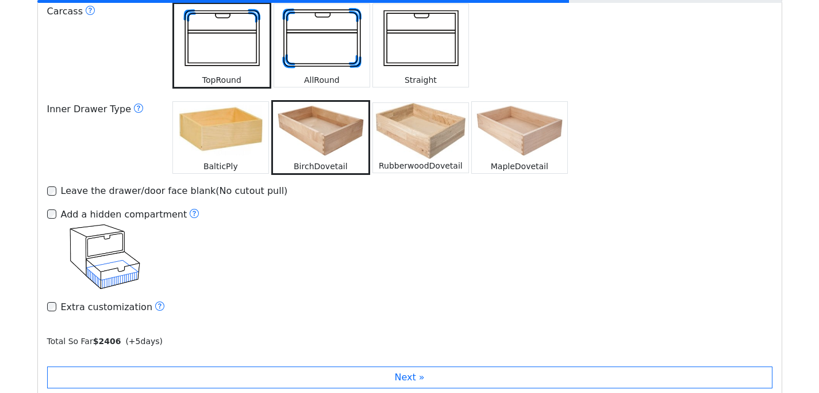
click at [420, 124] on img at bounding box center [420, 131] width 95 height 56
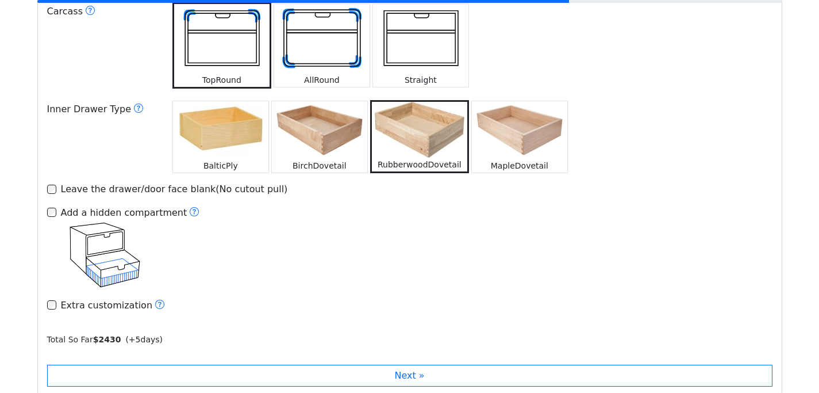
click at [540, 122] on img at bounding box center [519, 129] width 95 height 57
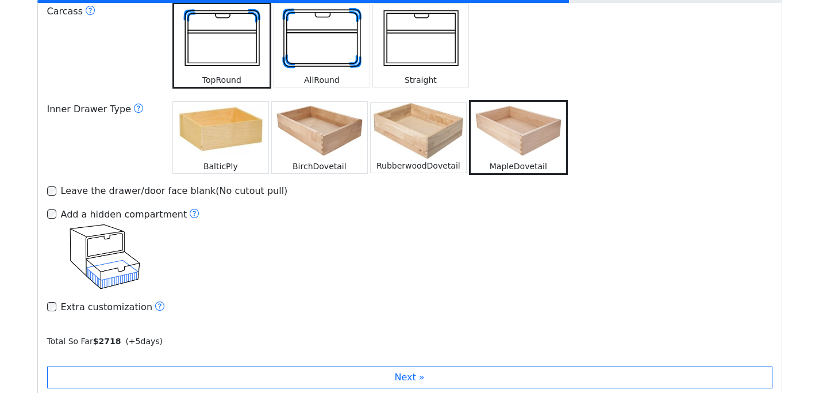
click at [427, 133] on img at bounding box center [418, 131] width 95 height 56
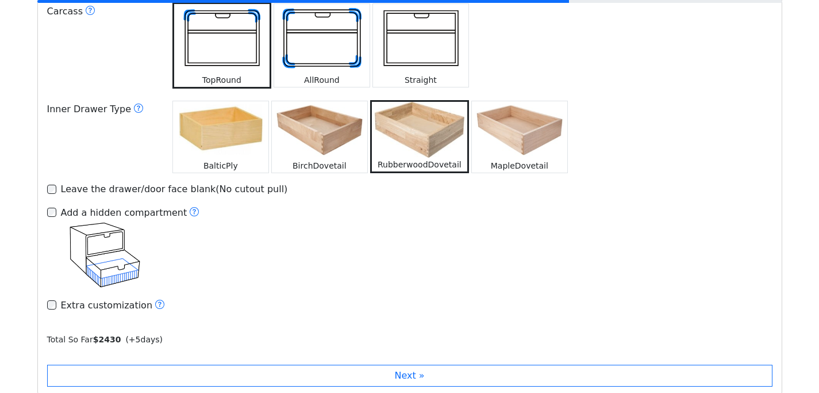
click at [319, 132] on img at bounding box center [319, 129] width 95 height 57
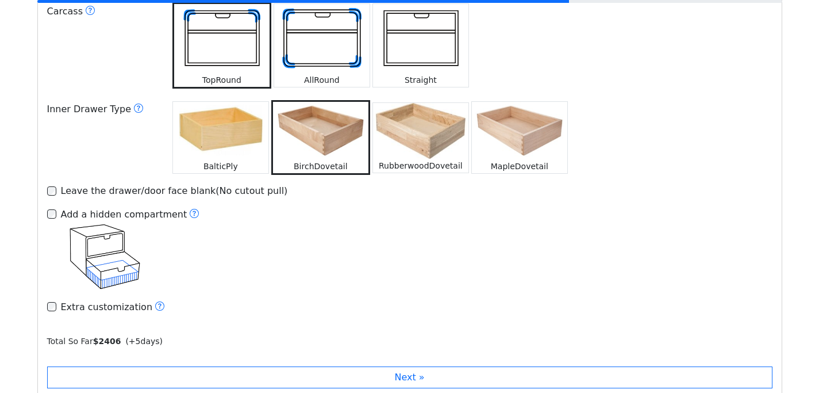
click at [218, 133] on img at bounding box center [220, 130] width 95 height 57
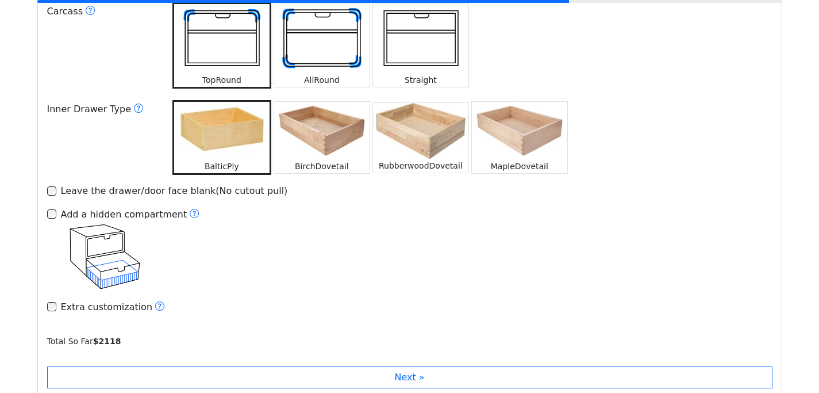
click at [514, 125] on img at bounding box center [519, 130] width 95 height 57
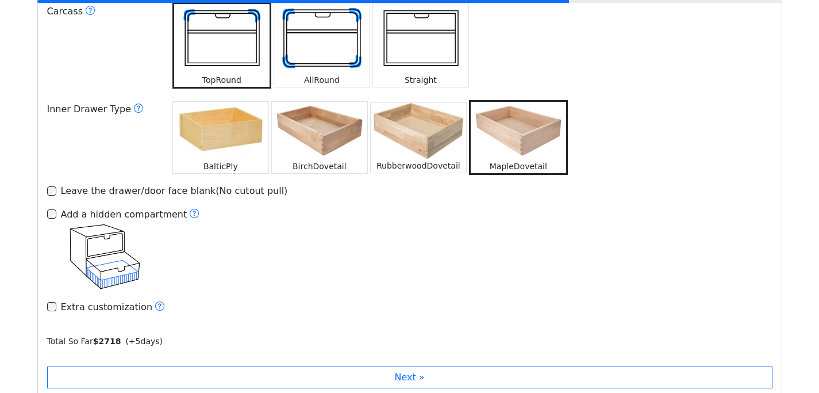
click at [213, 129] on img at bounding box center [220, 130] width 95 height 57
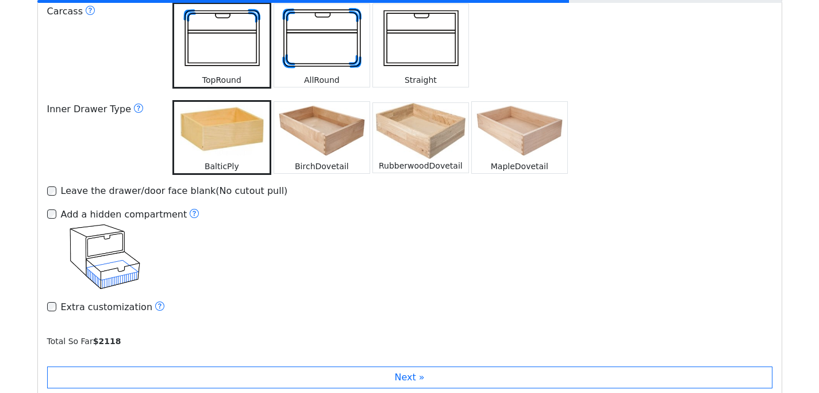
click at [183, 184] on div "Leave the drawer/door face blank(No cutout pull)" at bounding box center [174, 191] width 227 height 14
click at [80, 184] on div "Leave the drawer/door face blank(No cutout pull)" at bounding box center [174, 191] width 227 height 14
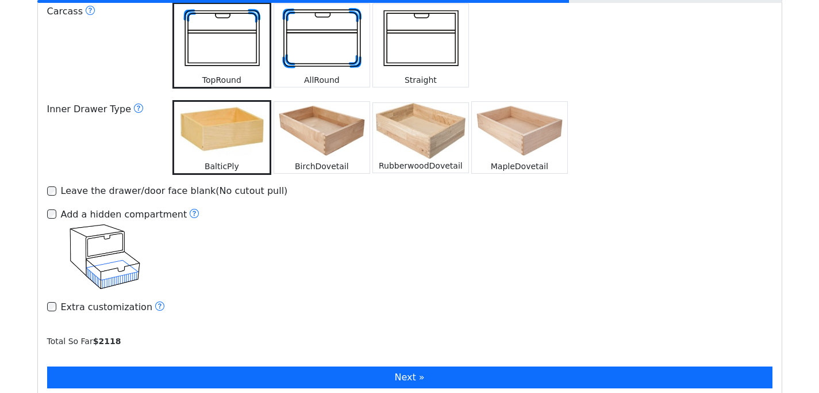
click at [406, 366] on button "Next »" at bounding box center [410, 377] width 726 height 22
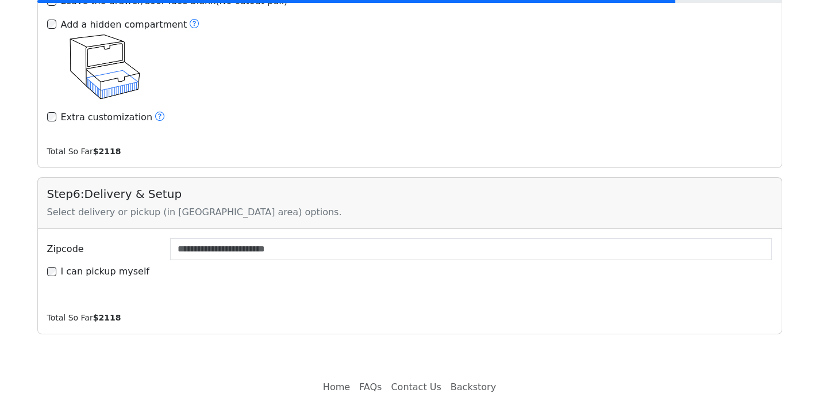
scroll to position [1920, 0]
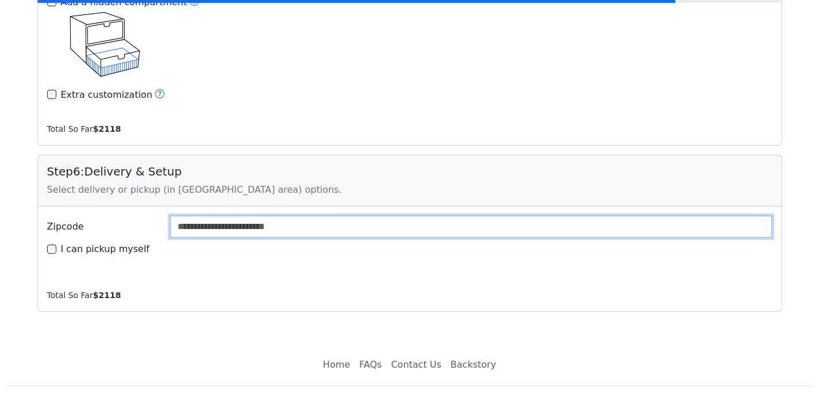
click at [274, 216] on input "Zipcode" at bounding box center [471, 227] width 603 height 22
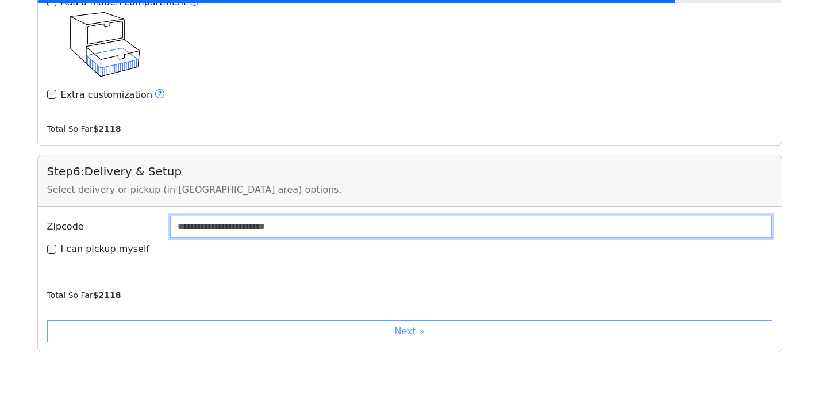
type input "*****"
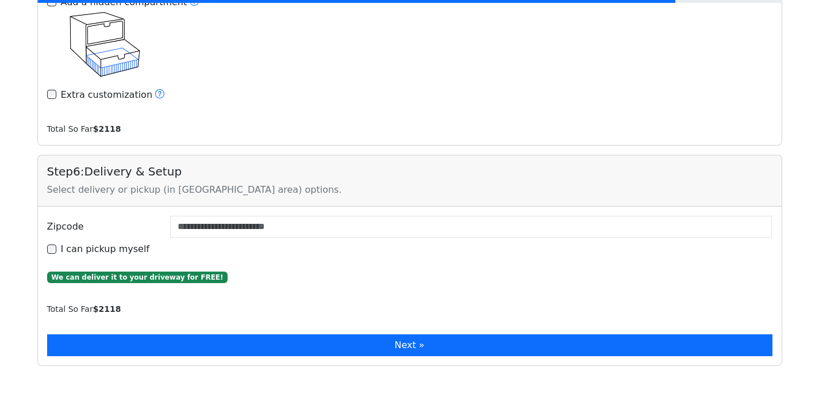
click at [366, 336] on button "Next »" at bounding box center [410, 345] width 726 height 22
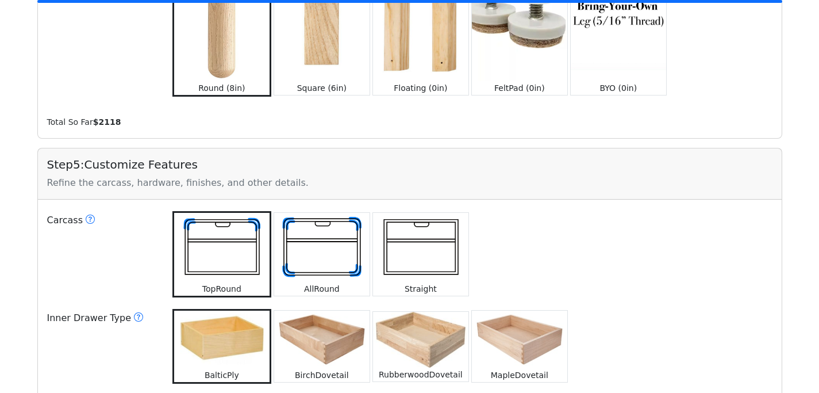
scroll to position [0, 0]
